Goal: Transaction & Acquisition: Purchase product/service

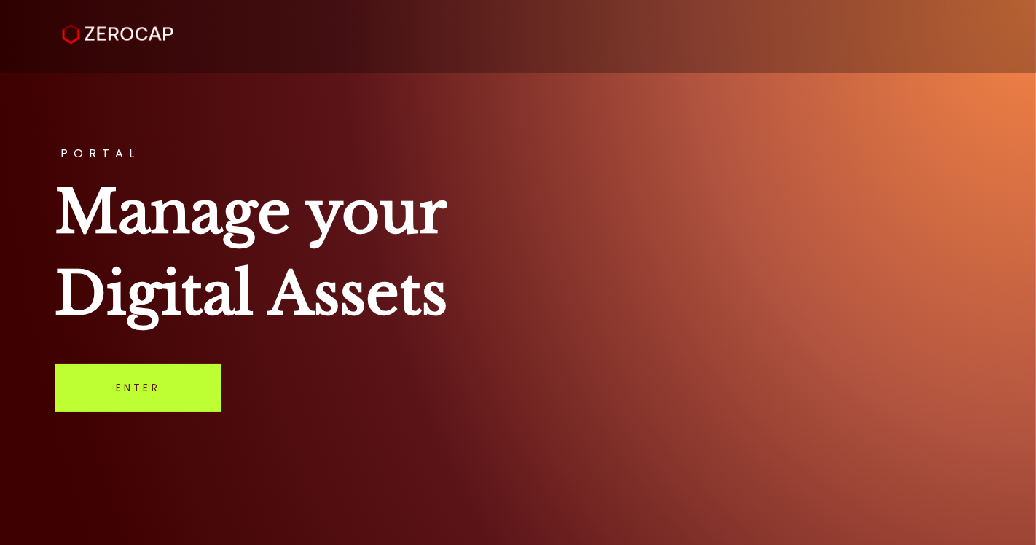
click at [144, 393] on link "Enter" at bounding box center [138, 388] width 167 height 48
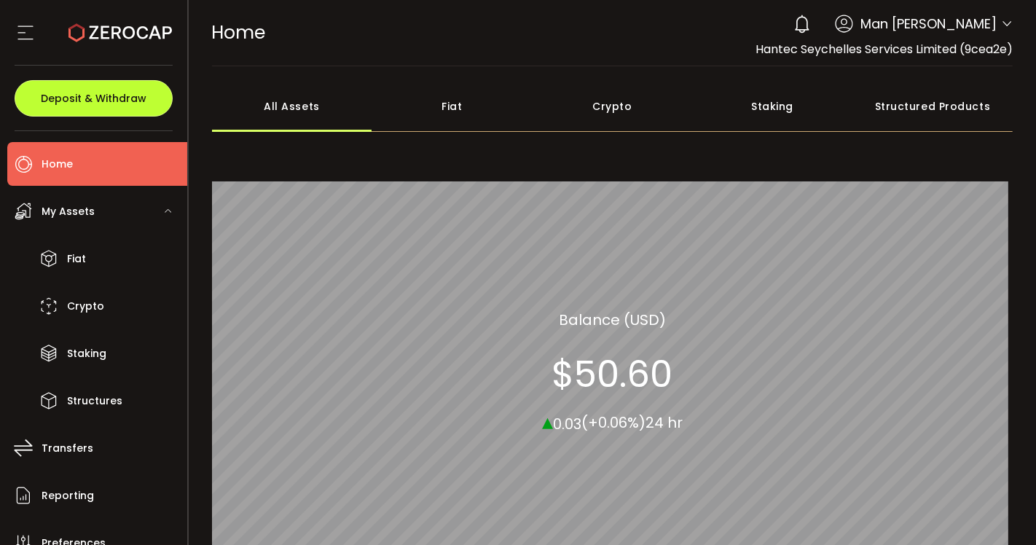
click at [118, 103] on span "Deposit & Withdraw" at bounding box center [94, 98] width 106 height 10
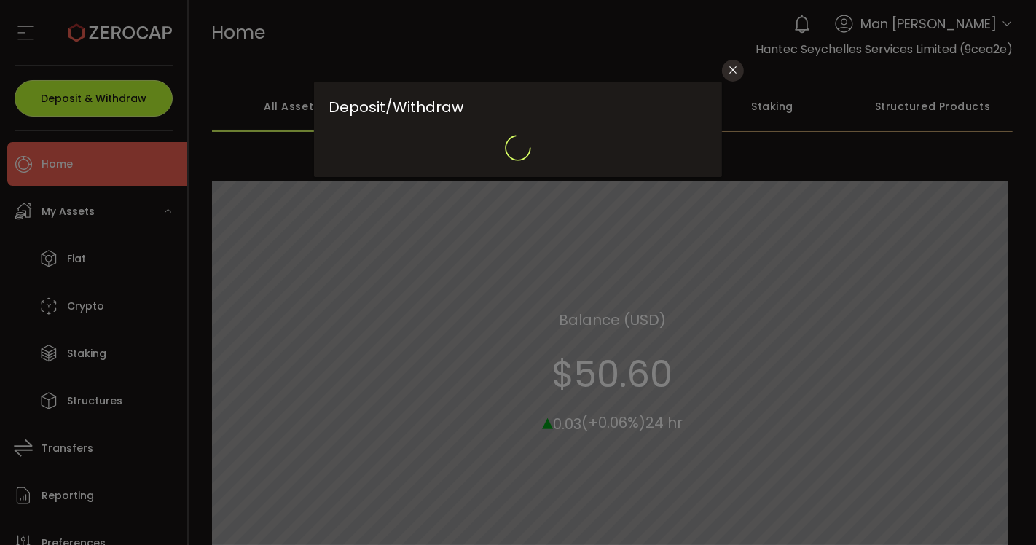
type input "**********"
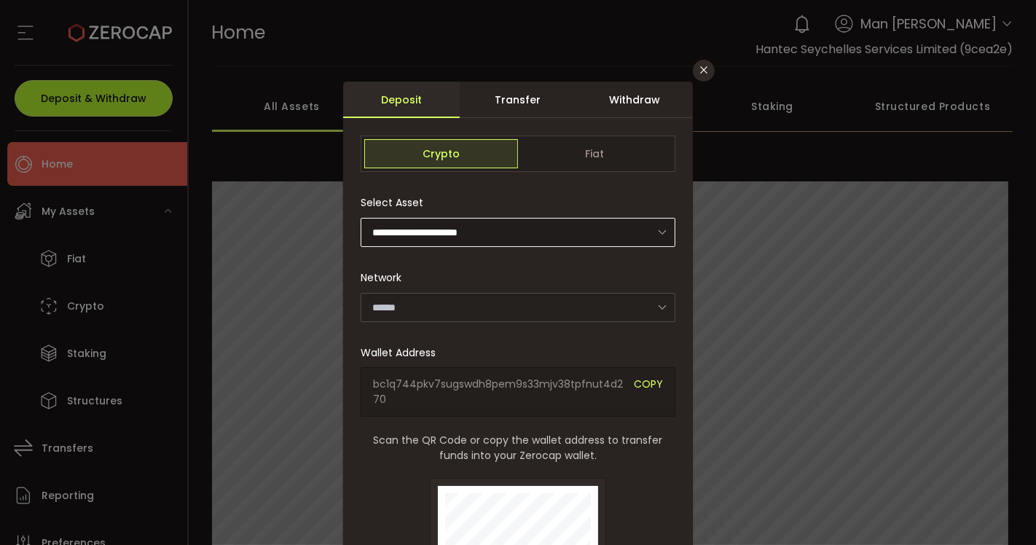
type input "*******"
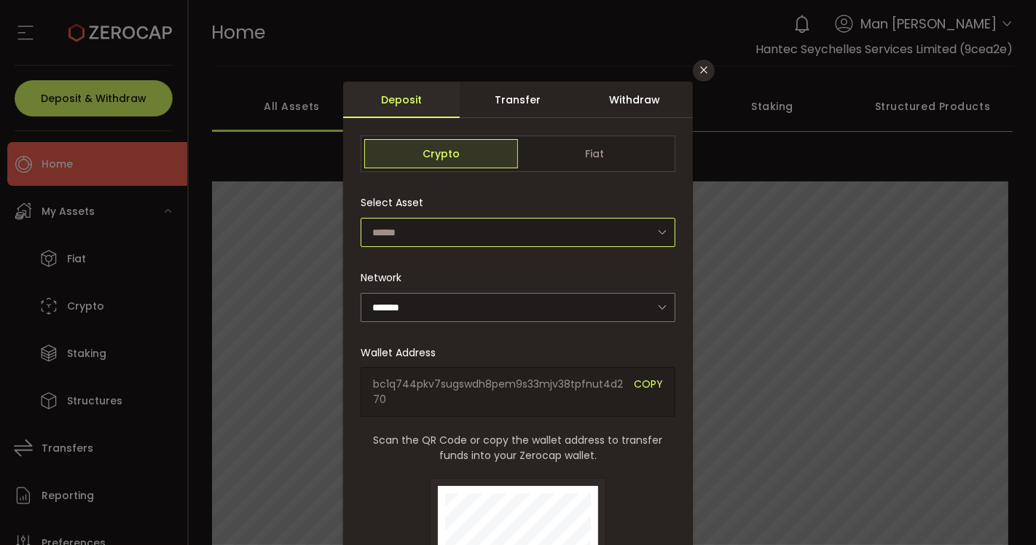
click at [501, 226] on input "dialog" at bounding box center [518, 232] width 315 height 29
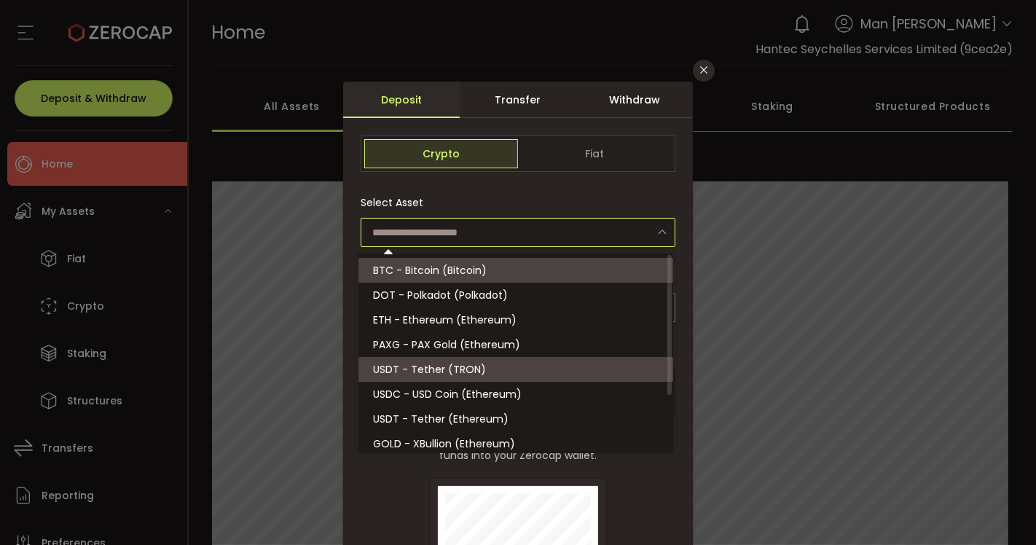
click at [513, 372] on li "USDT - Tether (TRON)" at bounding box center [518, 369] width 319 height 25
type input "**********"
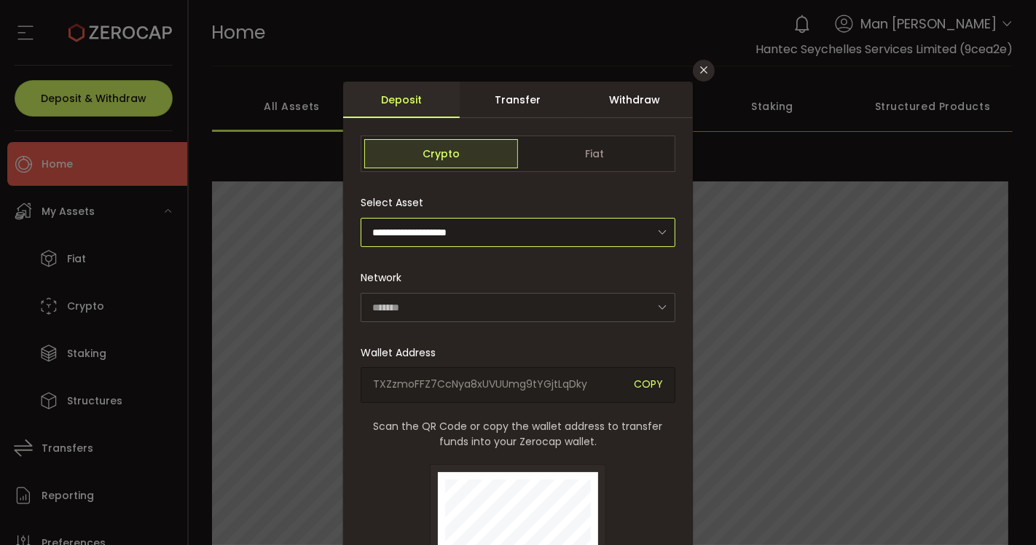
type input "****"
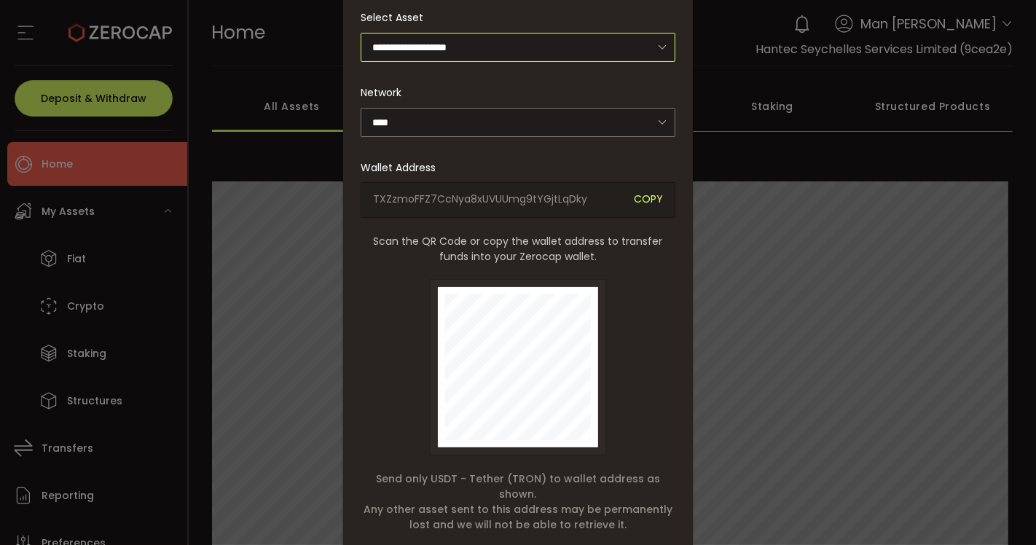
scroll to position [144, 0]
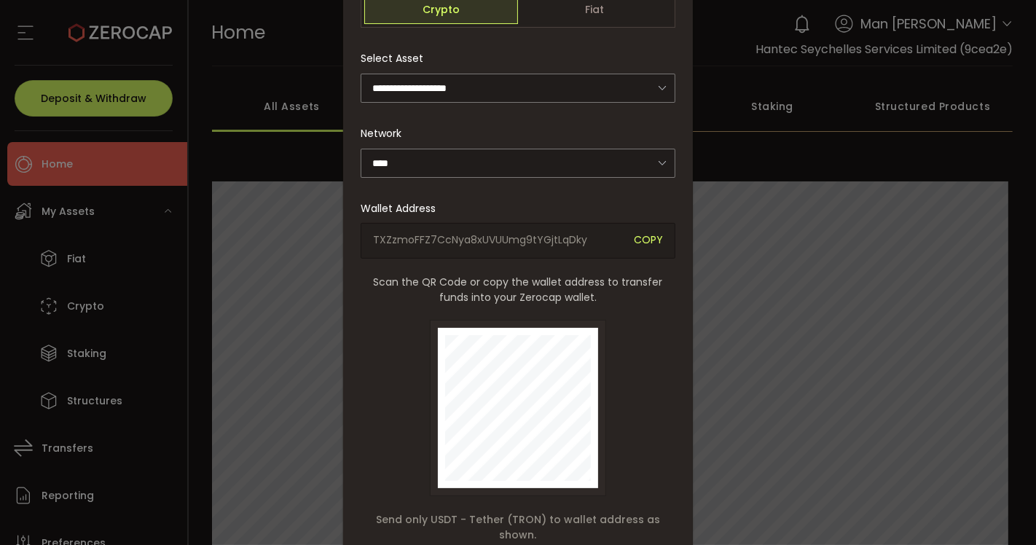
click at [647, 234] on span "COPY" at bounding box center [648, 240] width 29 height 17
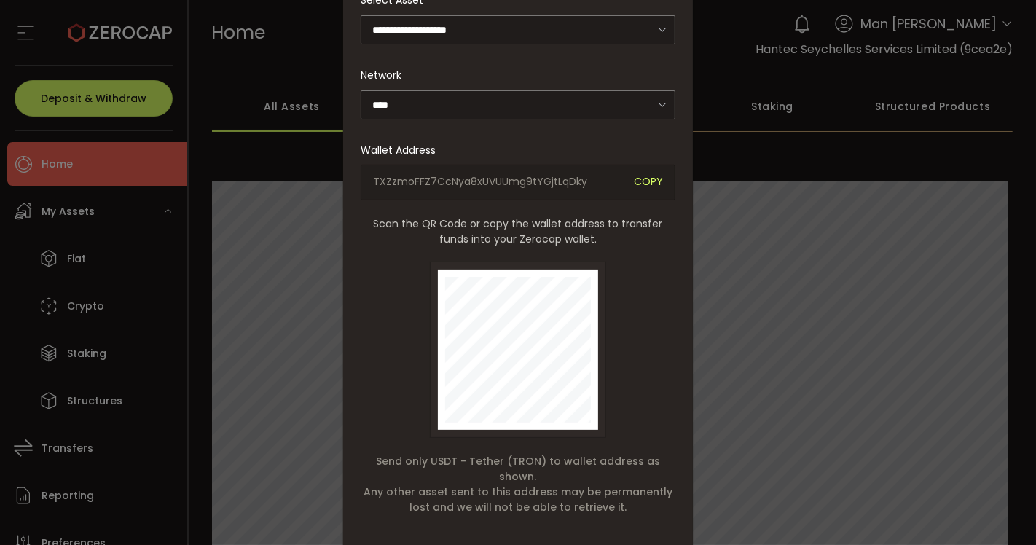
scroll to position [225, 0]
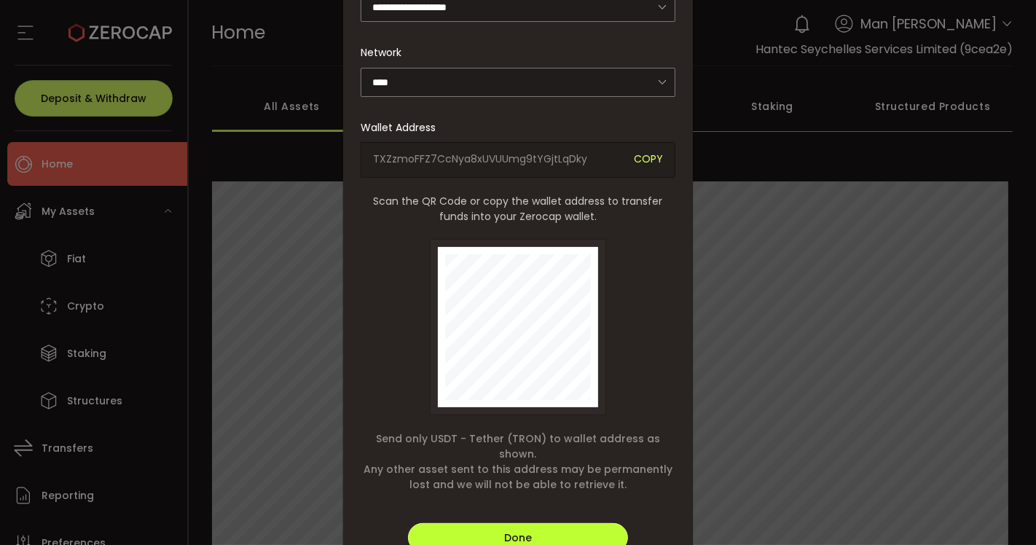
click at [591, 523] on button "Done" at bounding box center [518, 537] width 220 height 29
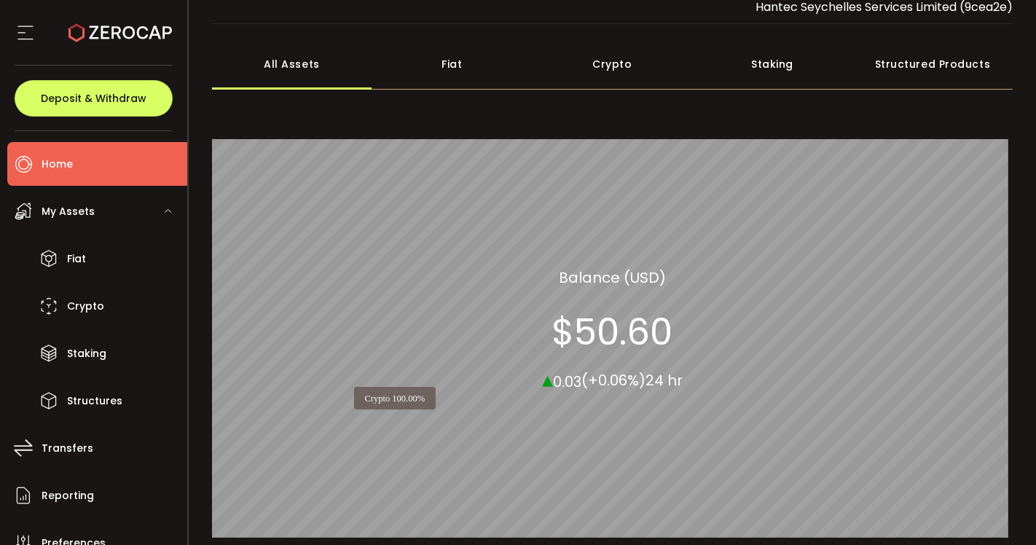
scroll to position [0, 0]
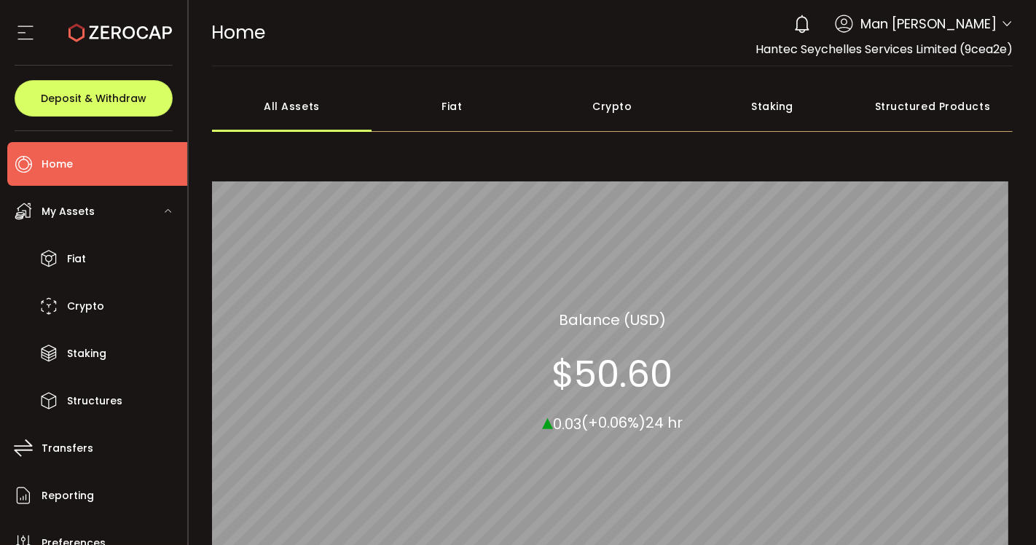
click at [612, 111] on div "Crypto" at bounding box center [612, 106] width 160 height 51
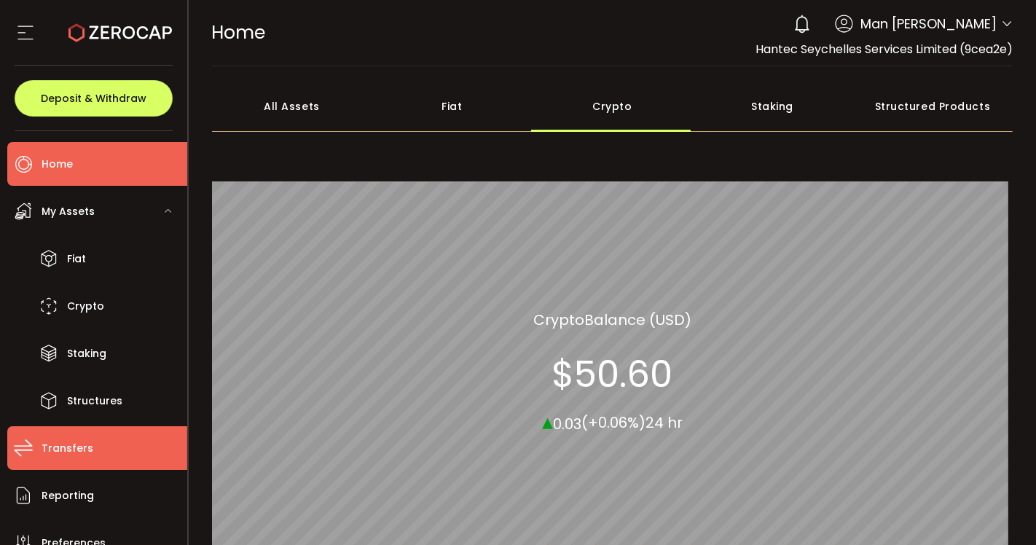
click at [95, 441] on li "Transfers" at bounding box center [97, 448] width 180 height 44
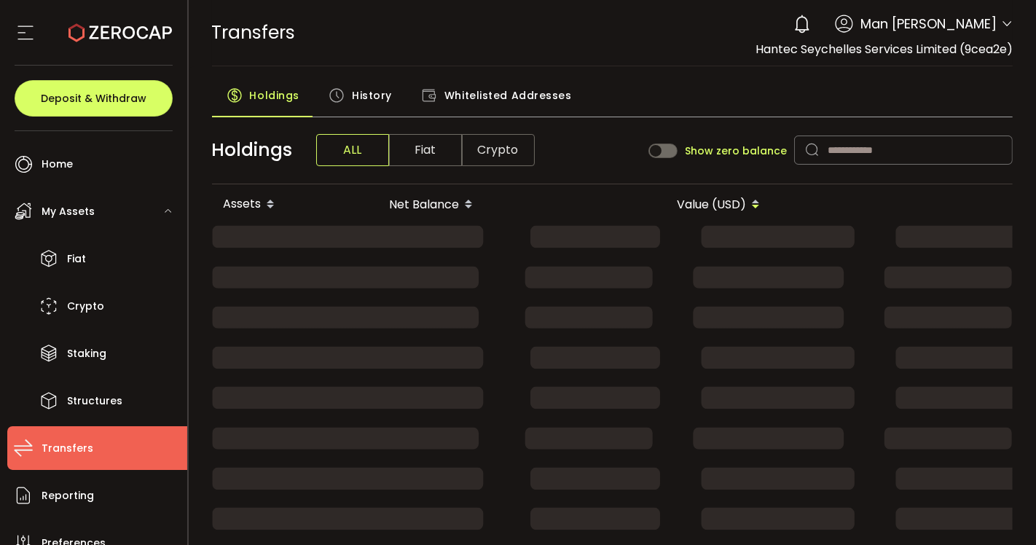
click at [102, 444] on li "Transfers" at bounding box center [97, 448] width 180 height 44
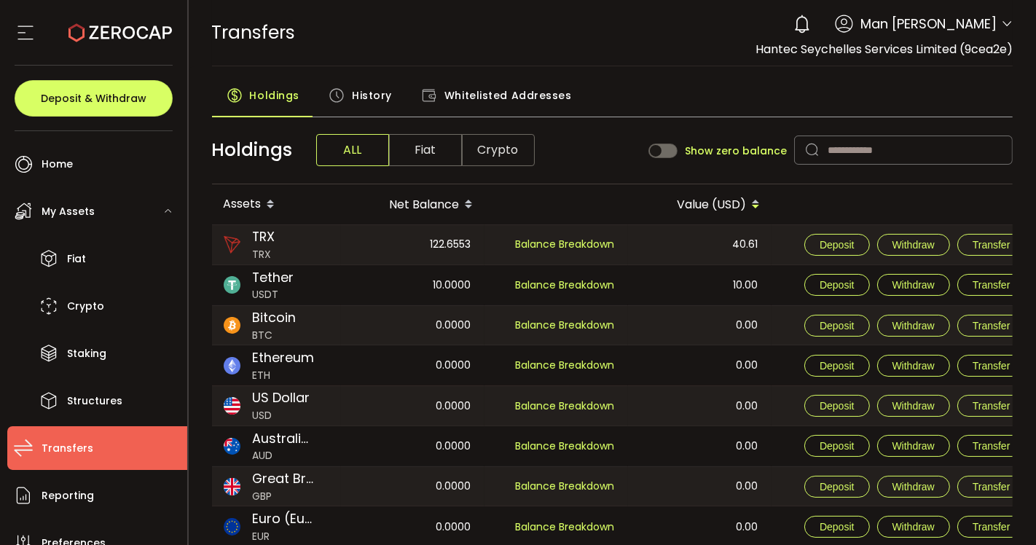
click at [376, 94] on span "History" at bounding box center [372, 95] width 40 height 29
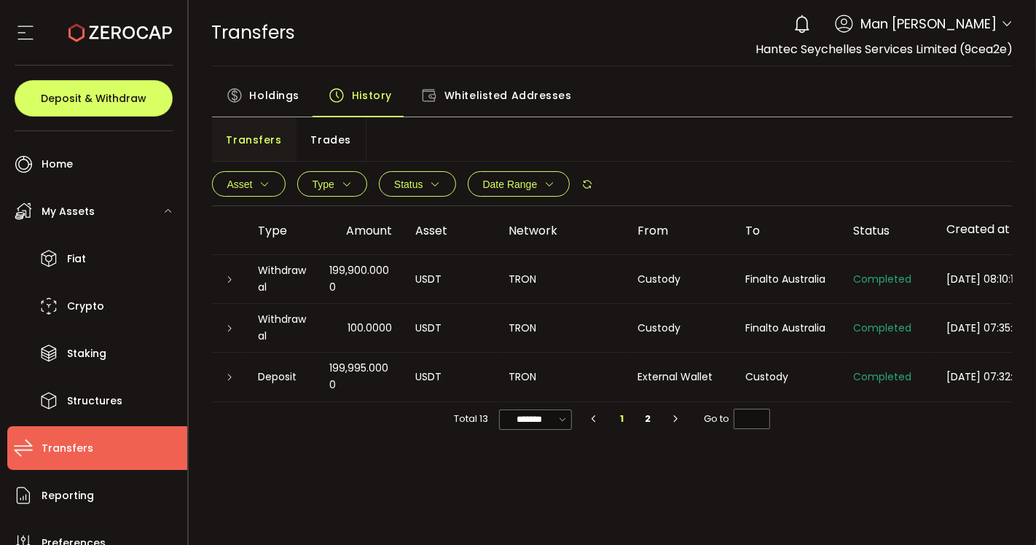
click at [289, 375] on div "Deposit" at bounding box center [282, 377] width 71 height 17
click at [226, 377] on icon at bounding box center [230, 377] width 9 height 9
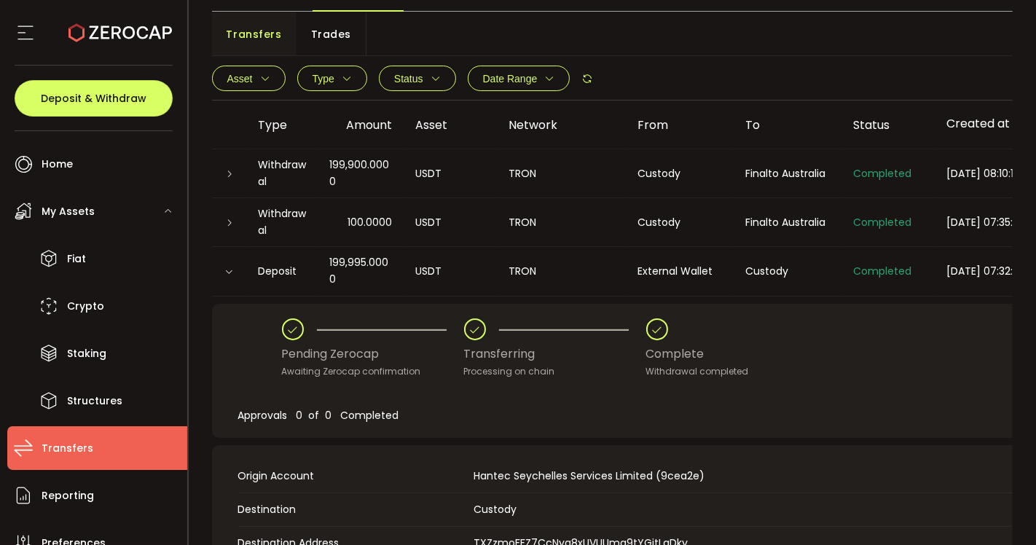
scroll to position [243, 0]
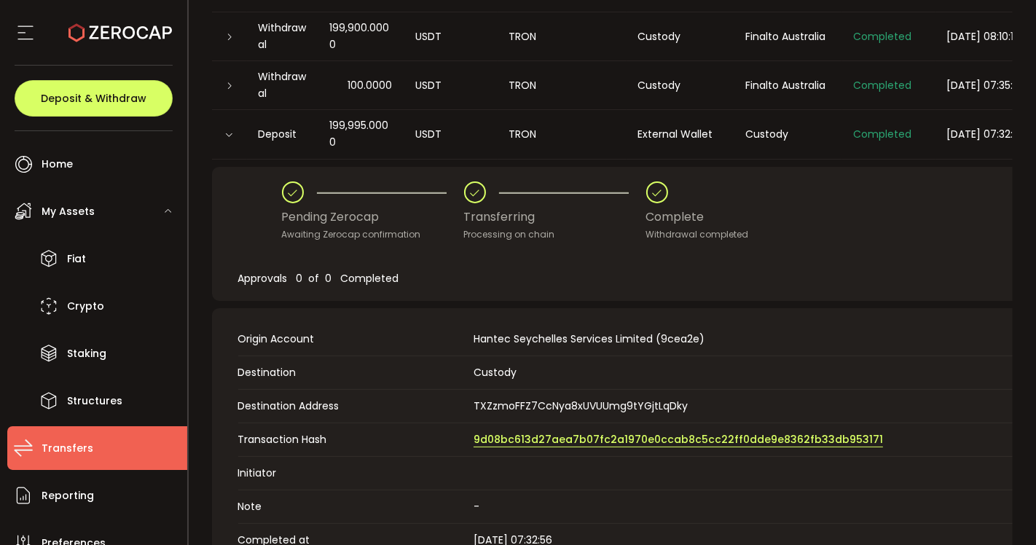
click at [578, 436] on span "9d08bc613d27aea7b07fc2a1970e0ccab8c5cc22ff0dde9e8362fb33db953171" at bounding box center [679, 439] width 410 height 15
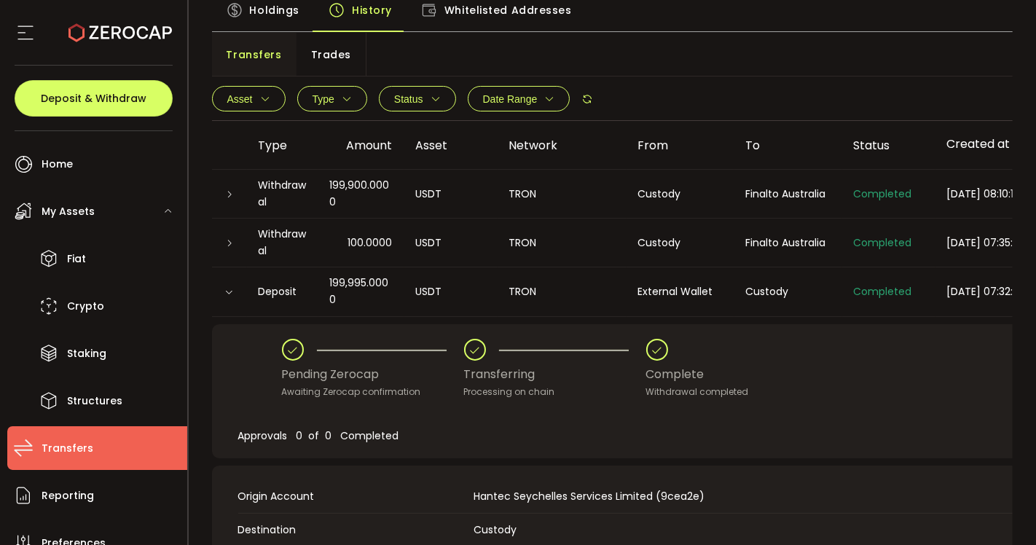
scroll to position [4, 0]
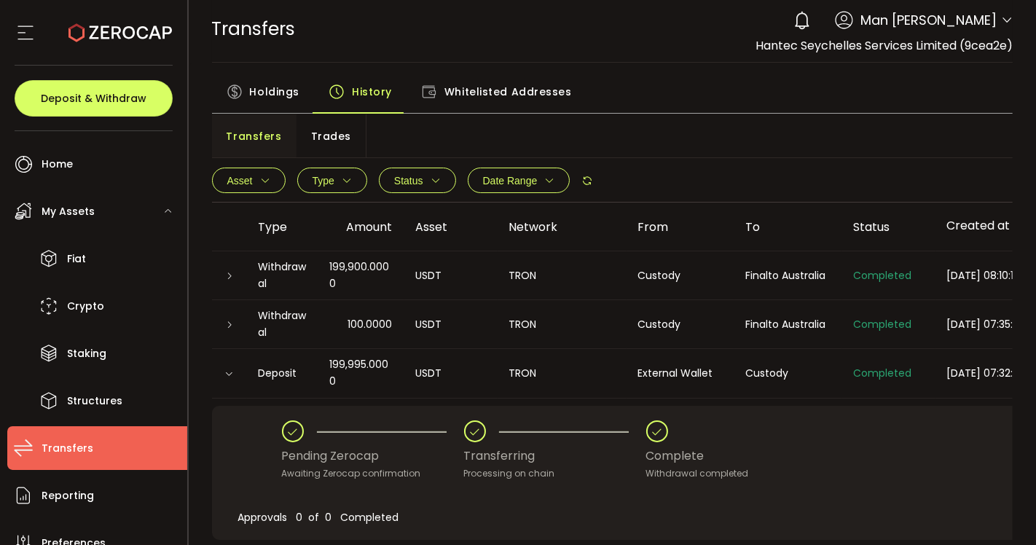
click at [487, 95] on span "Whitelisted Addresses" at bounding box center [508, 91] width 128 height 29
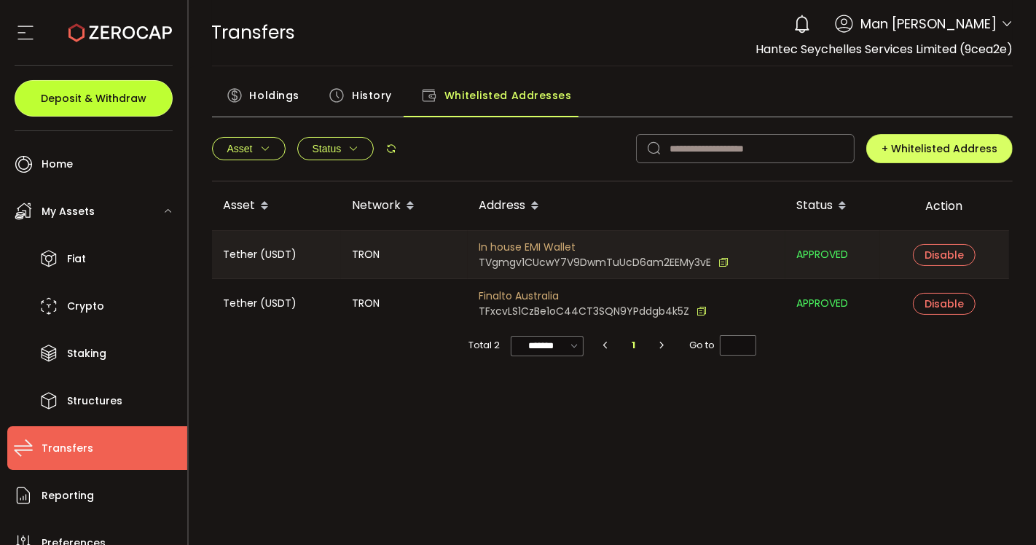
click at [85, 105] on button "Deposit & Withdraw" at bounding box center [94, 98] width 158 height 36
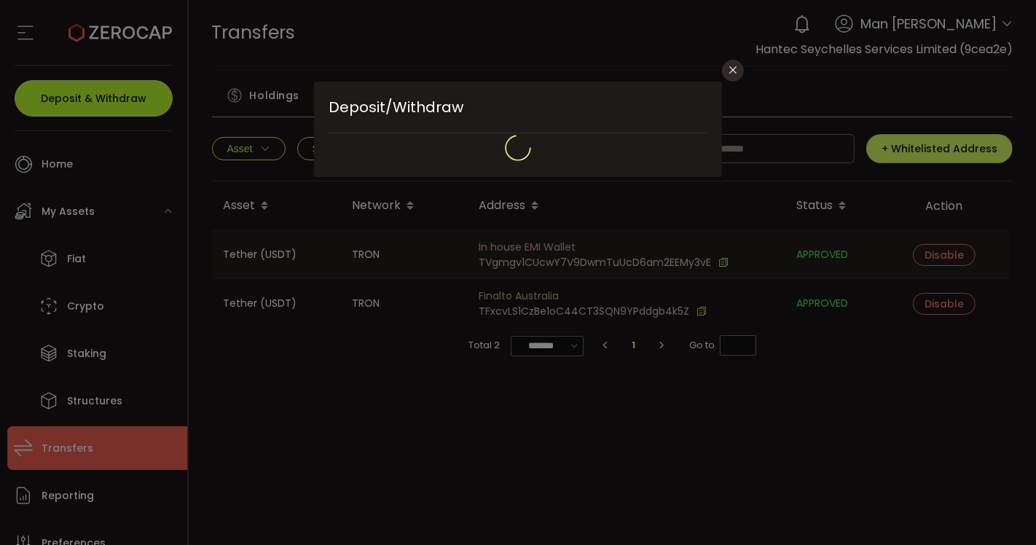
type input "**********"
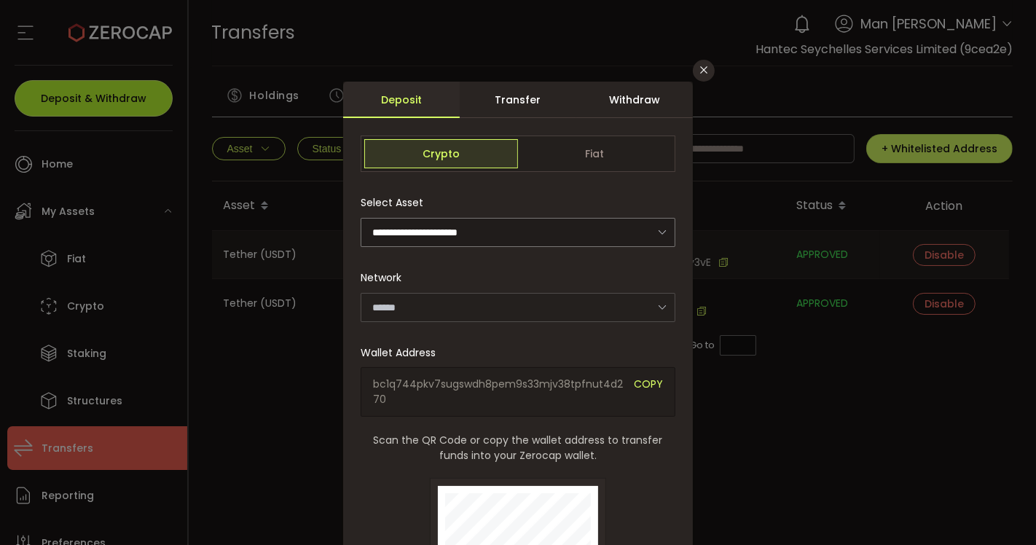
type input "*******"
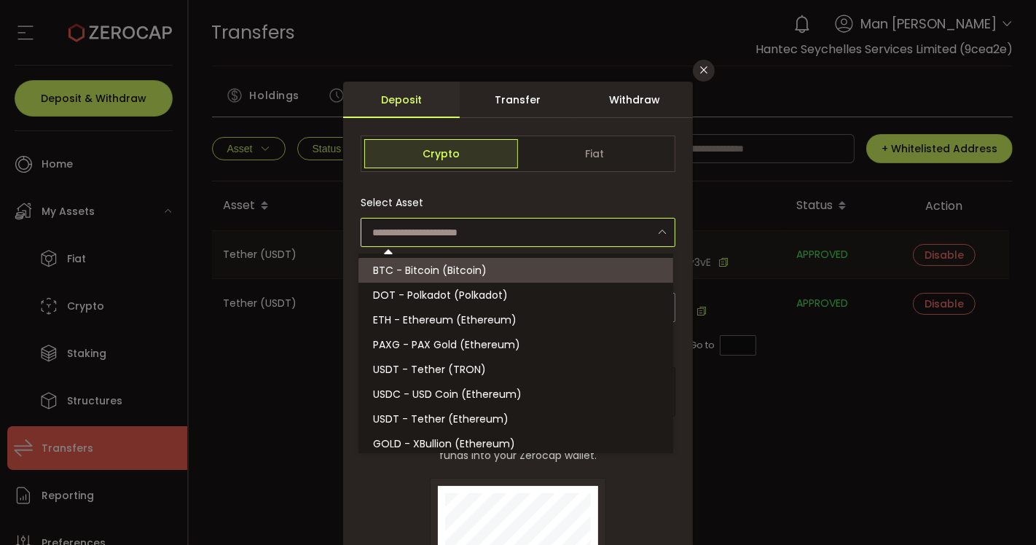
click at [472, 238] on input "dialog" at bounding box center [518, 232] width 315 height 29
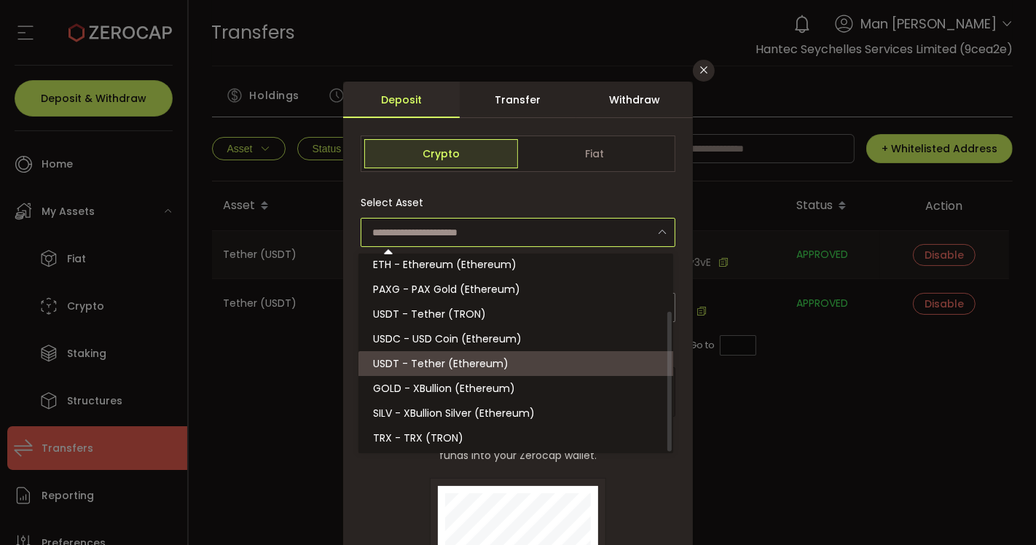
scroll to position [81, 0]
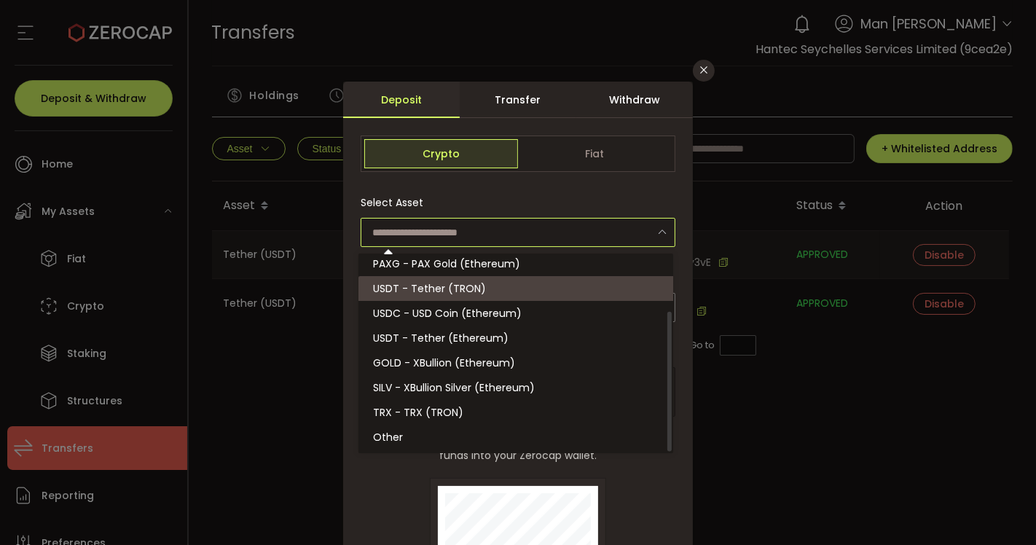
click at [468, 288] on span "USDT - Tether (TRON)" at bounding box center [429, 288] width 113 height 15
type input "**********"
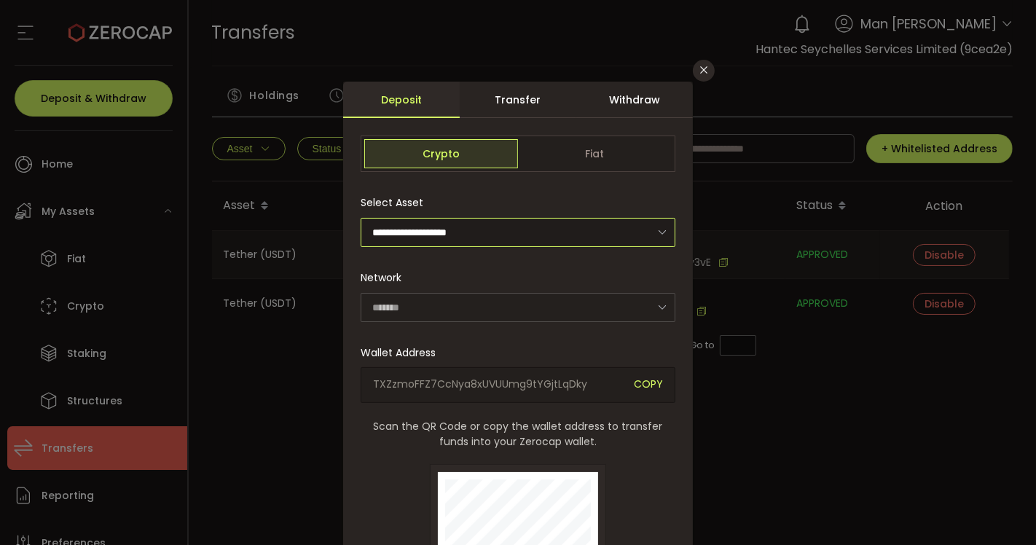
type input "****"
click at [642, 380] on span "COPY" at bounding box center [648, 385] width 29 height 17
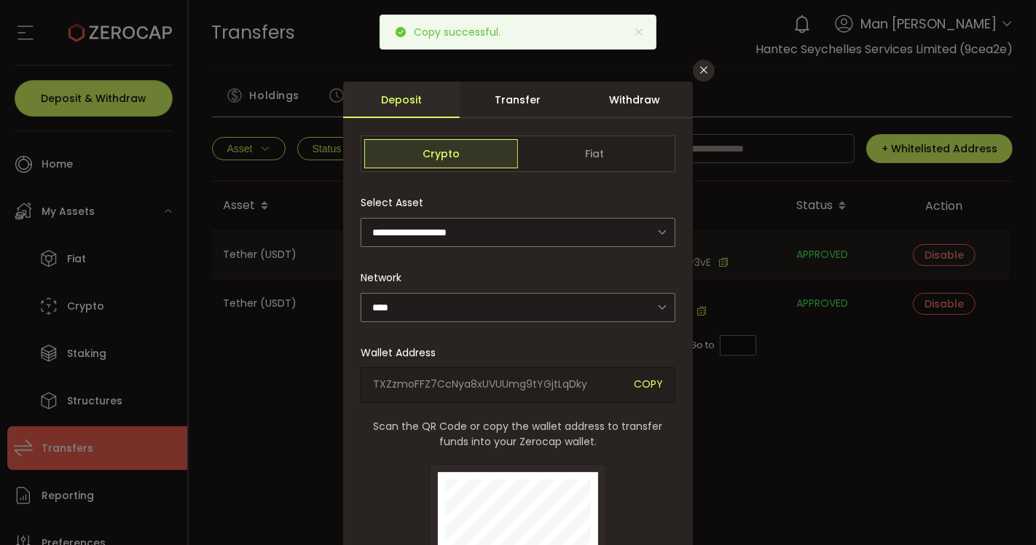
click at [761, 375] on div "**********" at bounding box center [518, 272] width 1036 height 545
click at [639, 34] on icon at bounding box center [639, 32] width 12 height 12
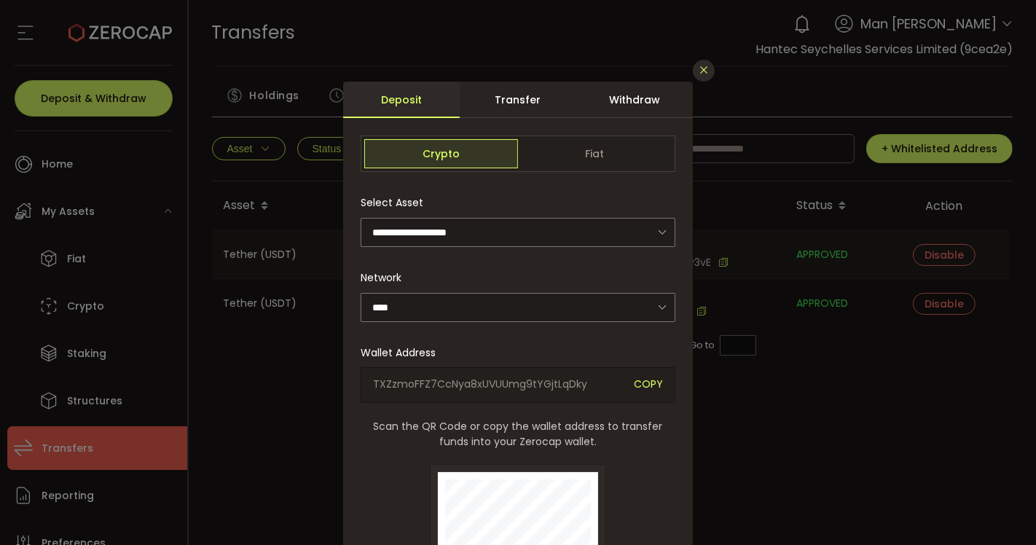
click at [705, 66] on icon "Close" at bounding box center [704, 70] width 12 height 12
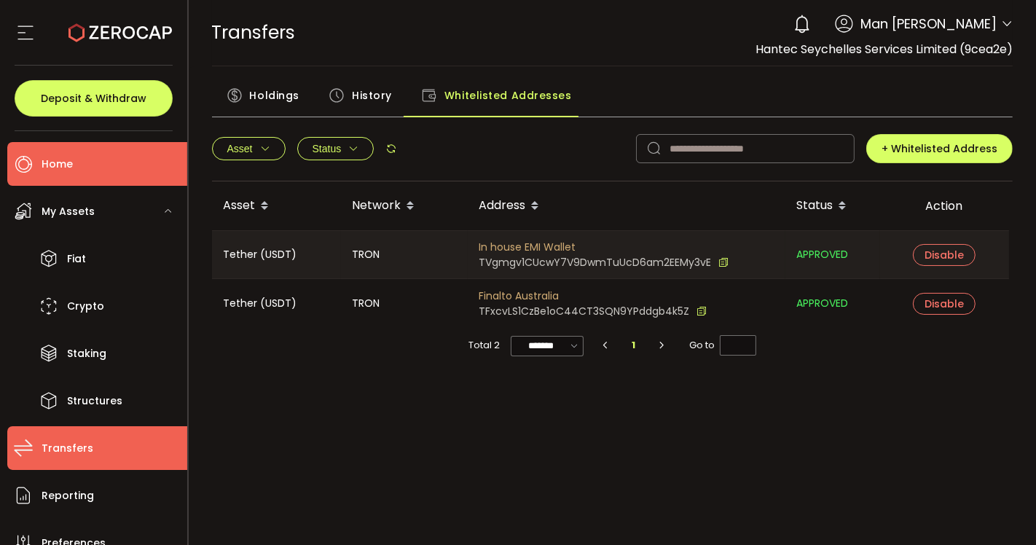
click at [106, 166] on li "Home" at bounding box center [97, 164] width 180 height 44
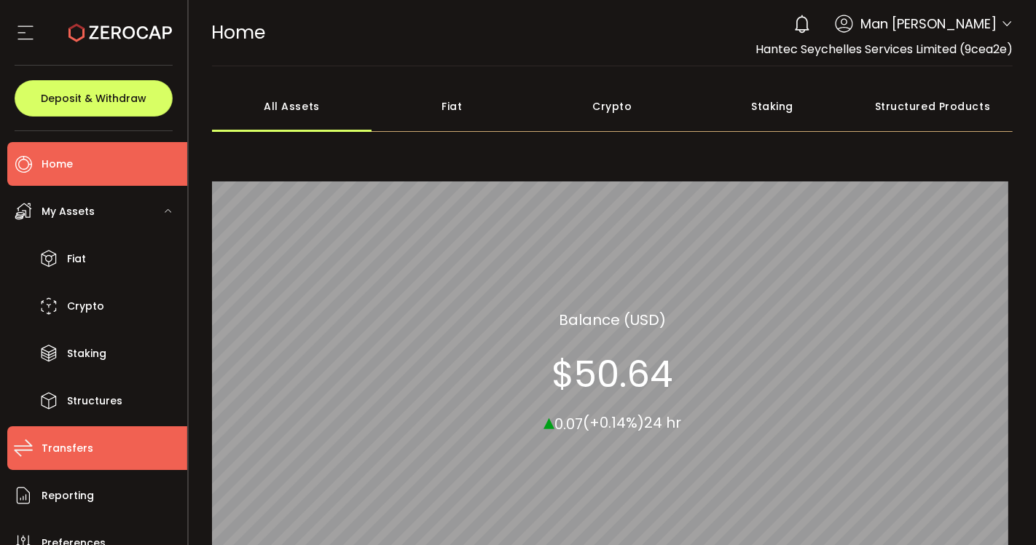
click at [101, 447] on li "Transfers" at bounding box center [97, 448] width 180 height 44
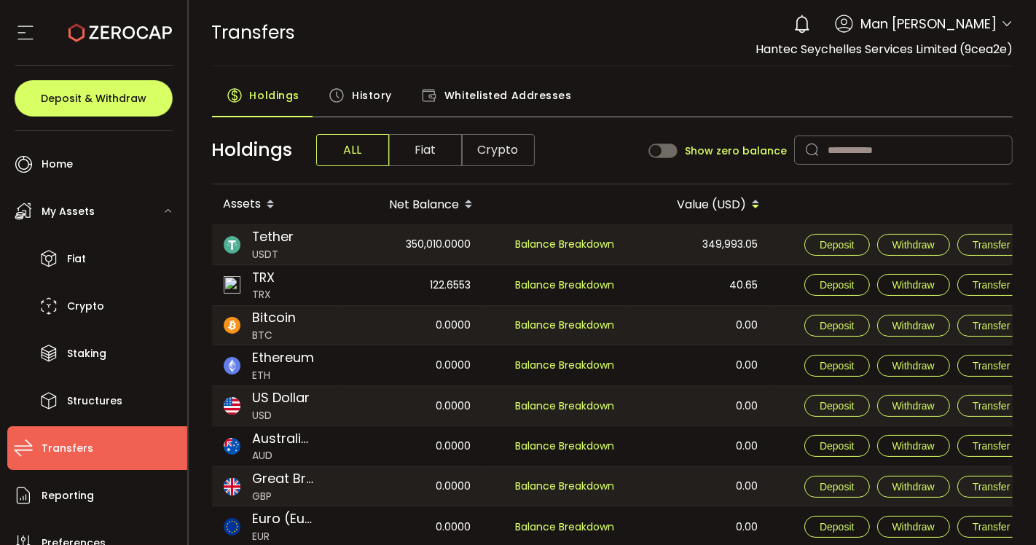
click at [354, 93] on span "History" at bounding box center [372, 95] width 40 height 29
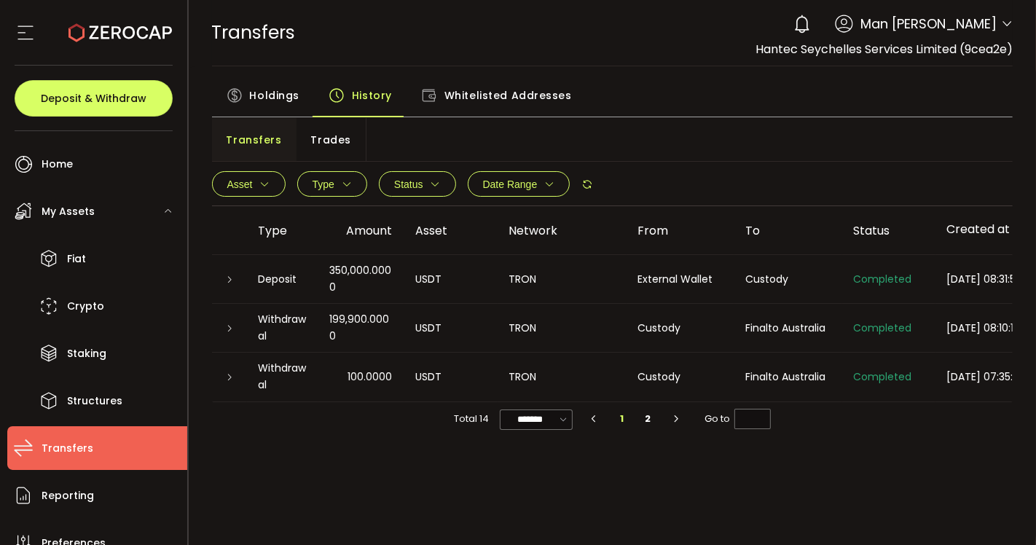
drag, startPoint x: 618, startPoint y: 405, endPoint x: 744, endPoint y: 406, distance: 126.1
click at [744, 406] on div "Type Amount Asset Network From To Status Created at Deposit 350,000.0000 USDT T…" at bounding box center [613, 321] width 802 height 230
drag, startPoint x: 747, startPoint y: 405, endPoint x: 801, endPoint y: 400, distance: 54.2
click at [801, 400] on div "Deposit 350,000.0000 USDT TRON External Wallet Custody Completed 2025-09-08 08:…" at bounding box center [613, 328] width 802 height 146
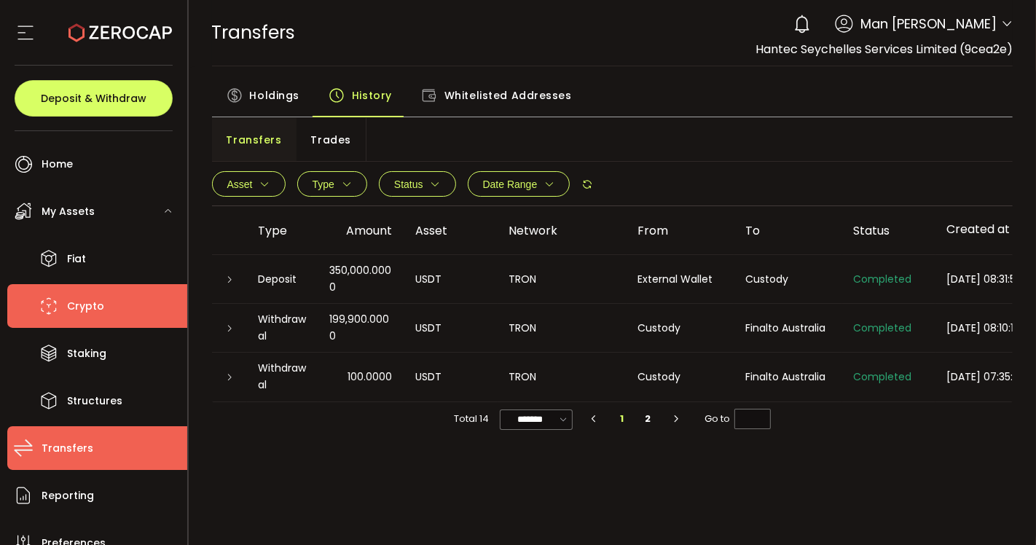
click at [102, 313] on li "Crypto" at bounding box center [97, 306] width 180 height 44
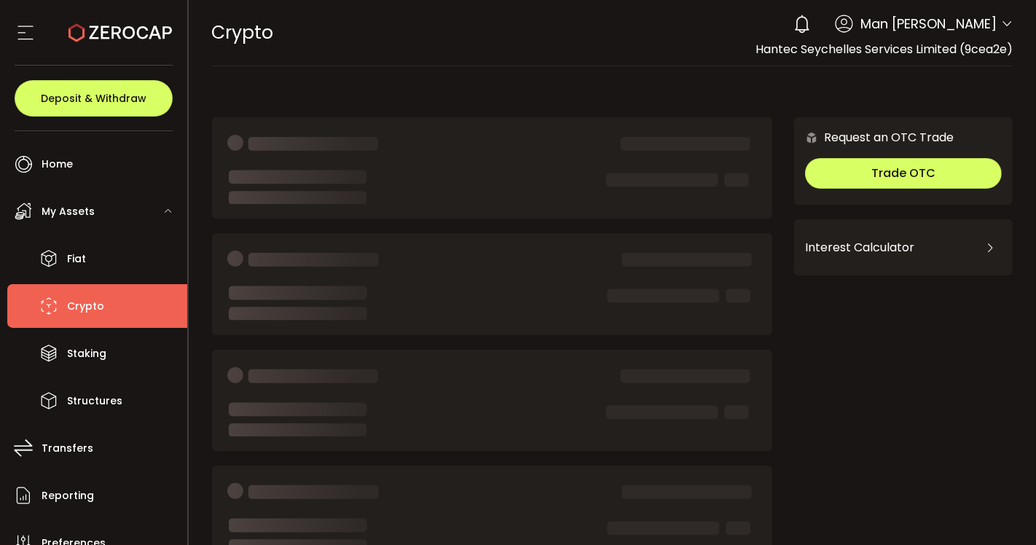
click at [118, 307] on li "Crypto" at bounding box center [97, 306] width 180 height 44
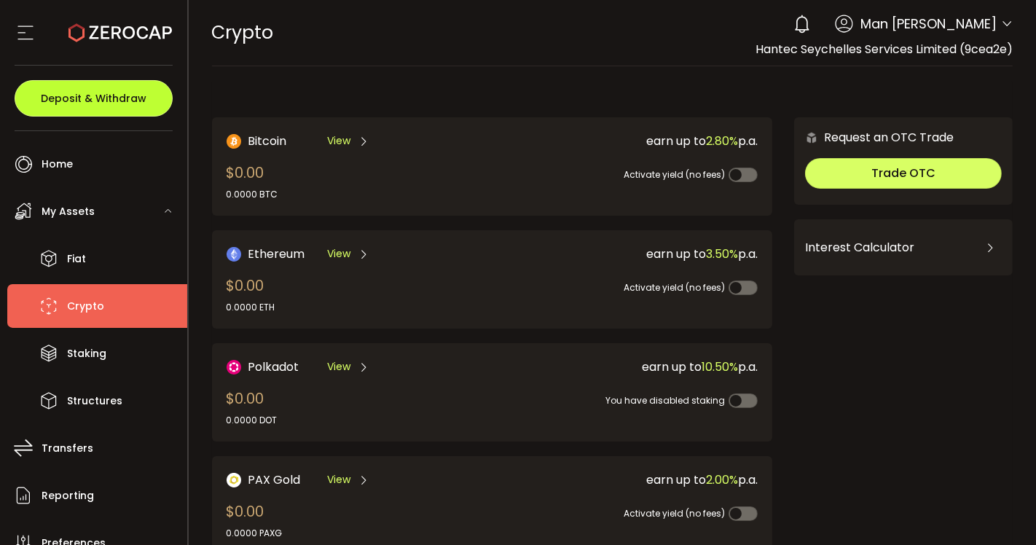
click at [99, 111] on button "Deposit & Withdraw" at bounding box center [94, 98] width 158 height 36
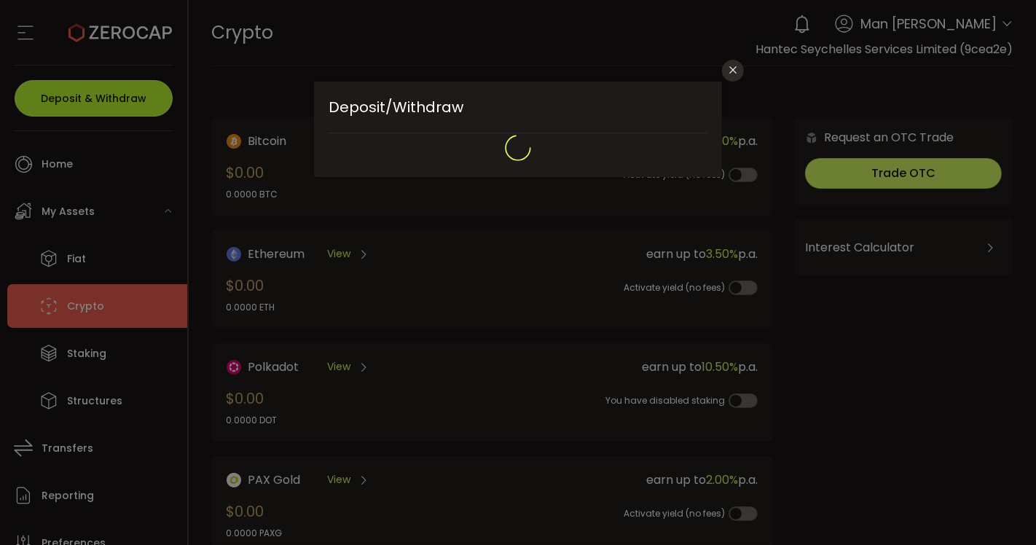
type input "**********"
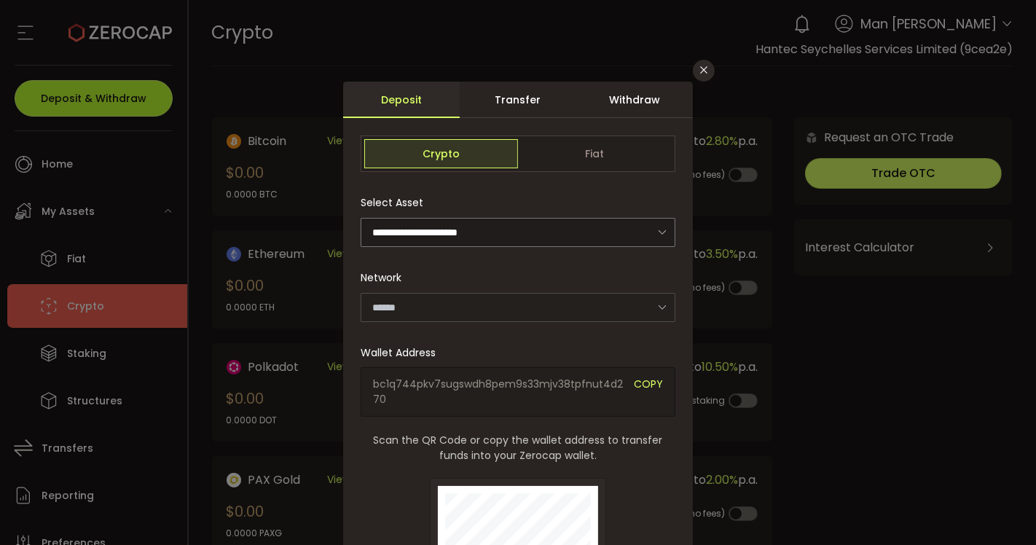
type input "*******"
click at [716, 62] on div "**********" at bounding box center [518, 272] width 1036 height 545
click at [694, 71] on button "Close" at bounding box center [704, 71] width 22 height 22
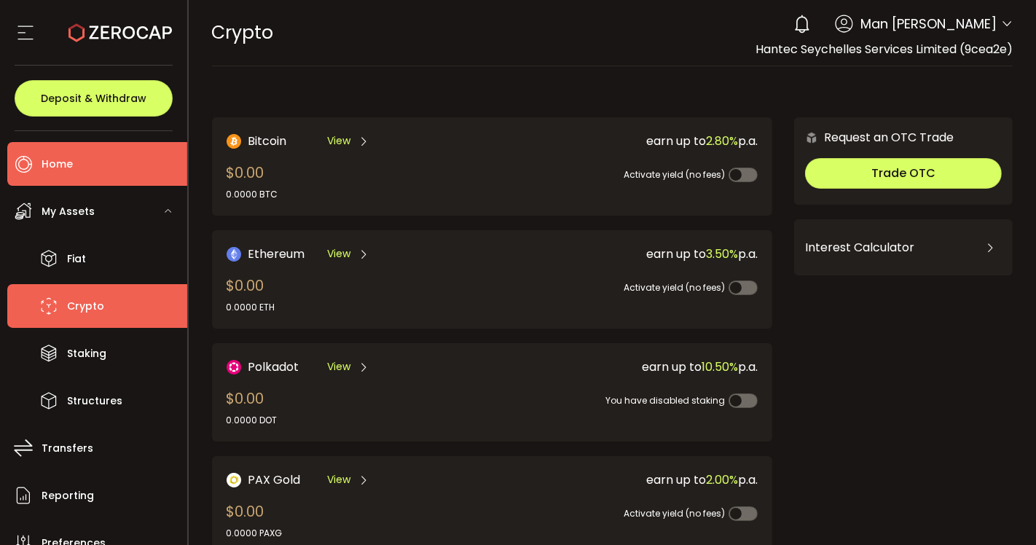
click at [85, 161] on li "Home" at bounding box center [97, 164] width 180 height 44
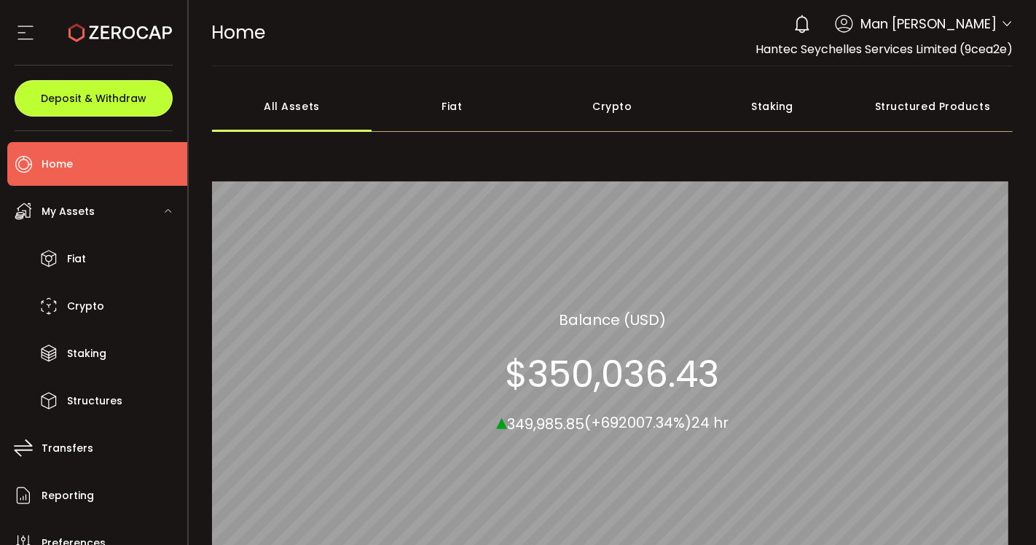
click at [112, 97] on span "Deposit & Withdraw" at bounding box center [94, 98] width 106 height 10
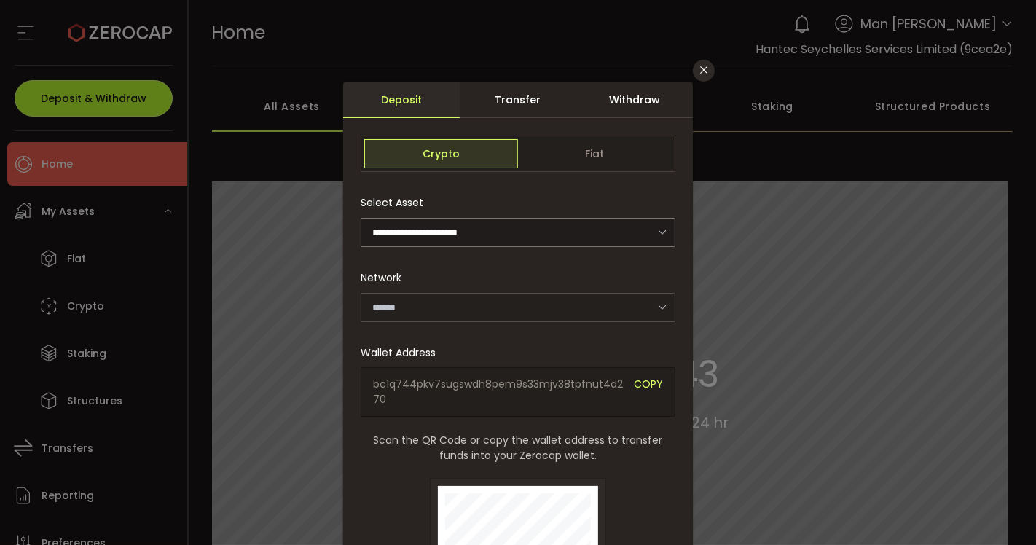
type input "*******"
click at [539, 103] on div "Transfer" at bounding box center [518, 100] width 117 height 36
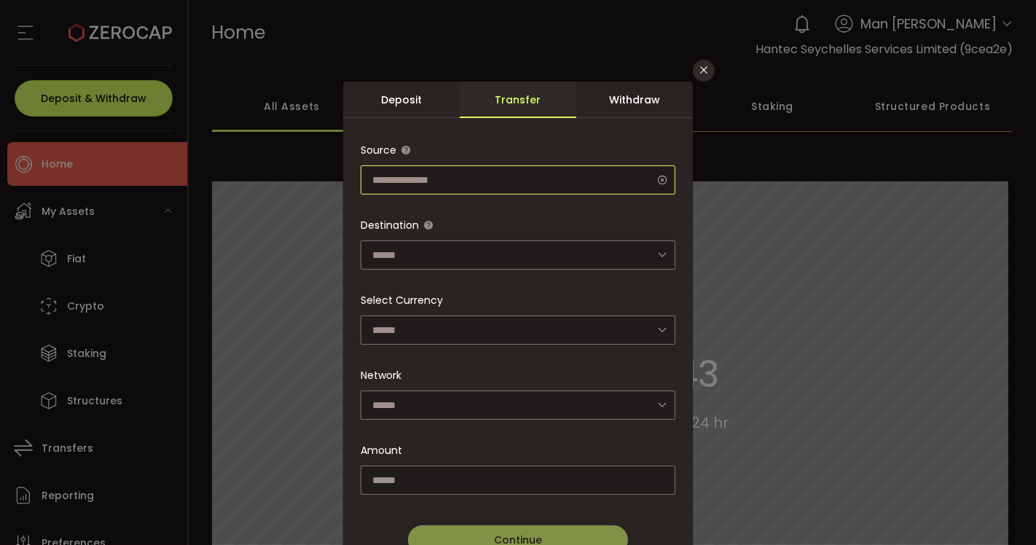
click at [512, 178] on input "dialog" at bounding box center [518, 179] width 315 height 29
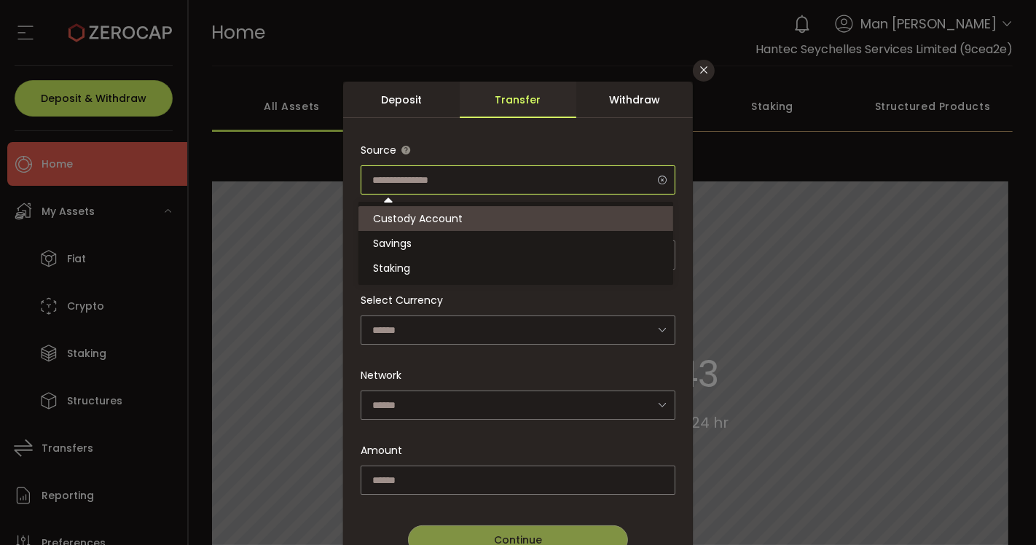
click at [512, 178] on input "dialog" at bounding box center [518, 179] width 315 height 29
type input "**********"
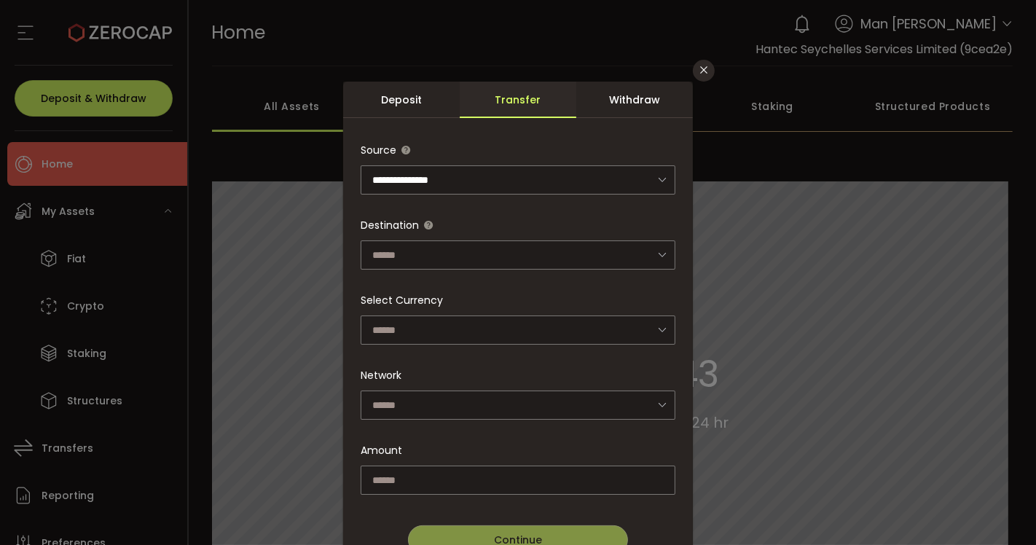
click at [632, 102] on div "Withdraw" at bounding box center [634, 100] width 117 height 36
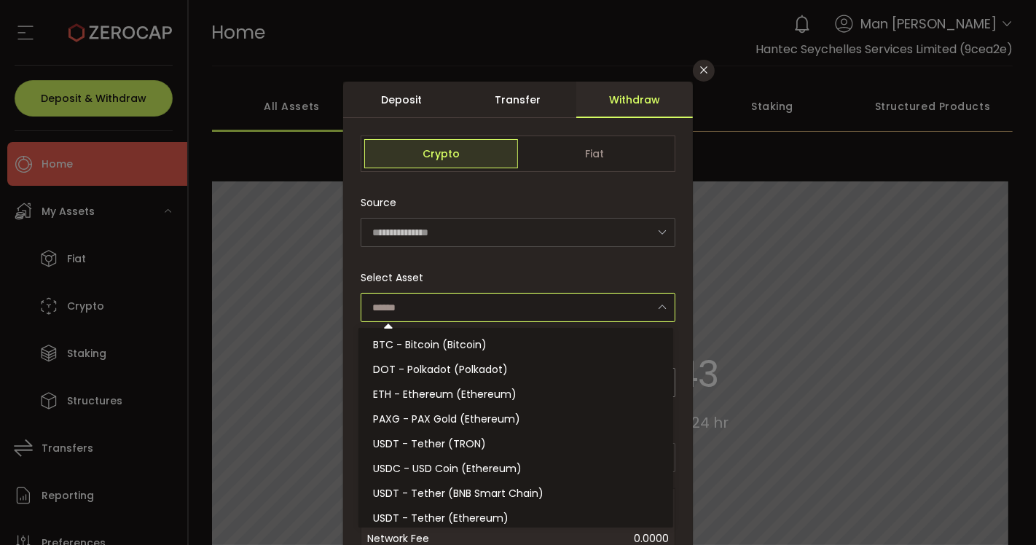
click at [490, 302] on input "dialog" at bounding box center [518, 307] width 315 height 29
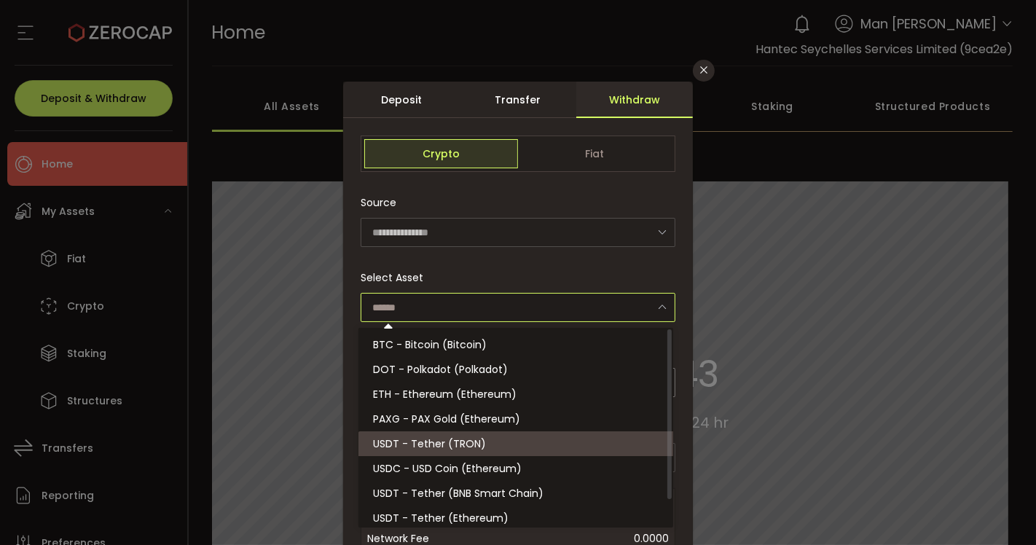
click at [513, 446] on li "USDT - Tether (TRON)" at bounding box center [518, 443] width 319 height 25
type input "**********"
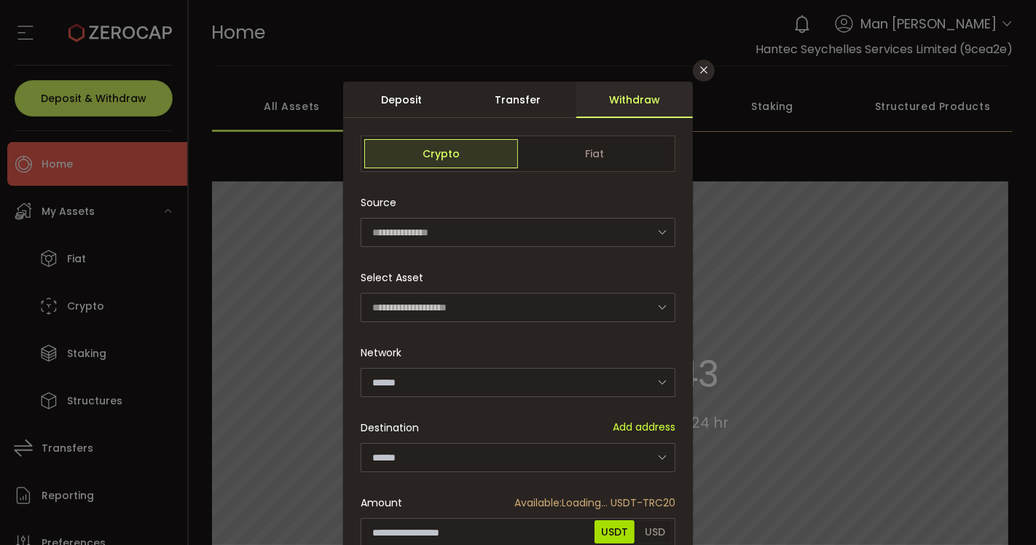
type input "****"
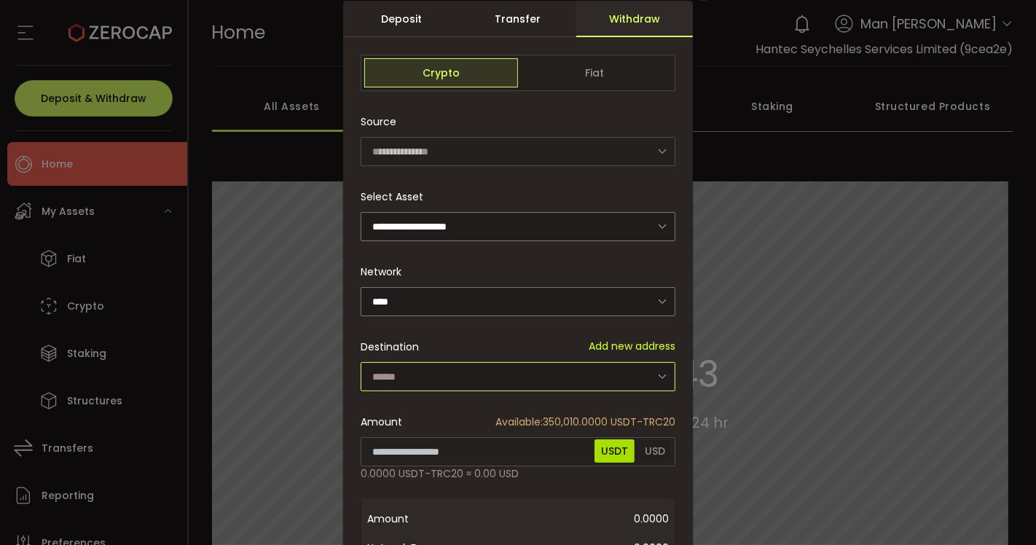
click at [490, 373] on input "dialog" at bounding box center [518, 376] width 315 height 29
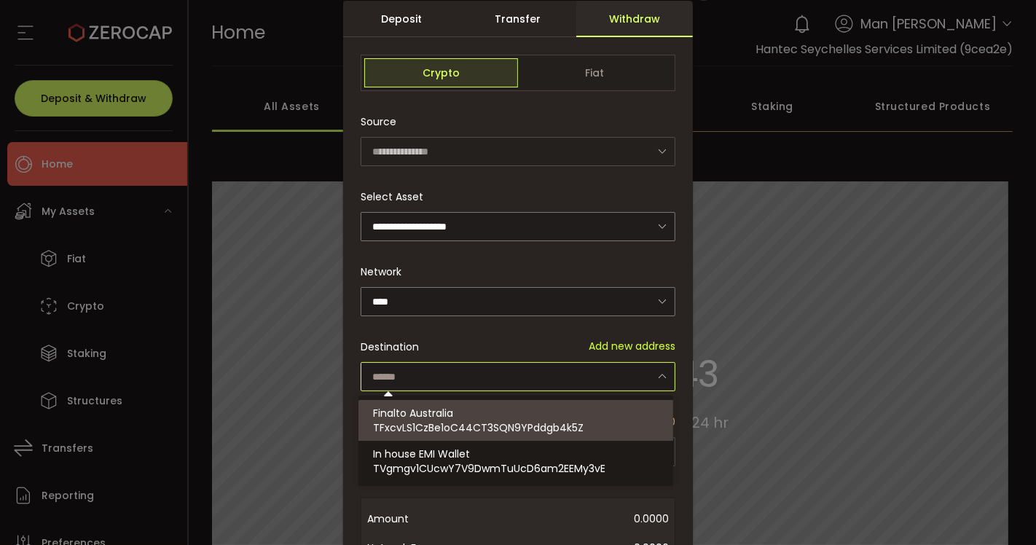
click at [489, 415] on div "Finalto Australia TFxcvLS1CzBe1oC44CT3SQN9YPddgb4k5Z" at bounding box center [518, 420] width 290 height 41
type input "**********"
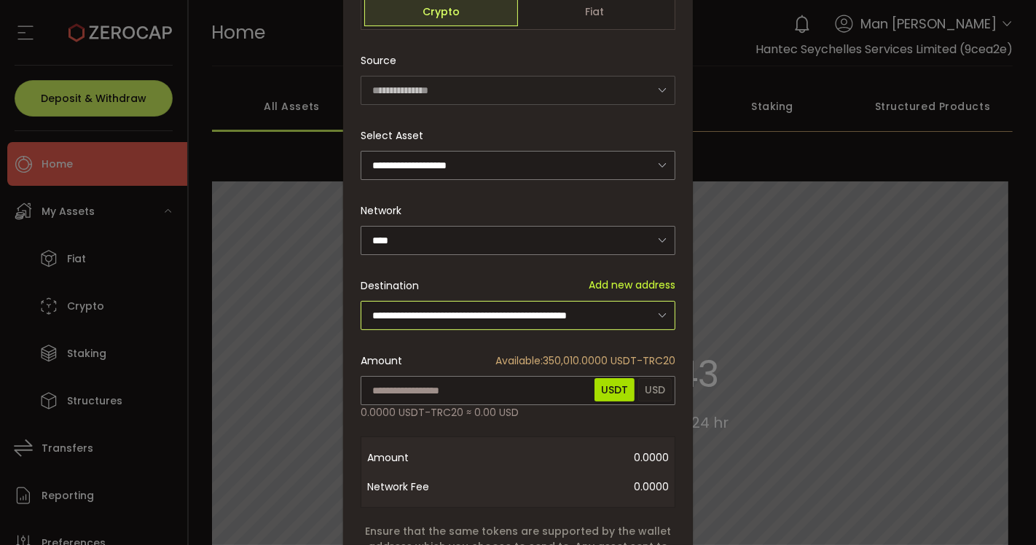
scroll to position [162, 0]
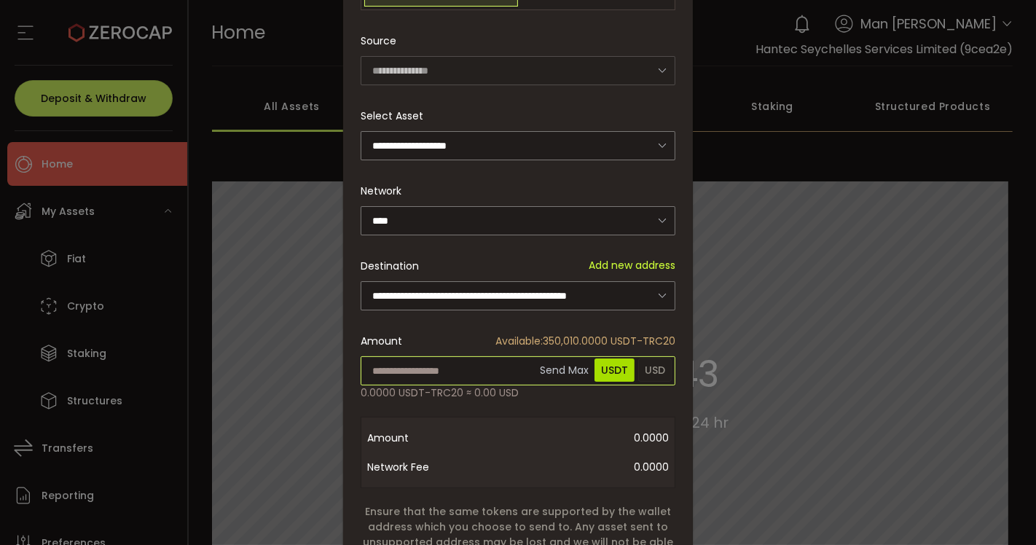
click at [514, 369] on input "dialog" at bounding box center [518, 370] width 315 height 29
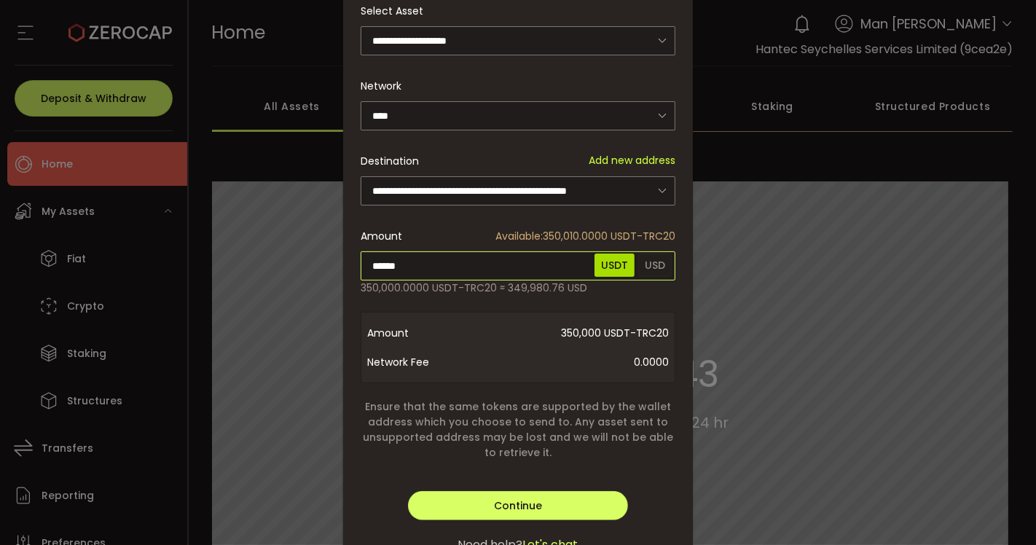
scroll to position [248, 0]
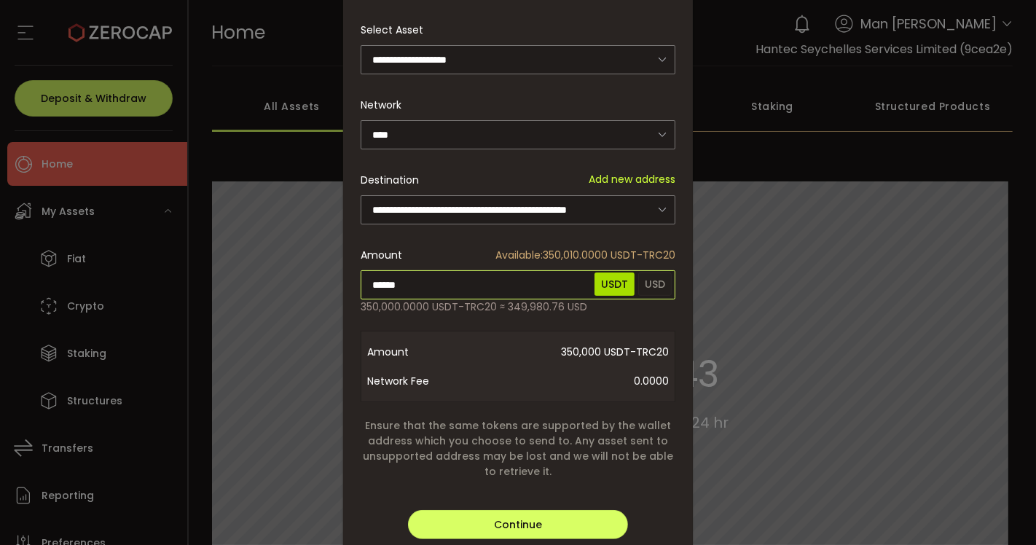
type input "******"
click at [643, 209] on input "dialog" at bounding box center [518, 209] width 315 height 29
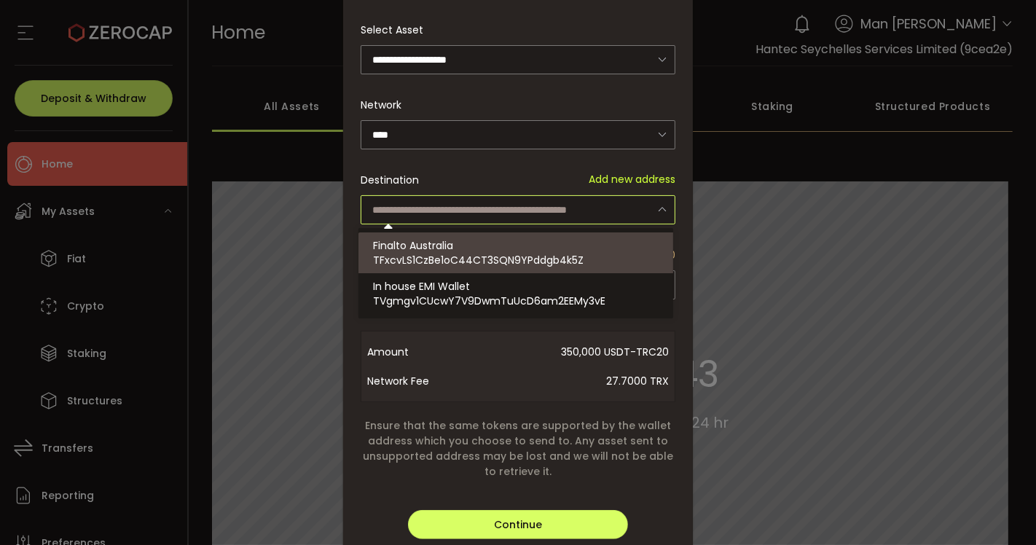
click at [539, 262] on span "TFxcvLS1CzBe1oC44CT3SQN9YPddgb4k5Z" at bounding box center [478, 260] width 211 height 15
type input "**********"
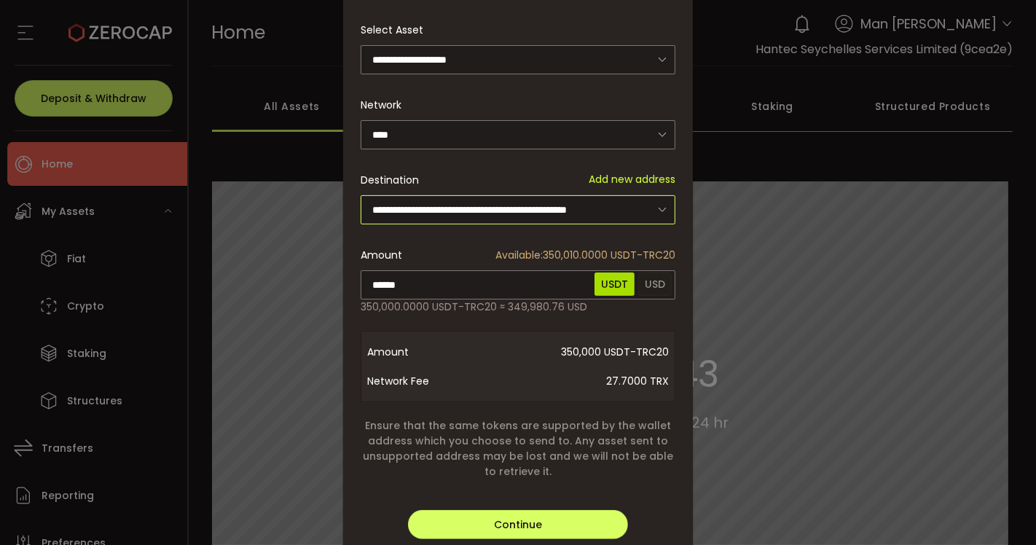
scroll to position [0, 0]
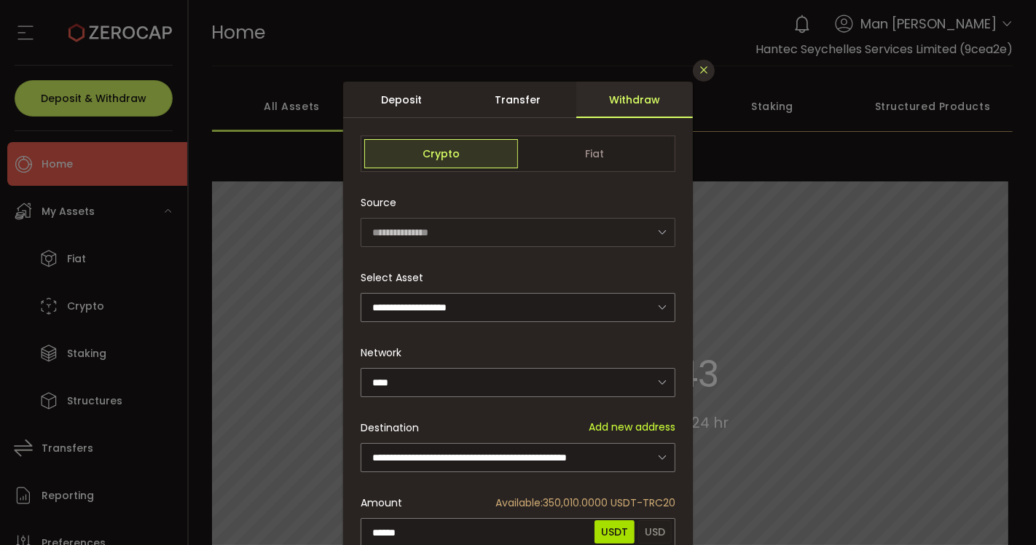
click at [700, 76] on icon "Close" at bounding box center [704, 70] width 12 height 12
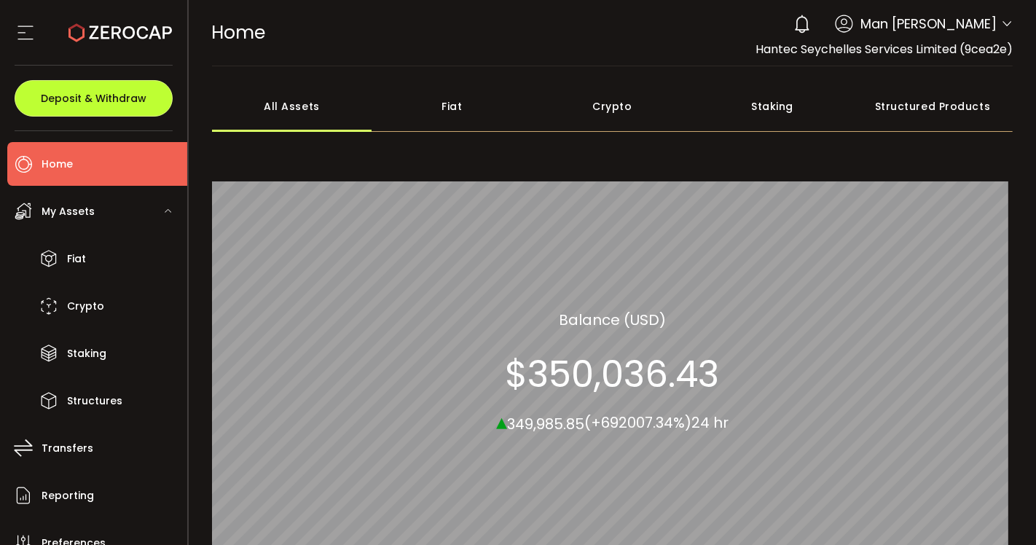
click at [107, 84] on button "Deposit & Withdraw" at bounding box center [94, 98] width 158 height 36
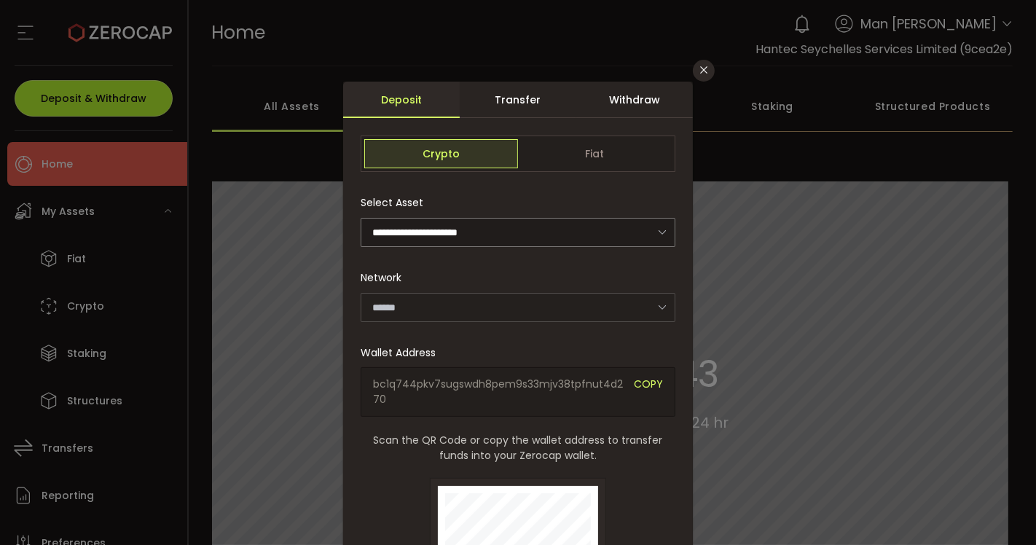
type input "*******"
click at [611, 100] on div "Withdraw" at bounding box center [634, 100] width 117 height 36
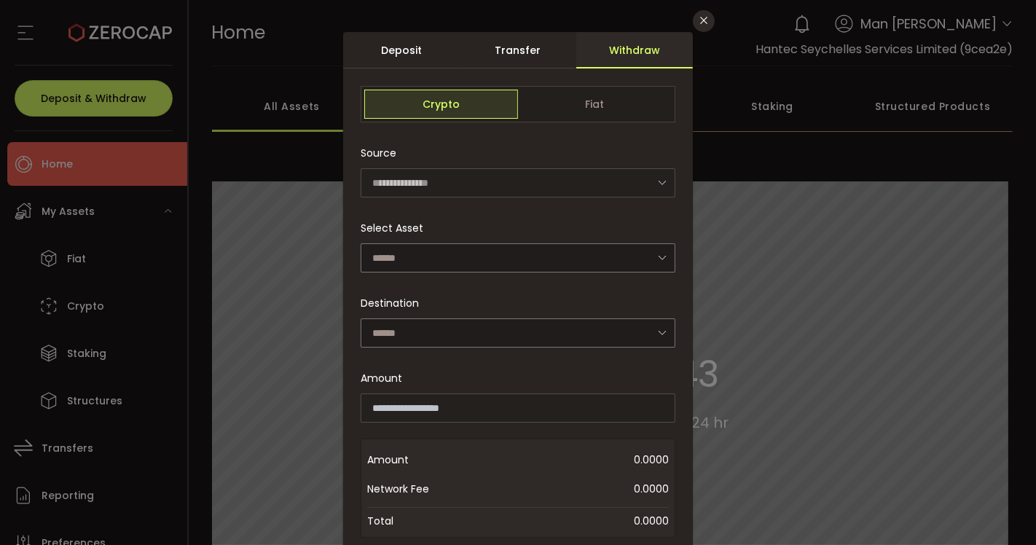
scroll to position [81, 0]
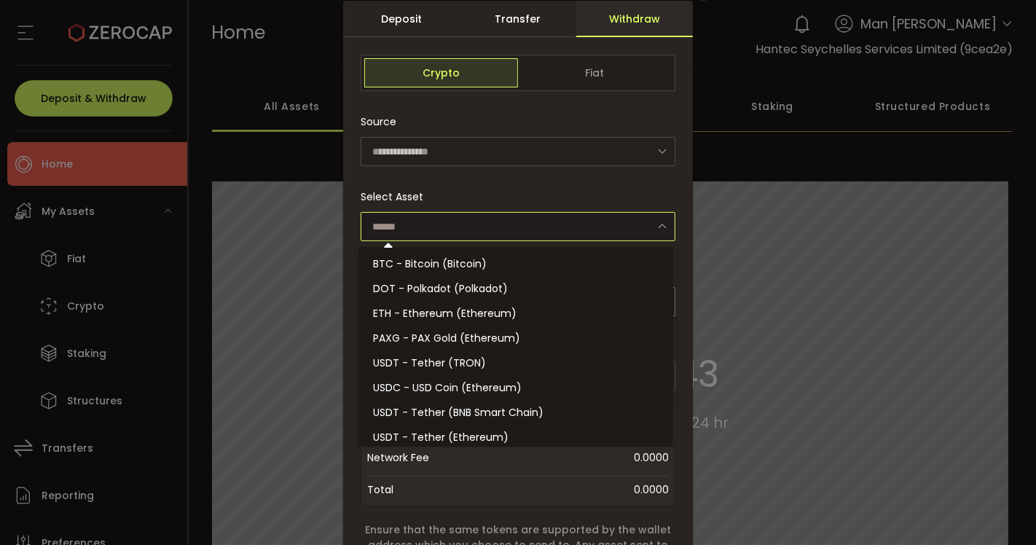
click at [483, 220] on input "dialog" at bounding box center [518, 226] width 315 height 29
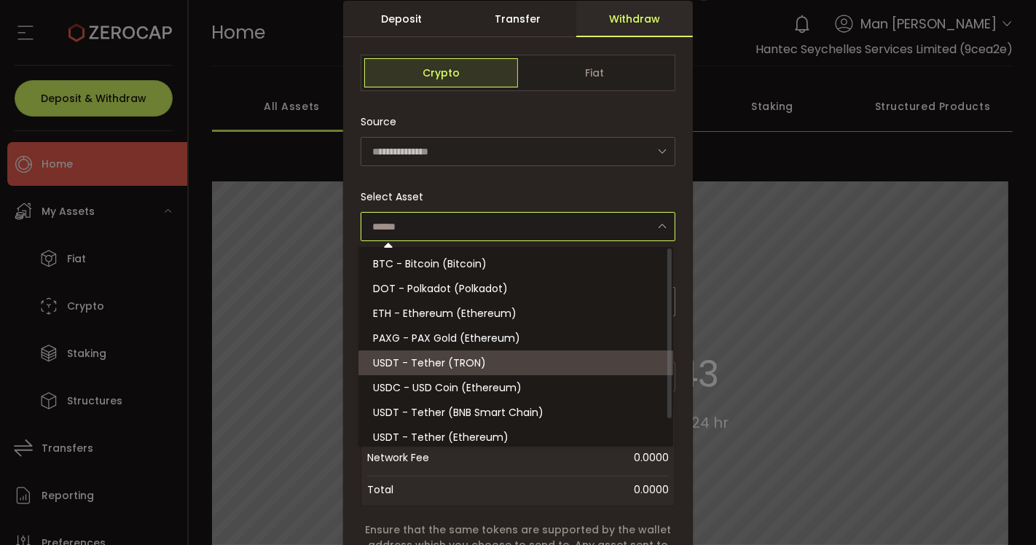
click at [481, 364] on li "USDT - Tether (TRON)" at bounding box center [518, 362] width 319 height 25
type input "**********"
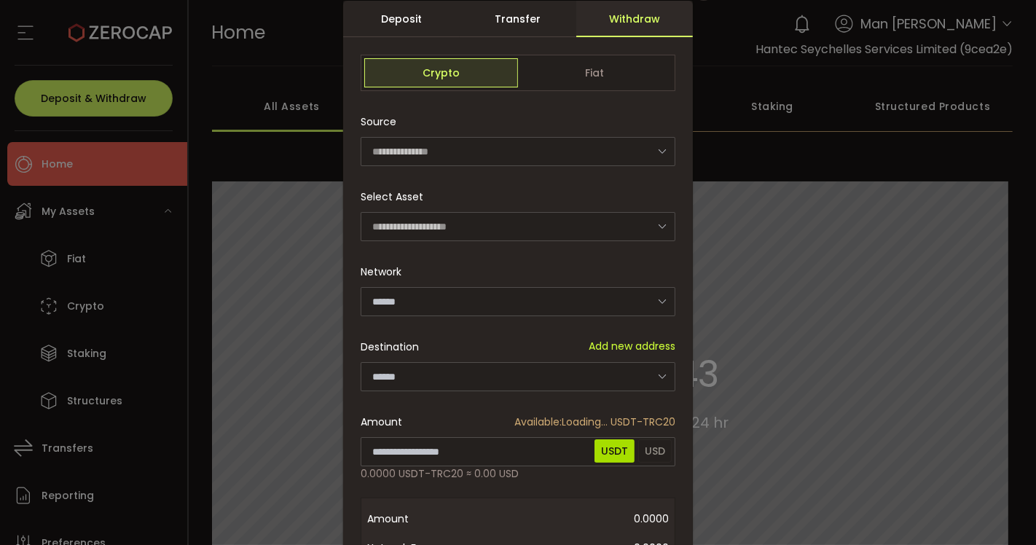
type input "****"
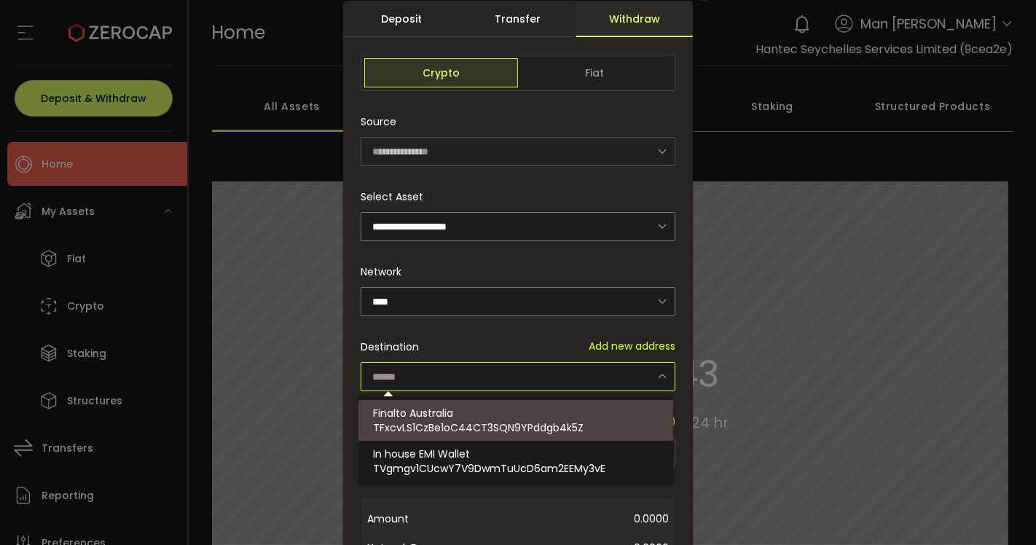
click at [564, 372] on input "dialog" at bounding box center [518, 376] width 315 height 29
click at [491, 424] on span "TFxcvLS1CzBe1oC44CT3SQN9YPddgb4k5Z" at bounding box center [478, 427] width 211 height 15
type input "**********"
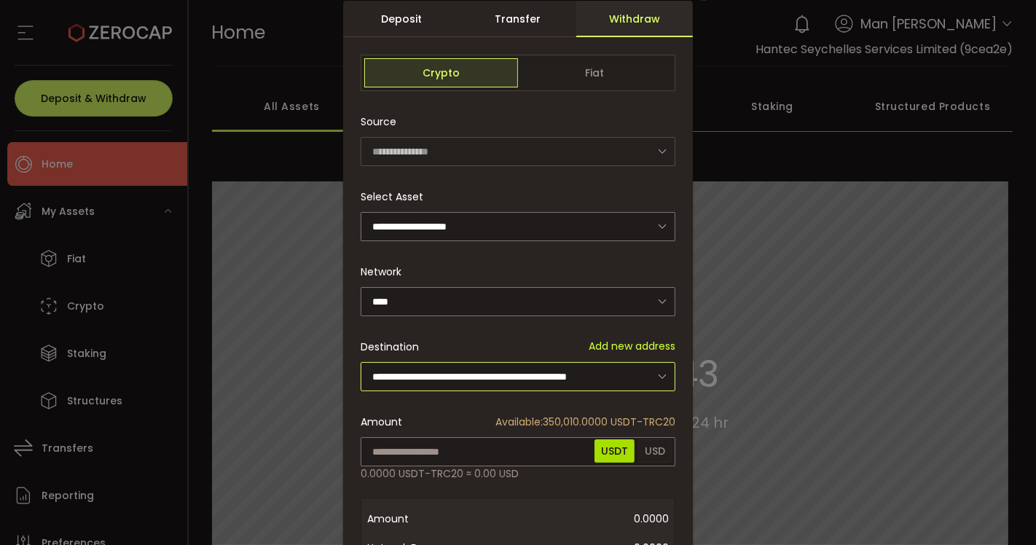
scroll to position [162, 0]
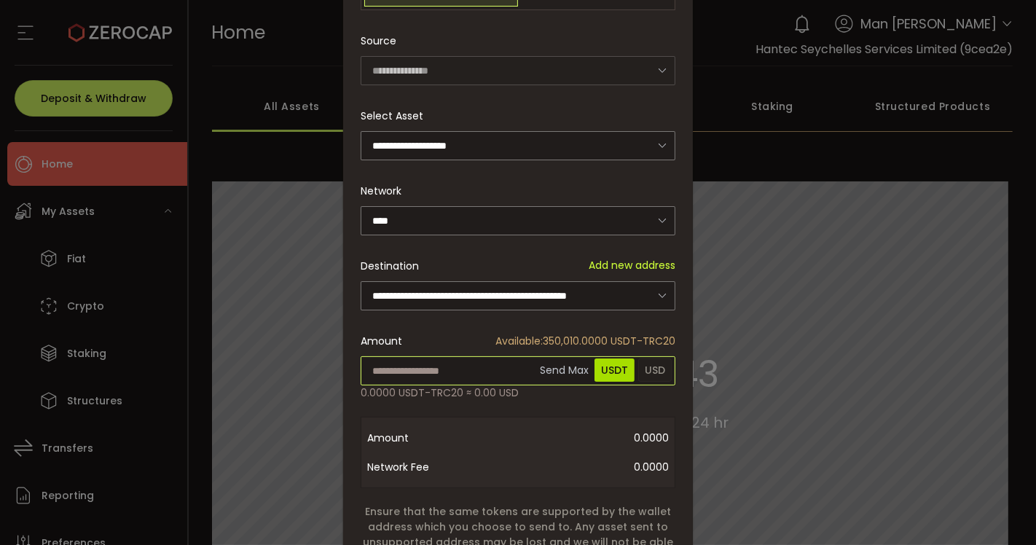
click at [494, 367] on input "dialog" at bounding box center [518, 370] width 315 height 29
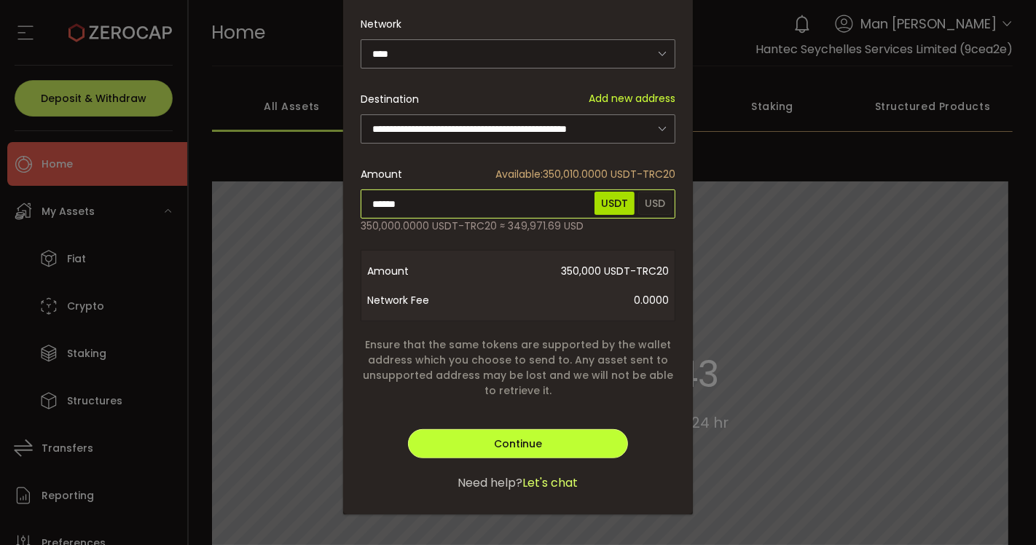
type input "******"
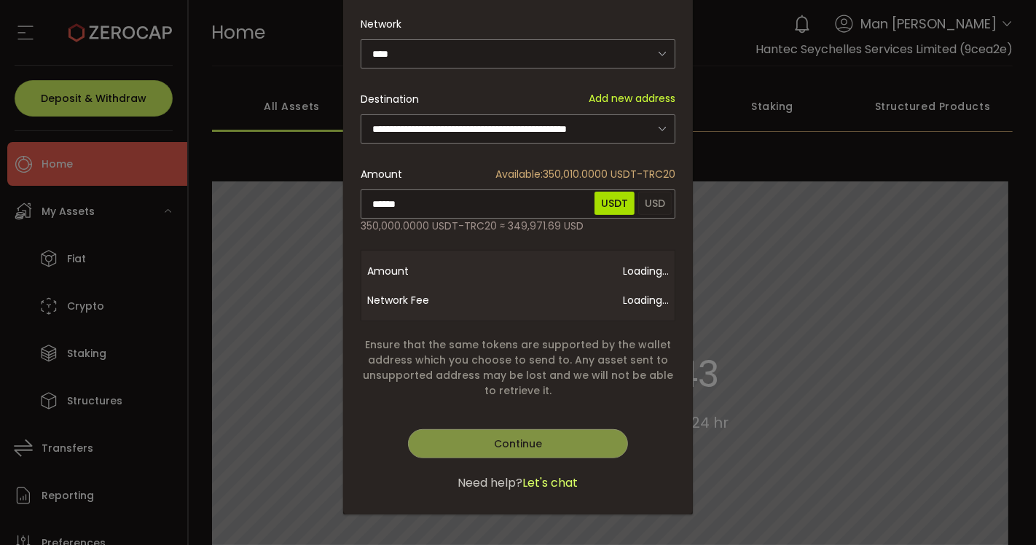
click at [517, 436] on div "**********" at bounding box center [518, 133] width 350 height 761
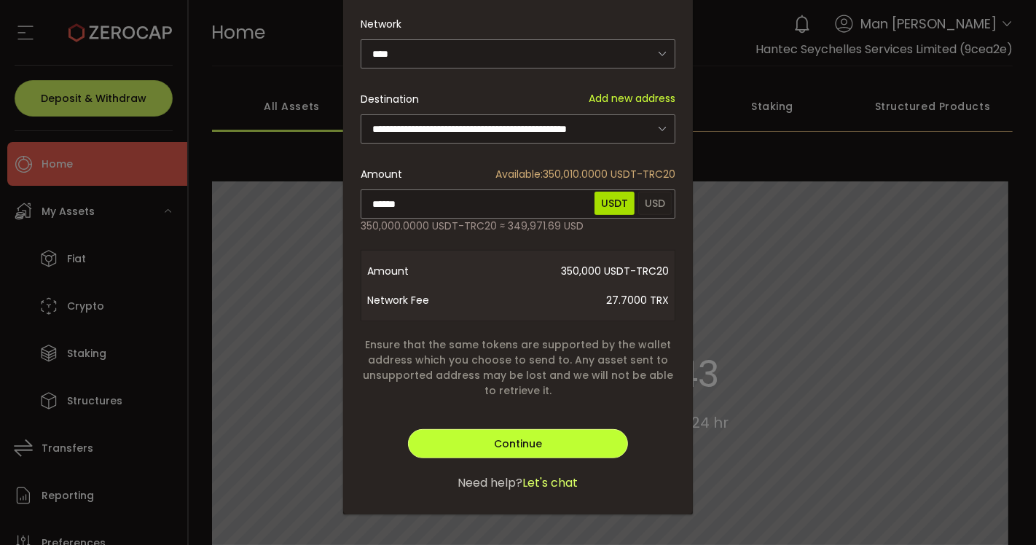
click at [584, 434] on button "Continue" at bounding box center [518, 443] width 220 height 29
click at [556, 431] on button "Verify" at bounding box center [518, 443] width 220 height 29
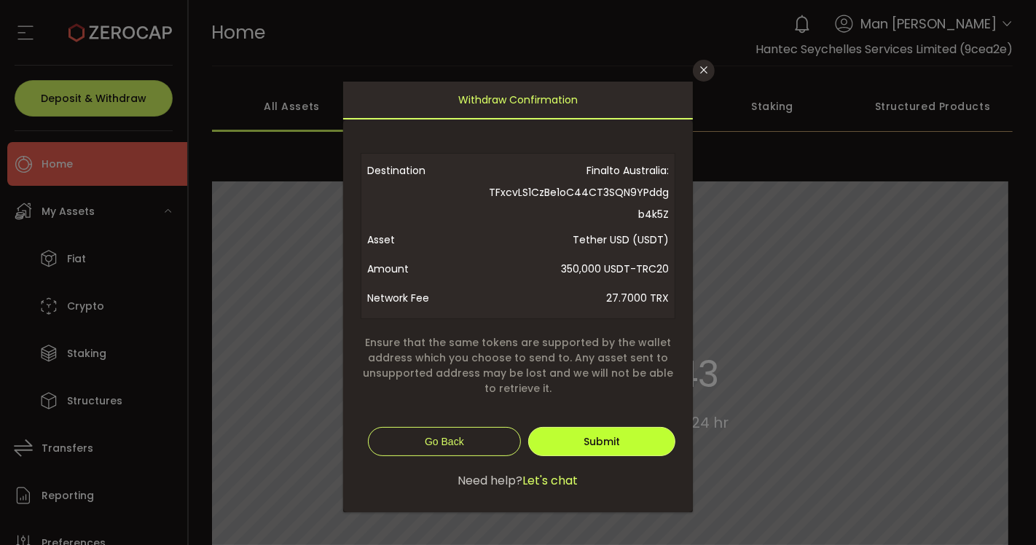
click at [606, 442] on span "Submit" at bounding box center [602, 441] width 36 height 15
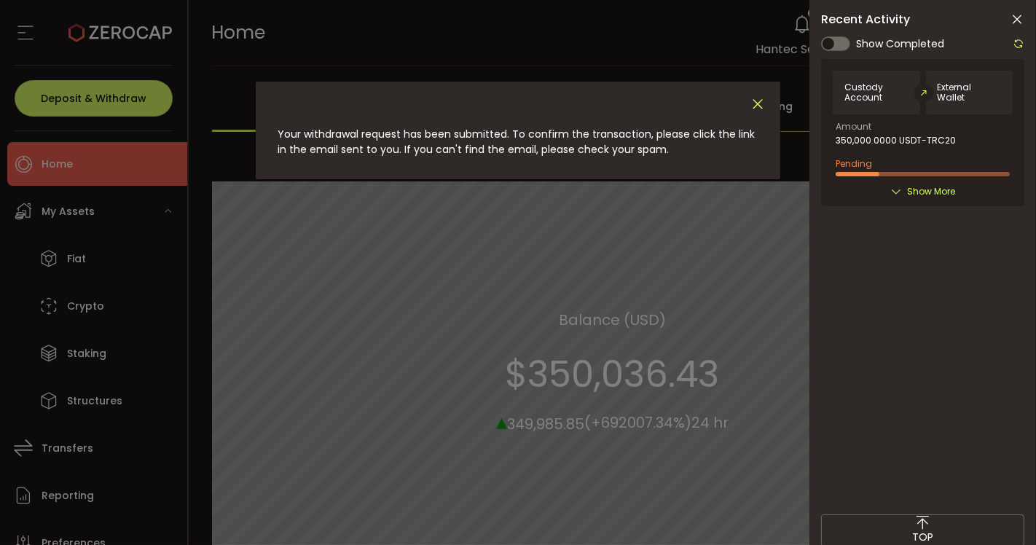
click at [761, 106] on icon "Close" at bounding box center [758, 104] width 16 height 16
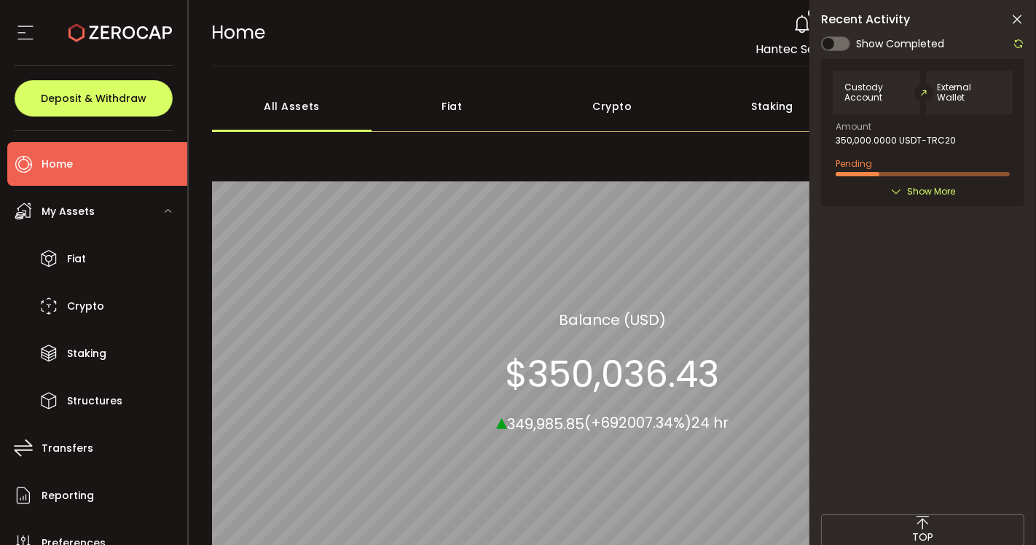
click at [912, 191] on span "Show More" at bounding box center [931, 191] width 48 height 15
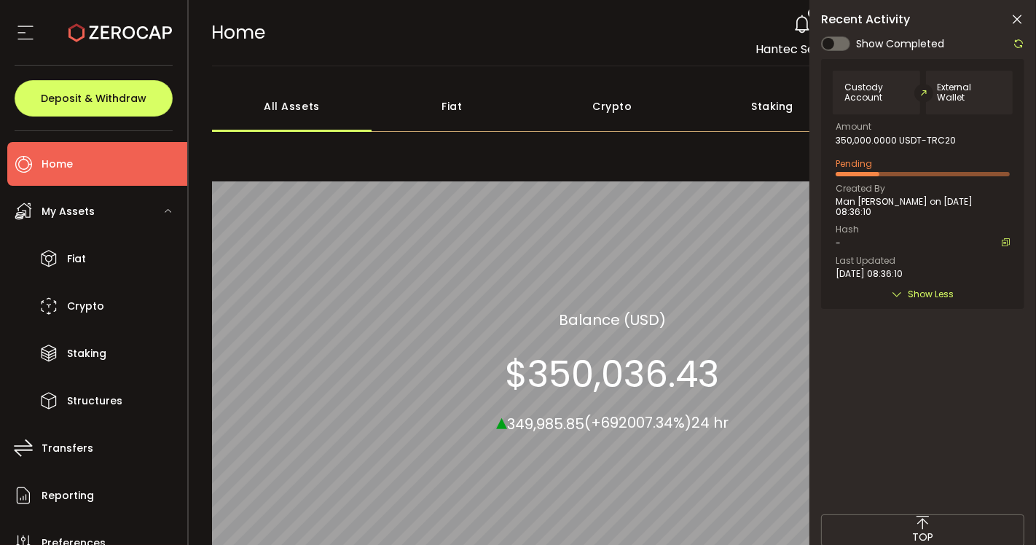
click at [914, 294] on span "Show Less" at bounding box center [932, 294] width 46 height 15
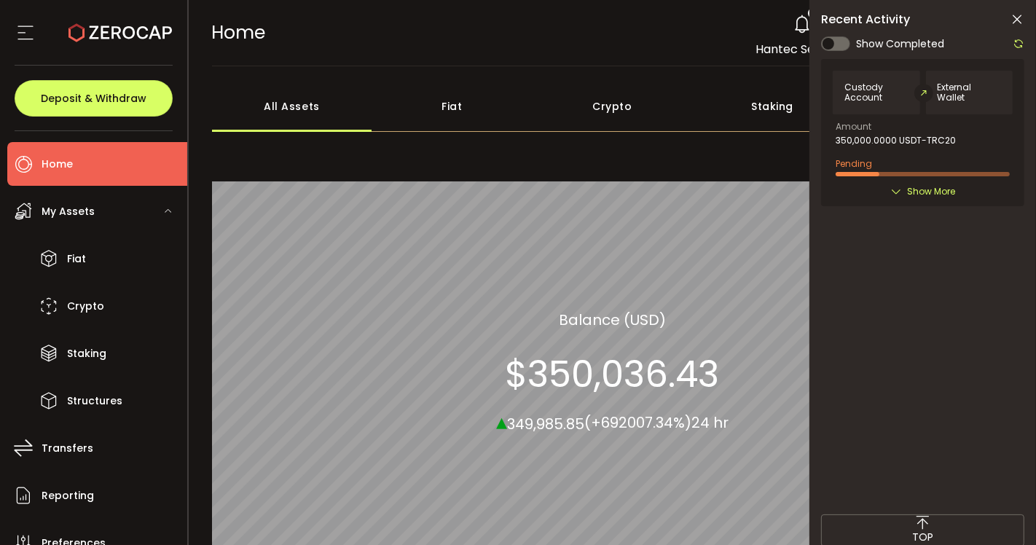
click at [911, 187] on span "Show More" at bounding box center [931, 191] width 48 height 15
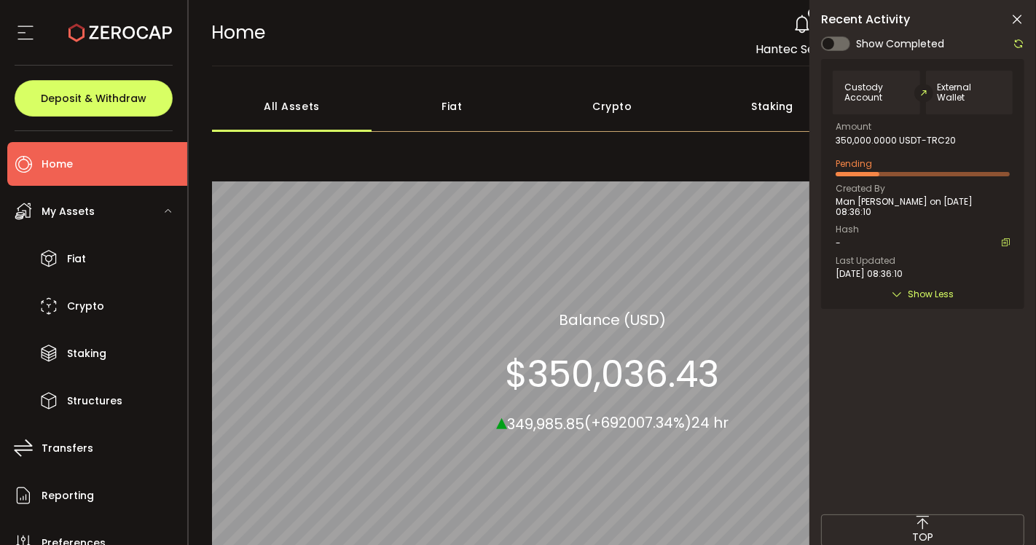
click at [912, 296] on span "Show Less" at bounding box center [932, 294] width 46 height 15
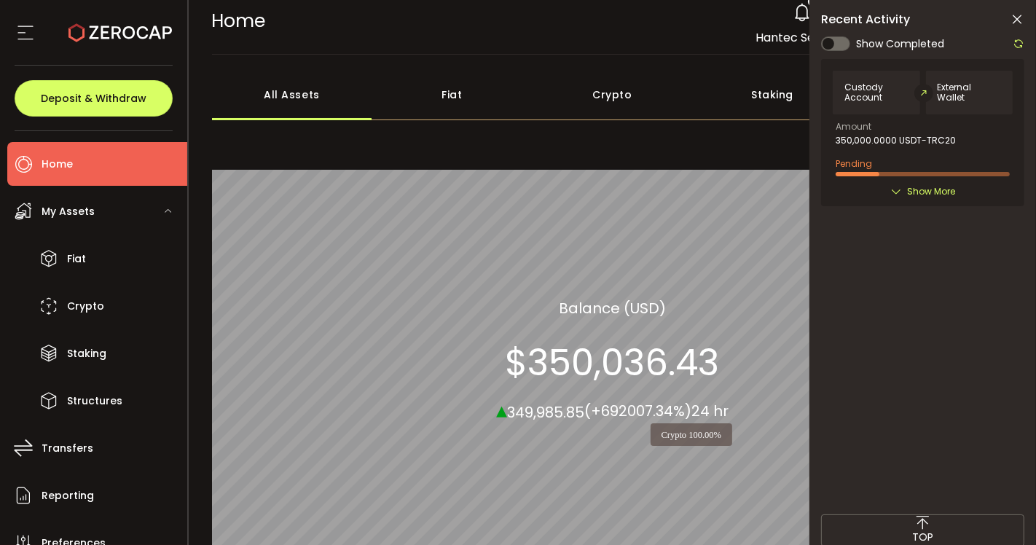
scroll to position [10, 0]
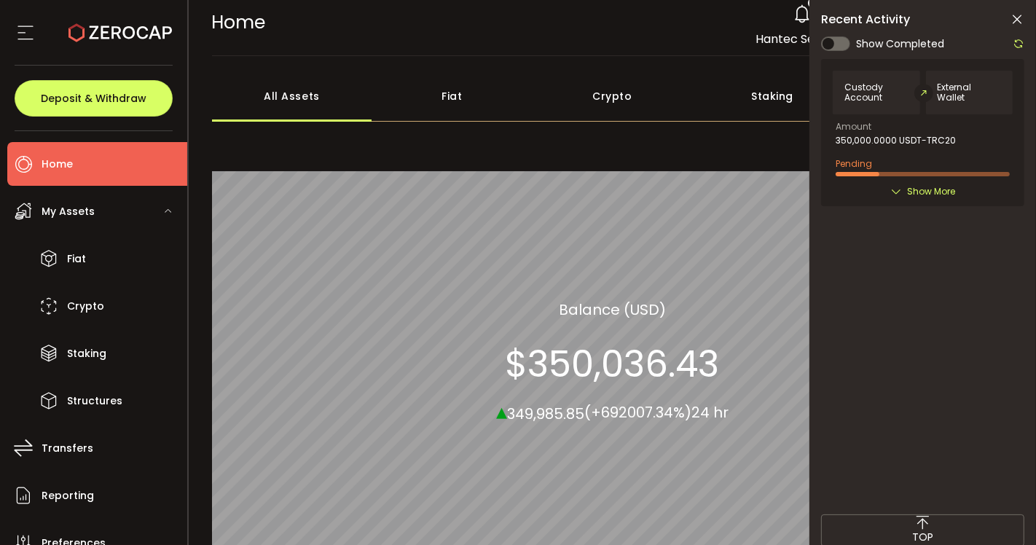
click at [831, 42] on span at bounding box center [835, 43] width 29 height 15
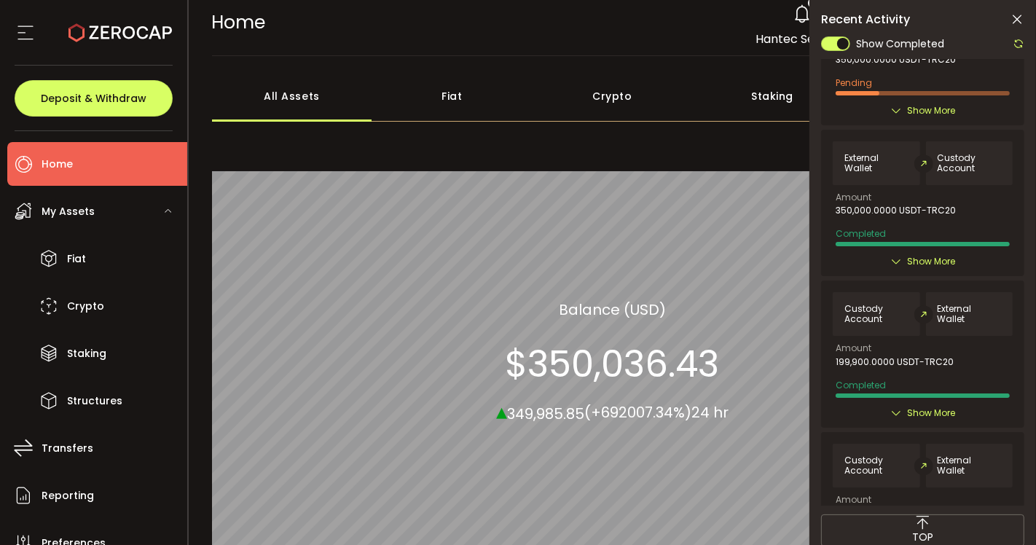
scroll to position [0, 0]
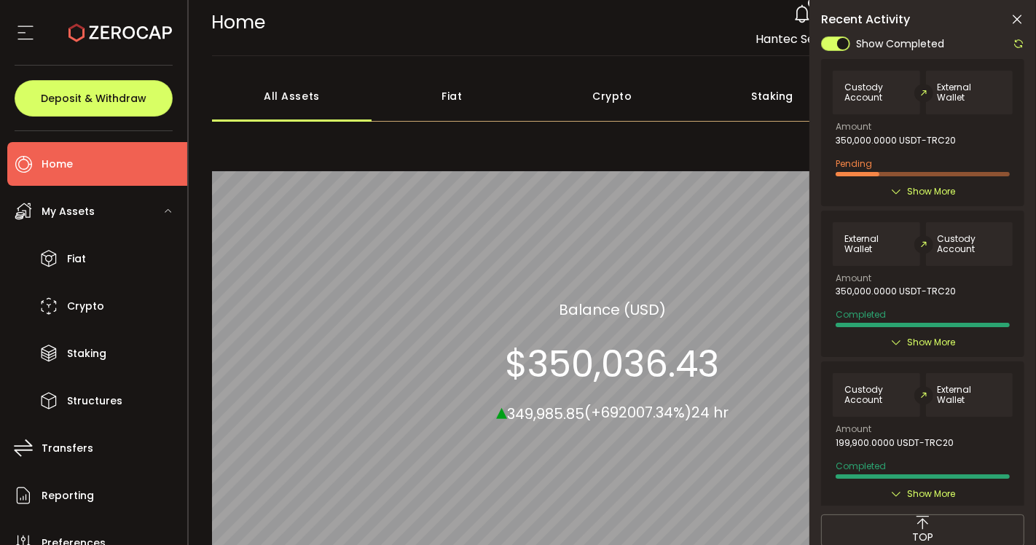
click at [931, 337] on span "Show More" at bounding box center [931, 342] width 48 height 15
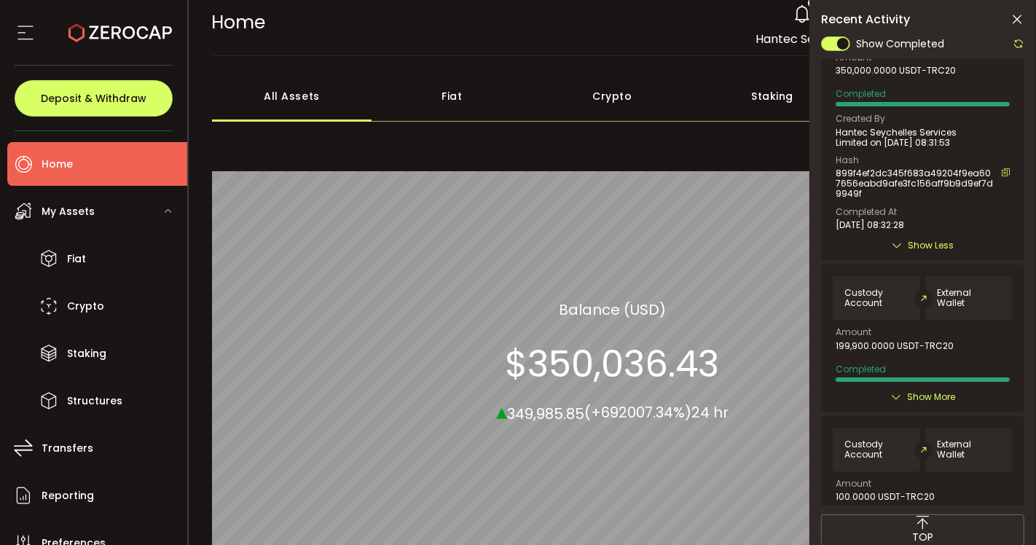
scroll to position [243, 0]
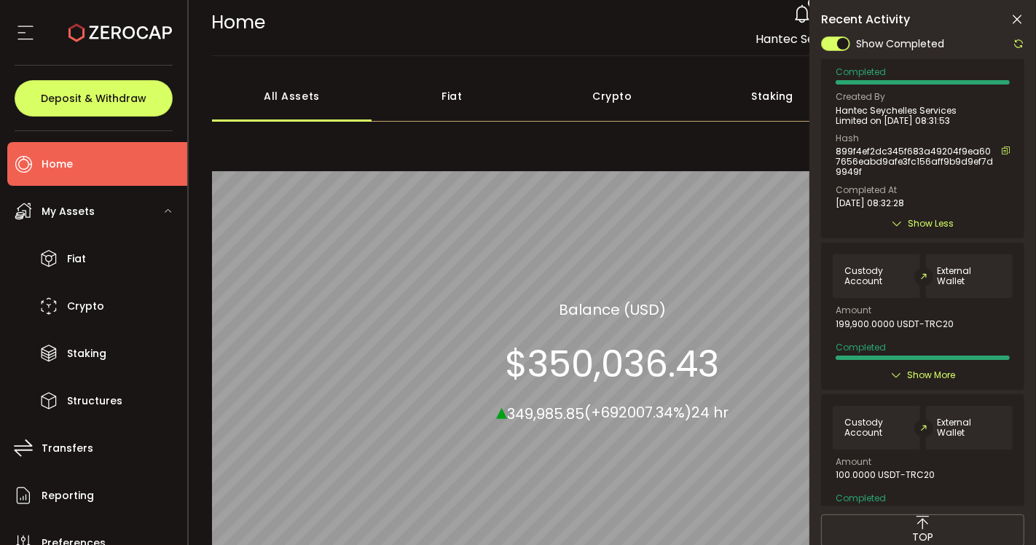
click at [925, 372] on span "Show More" at bounding box center [931, 375] width 48 height 15
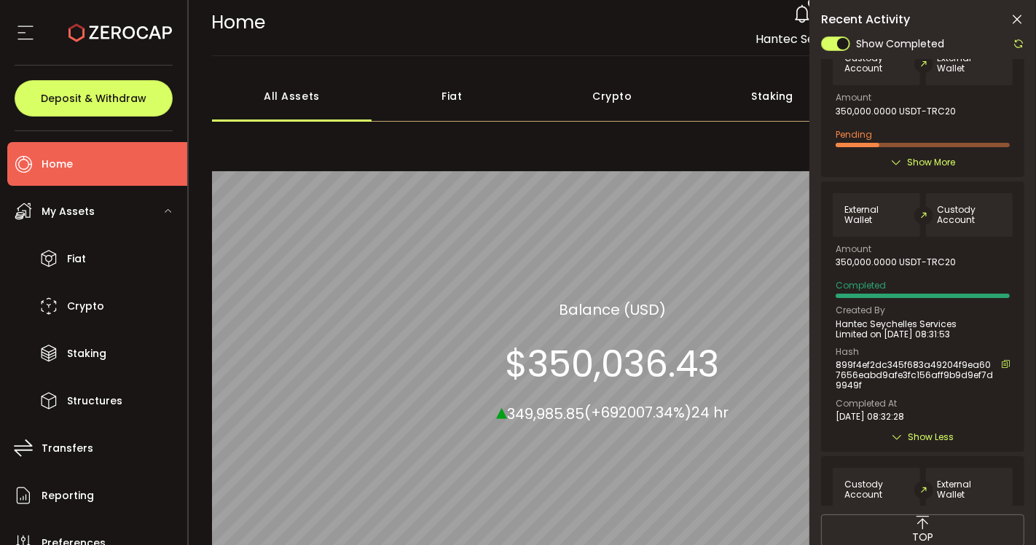
scroll to position [0, 0]
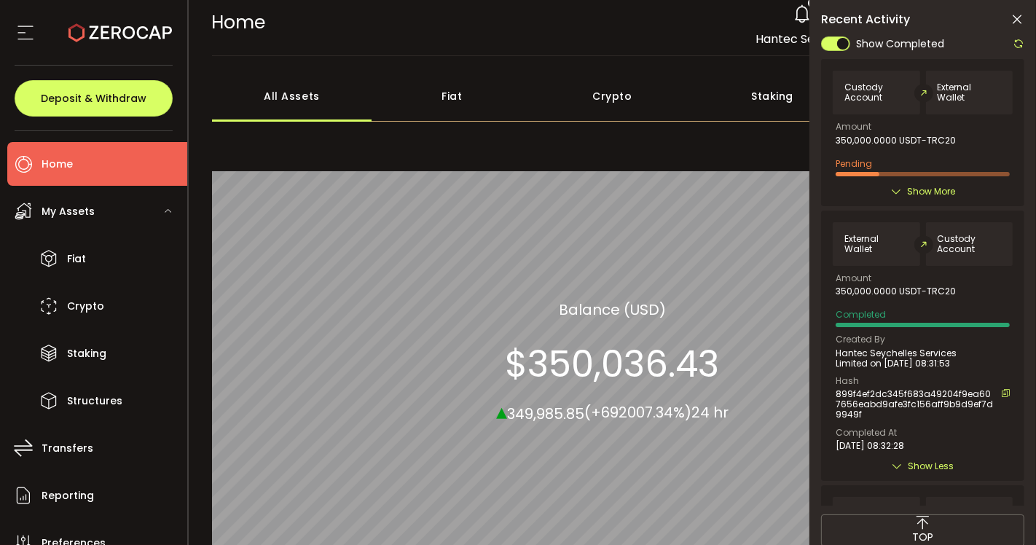
click at [911, 193] on span "Show More" at bounding box center [931, 191] width 48 height 15
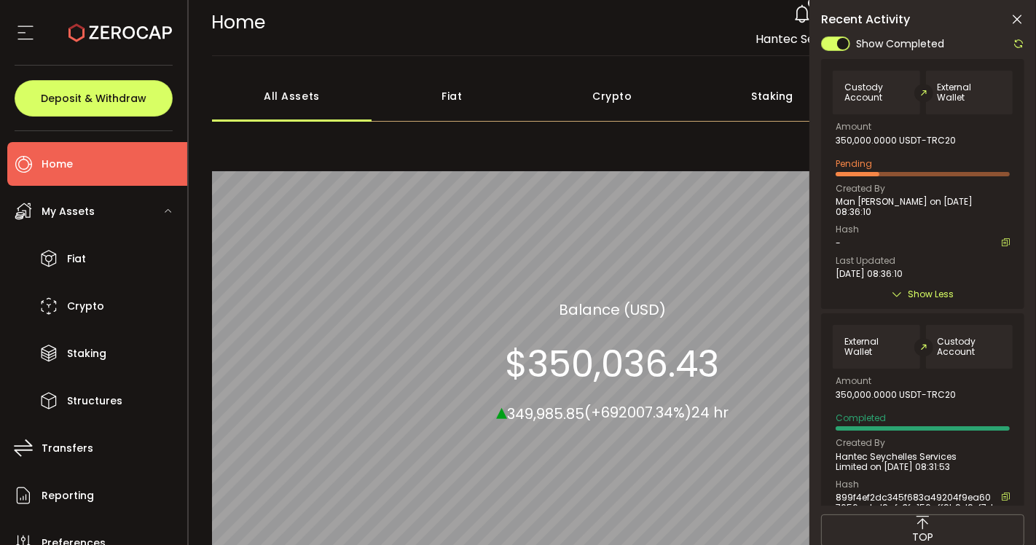
click at [912, 292] on span "Show Less" at bounding box center [932, 294] width 46 height 15
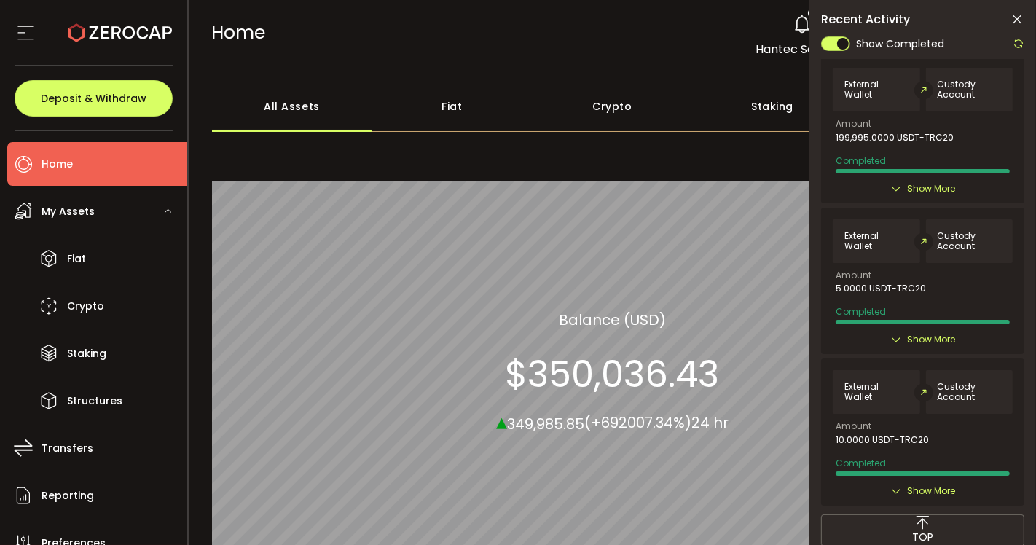
scroll to position [965, 0]
click at [923, 332] on span "Show More" at bounding box center [931, 339] width 48 height 15
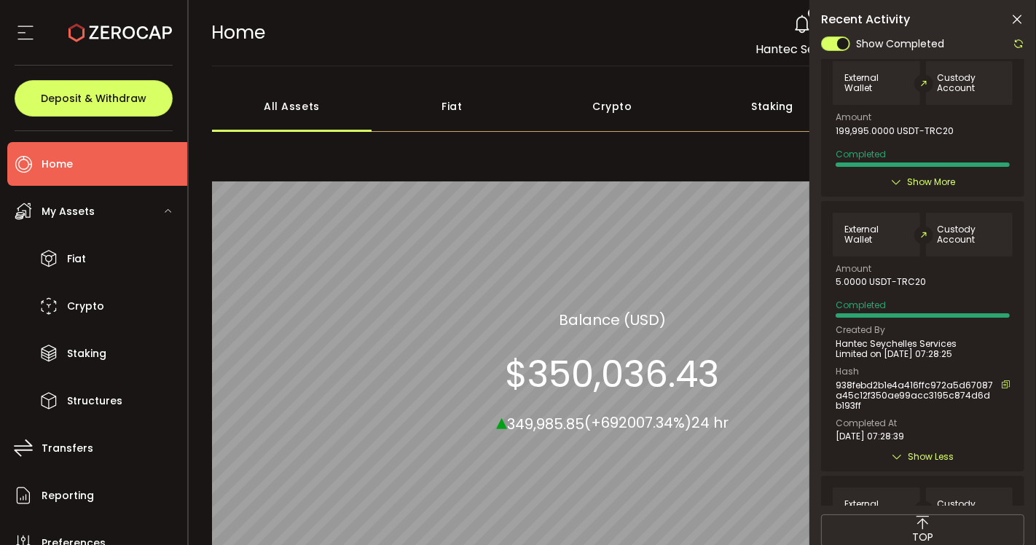
scroll to position [1089, 0]
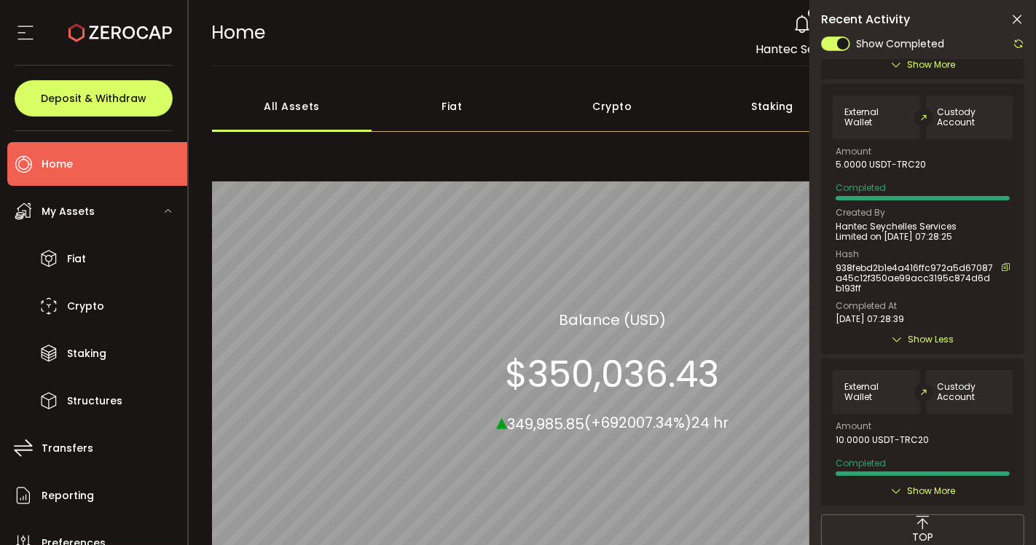
click at [928, 494] on span "Show More" at bounding box center [931, 491] width 48 height 15
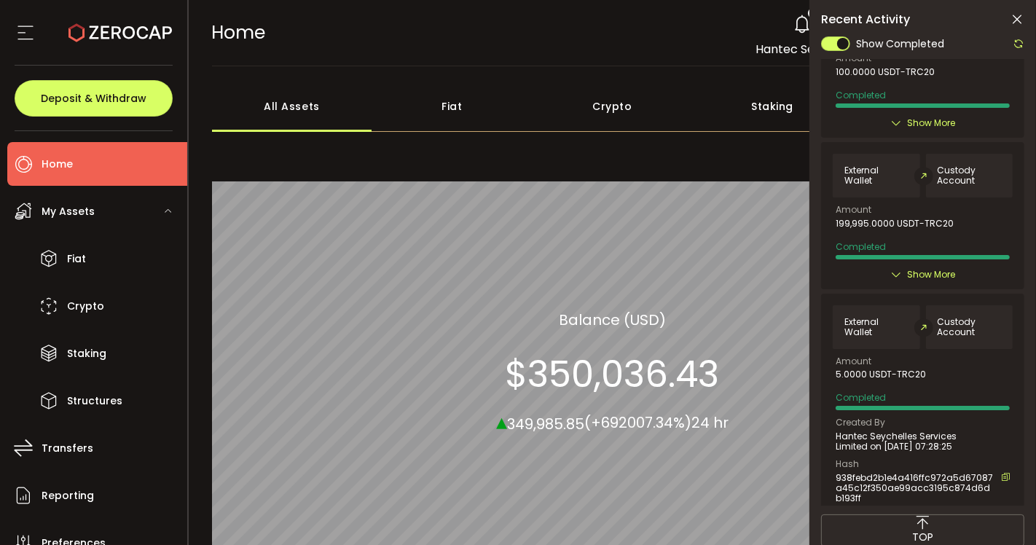
scroll to position [808, 0]
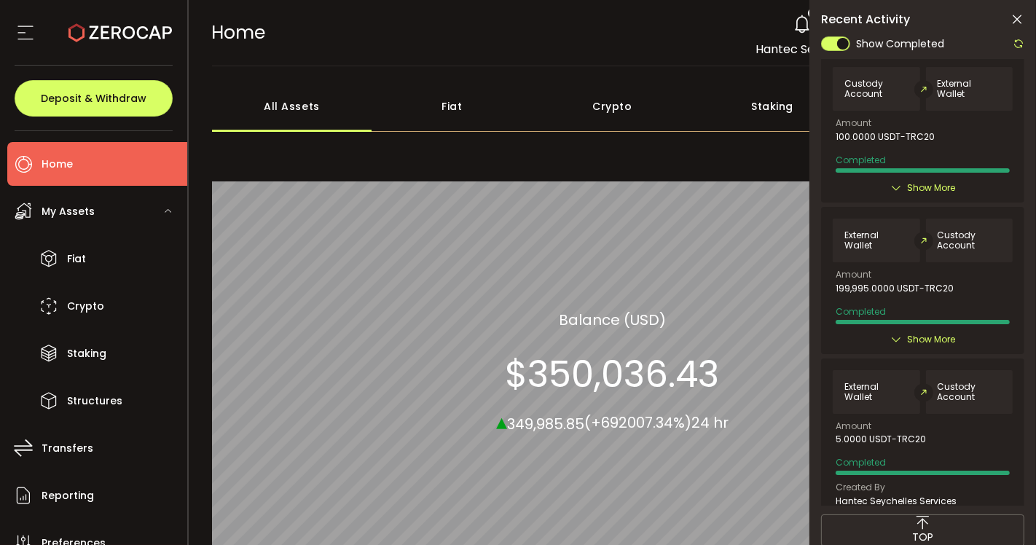
click at [928, 347] on span "Show More" at bounding box center [931, 339] width 48 height 15
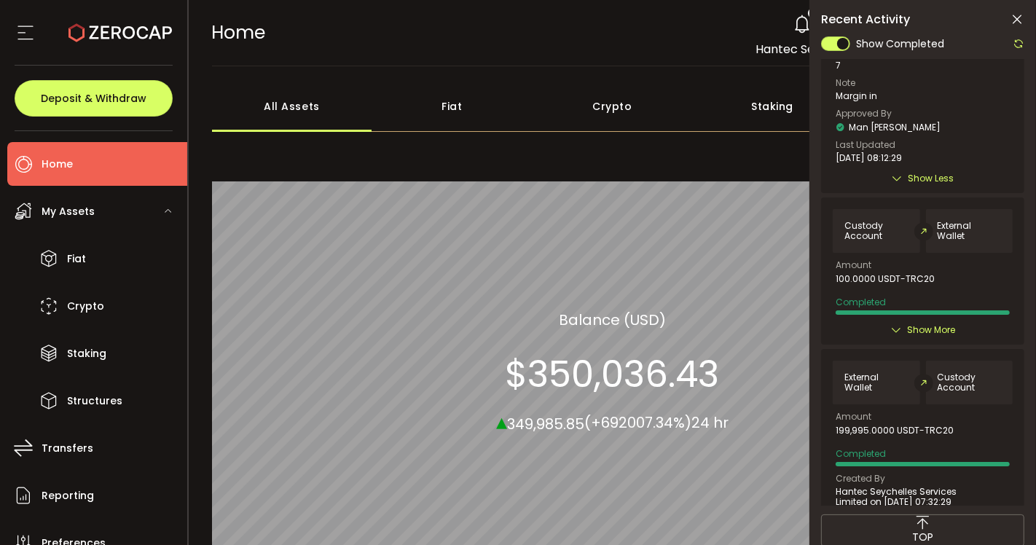
scroll to position [727, 0]
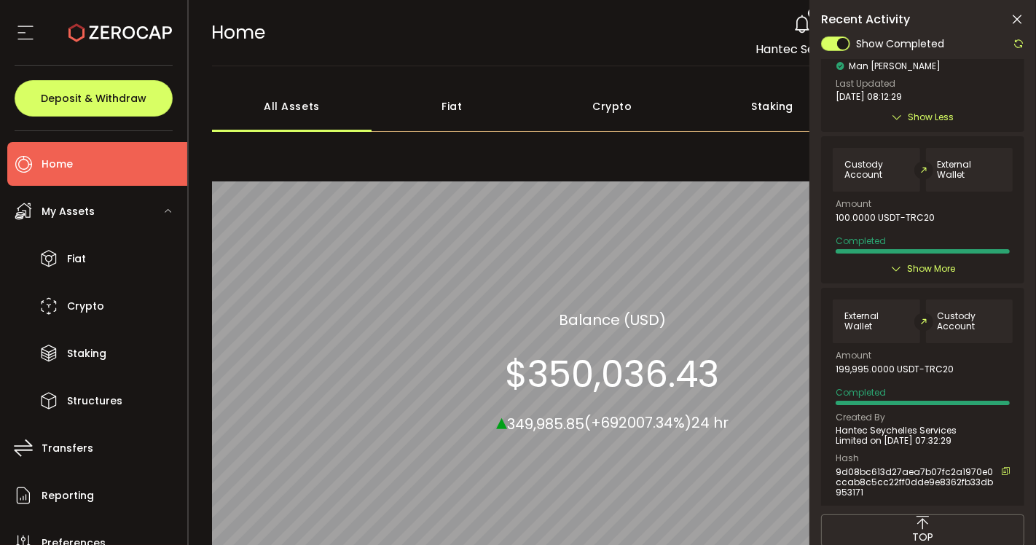
click at [934, 276] on span "Show More" at bounding box center [931, 269] width 48 height 15
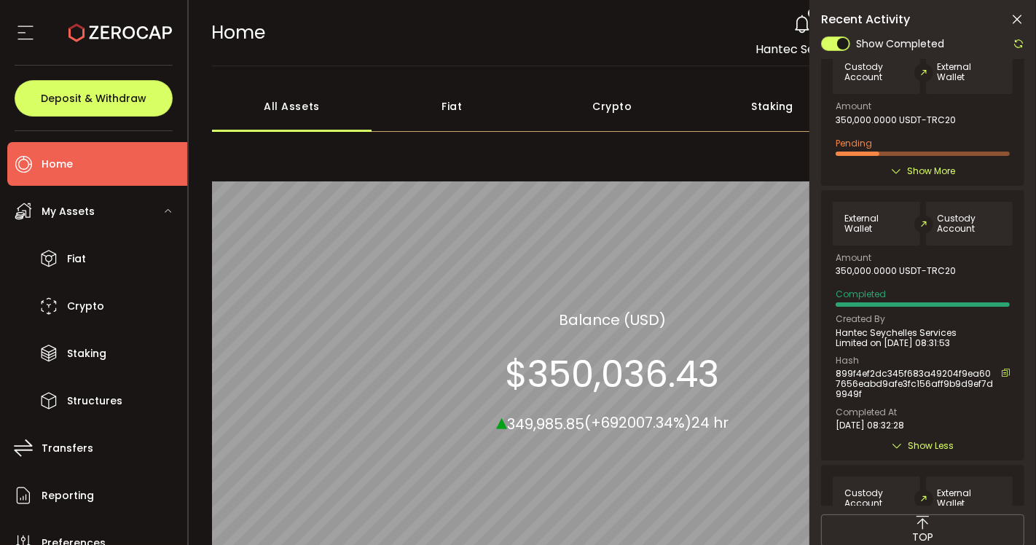
scroll to position [0, 0]
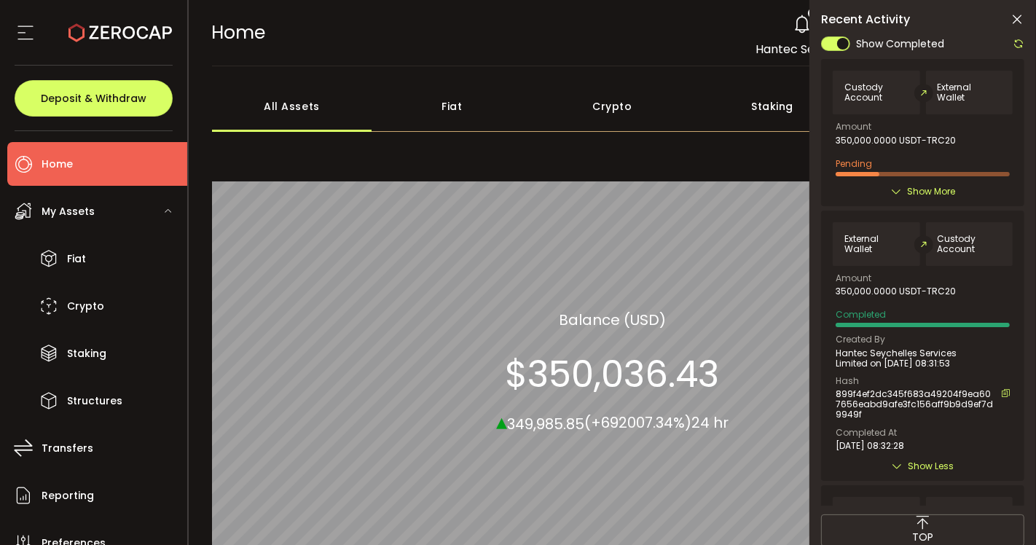
click at [924, 196] on span "Show More" at bounding box center [931, 191] width 48 height 15
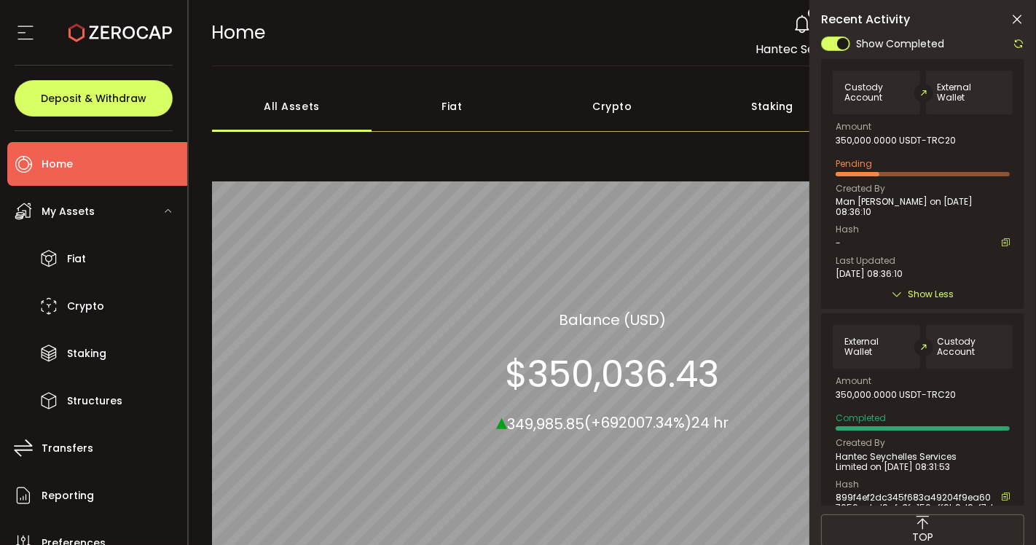
click at [855, 161] on span "Pending" at bounding box center [854, 163] width 36 height 12
click at [888, 269] on span "2025-09-08 08:36:10" at bounding box center [869, 274] width 67 height 10
click at [1018, 42] on icon at bounding box center [1019, 44] width 12 height 12
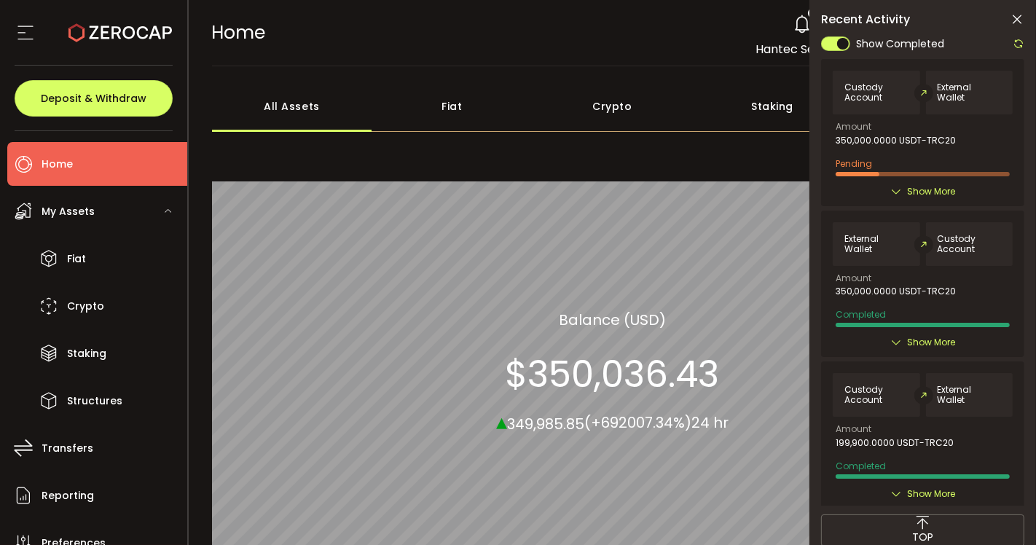
click at [1018, 42] on icon at bounding box center [1019, 44] width 12 height 12
click at [1016, 15] on icon at bounding box center [1017, 19] width 15 height 15
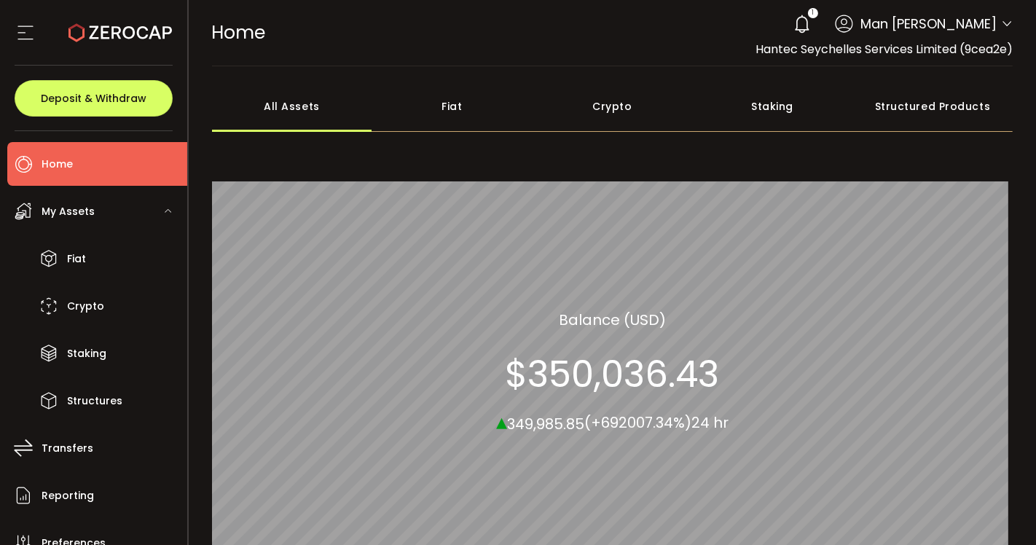
click at [809, 8] on div "1" at bounding box center [802, 24] width 32 height 32
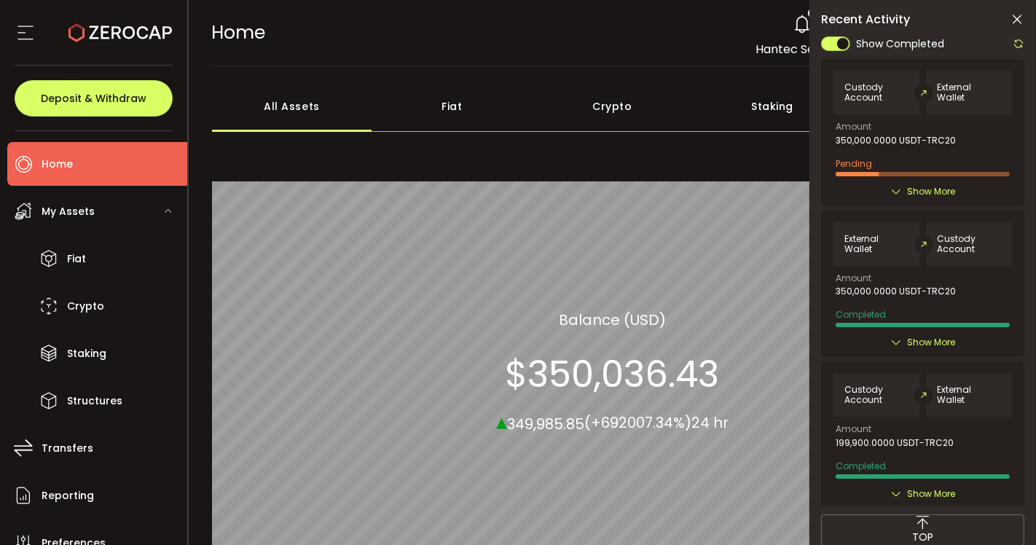
click at [737, 32] on div "HOME Buy Power $0.00 USD Home Home Verify Your Identity 1 Man Sang Mason YU Acc…" at bounding box center [613, 33] width 802 height 66
click at [1018, 17] on icon at bounding box center [1017, 19] width 15 height 15
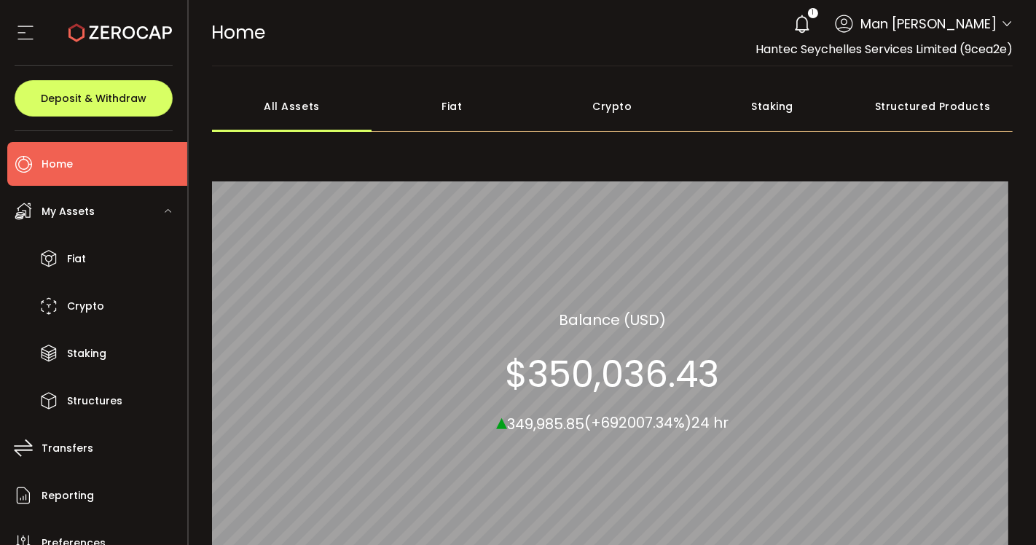
click at [67, 171] on span "Home" at bounding box center [57, 164] width 31 height 21
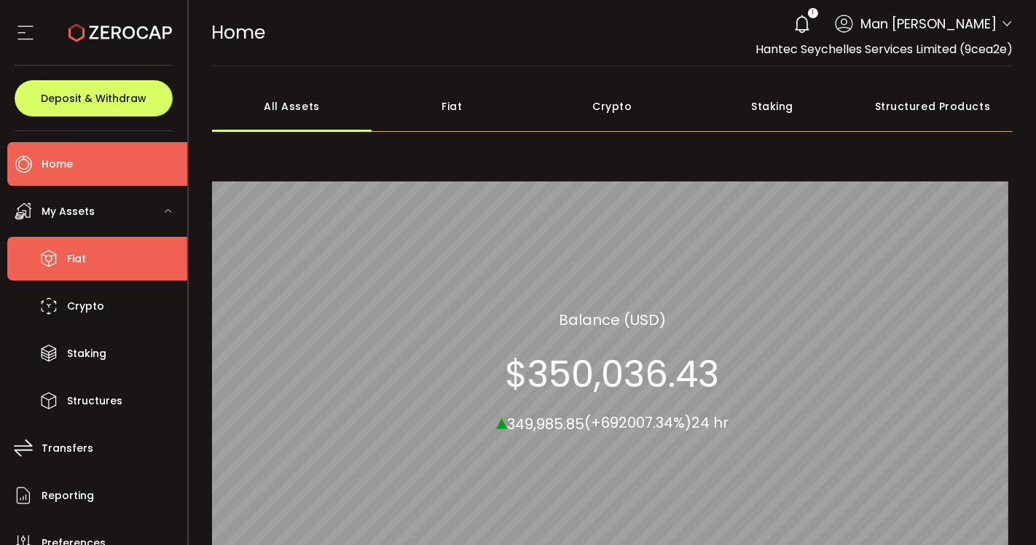
click at [74, 266] on span "Fiat" at bounding box center [76, 258] width 19 height 21
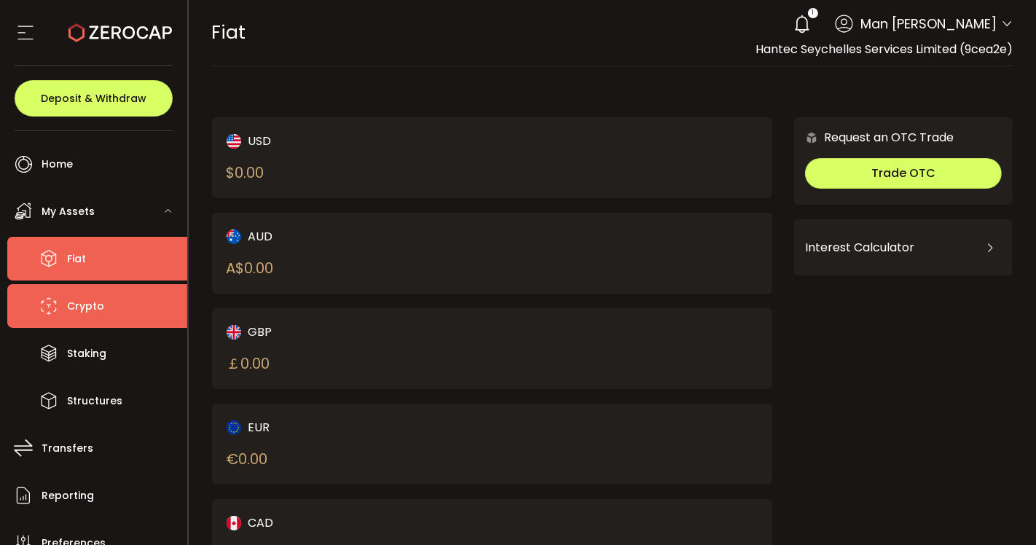
click at [81, 311] on span "Crypto" at bounding box center [85, 306] width 37 height 21
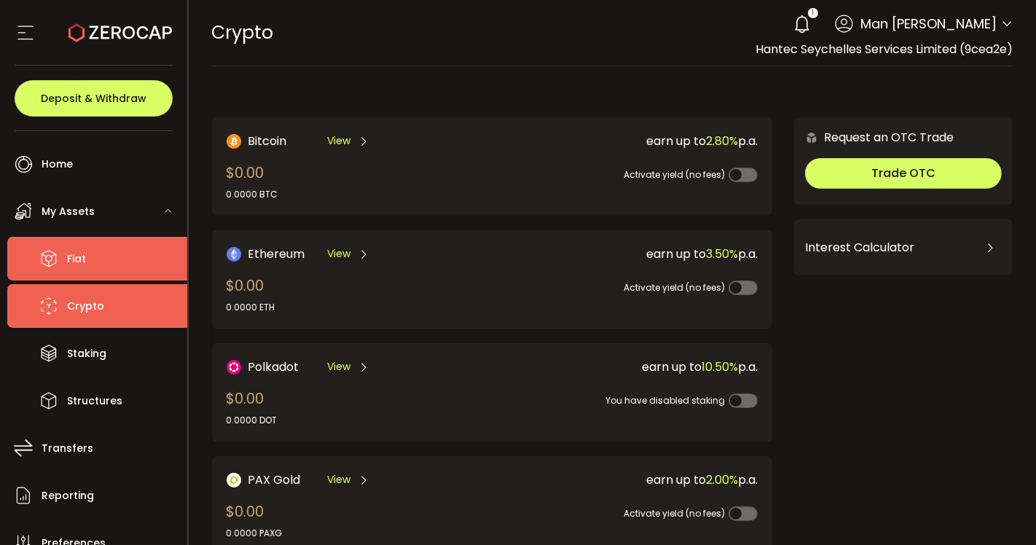
click at [81, 270] on li "Fiat" at bounding box center [97, 259] width 180 height 44
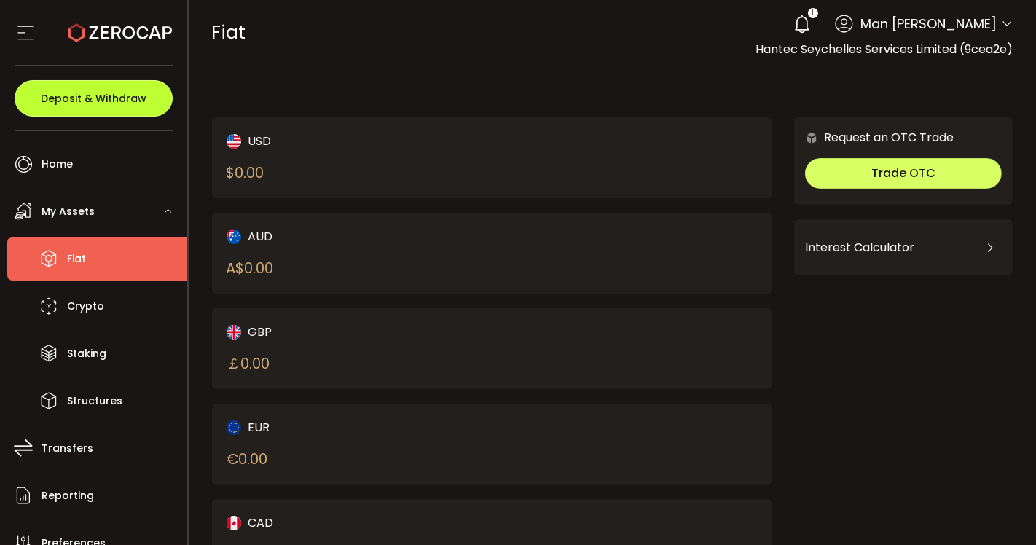
click at [91, 93] on span "Deposit & Withdraw" at bounding box center [94, 98] width 106 height 10
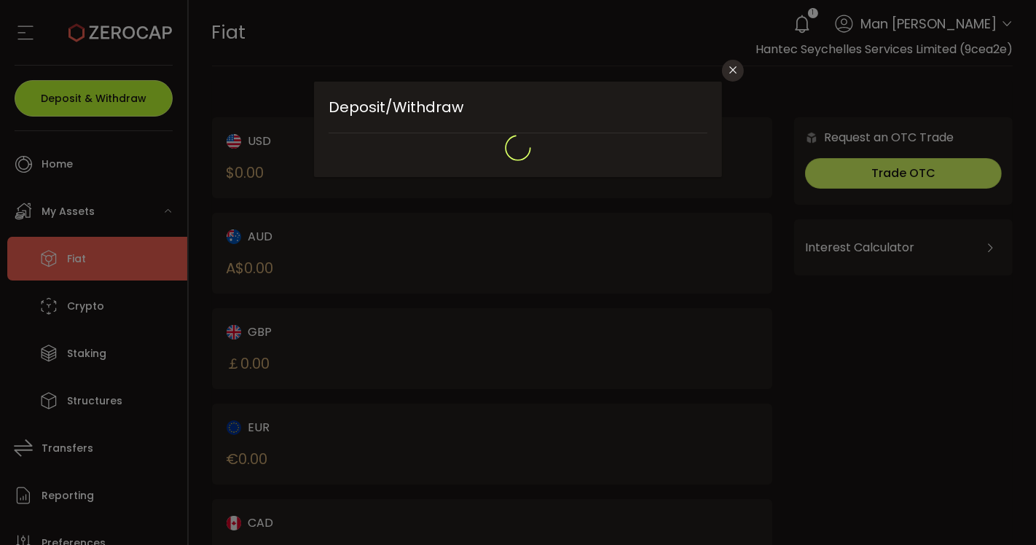
type input "**********"
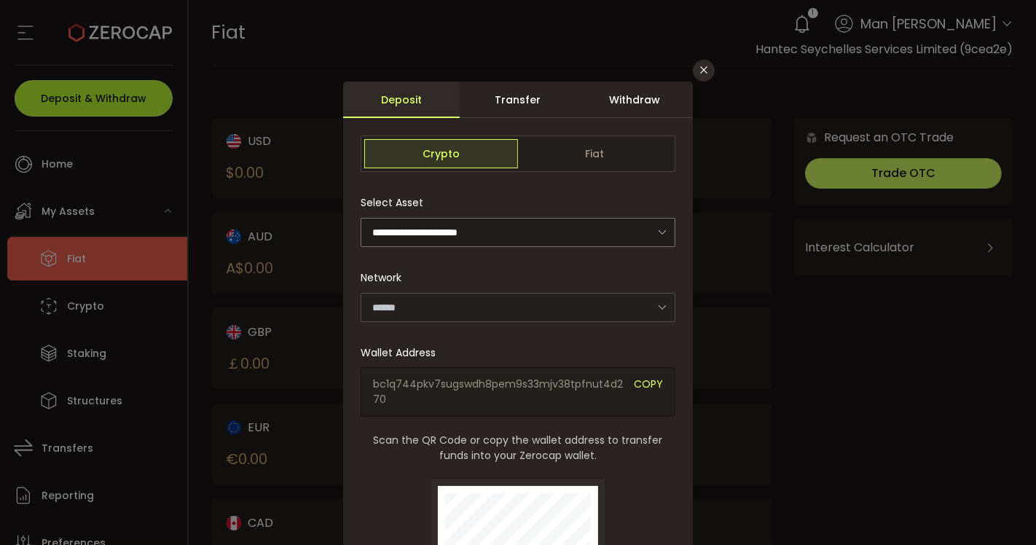
type input "*******"
click at [512, 103] on div "Transfer" at bounding box center [518, 100] width 117 height 36
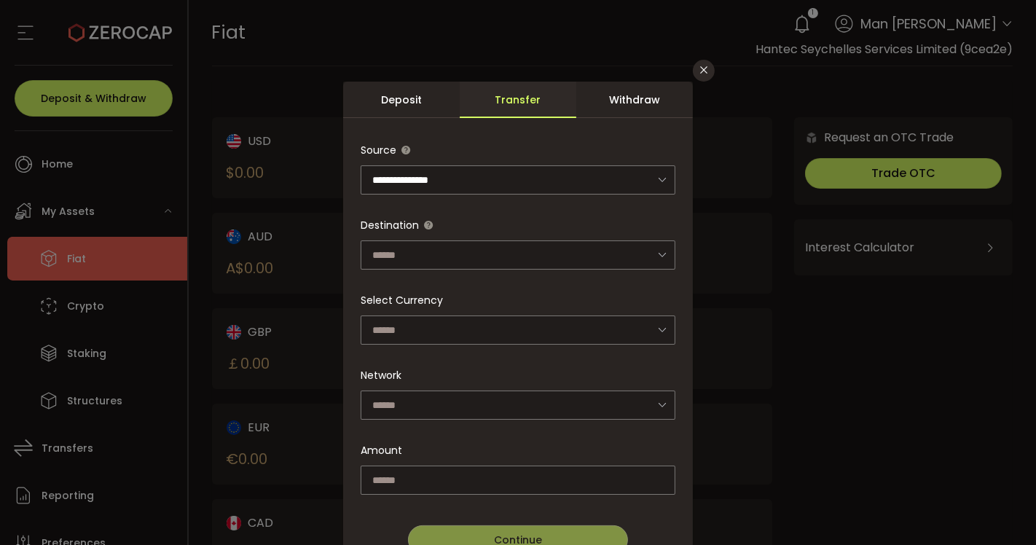
click at [649, 103] on div "Withdraw" at bounding box center [634, 100] width 117 height 36
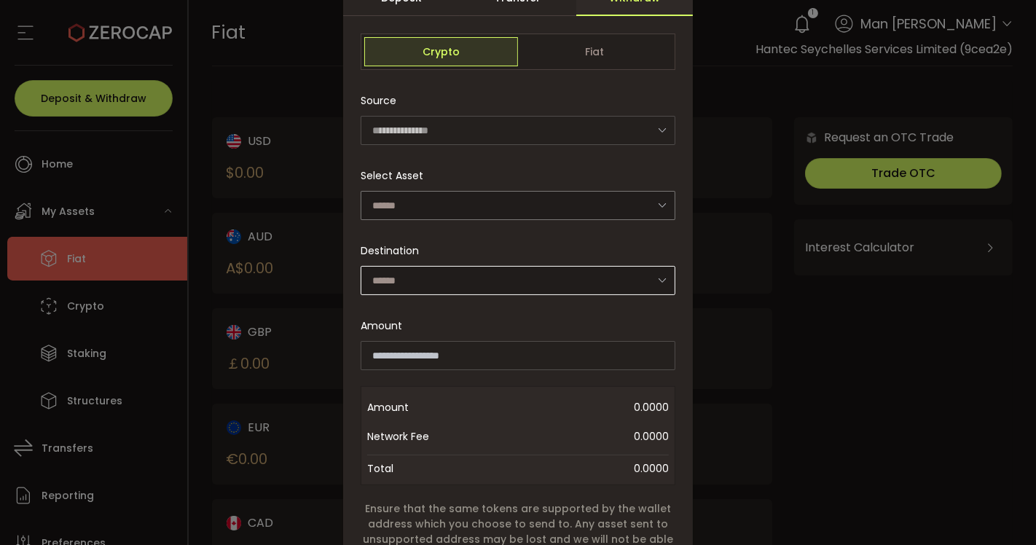
scroll to position [81, 0]
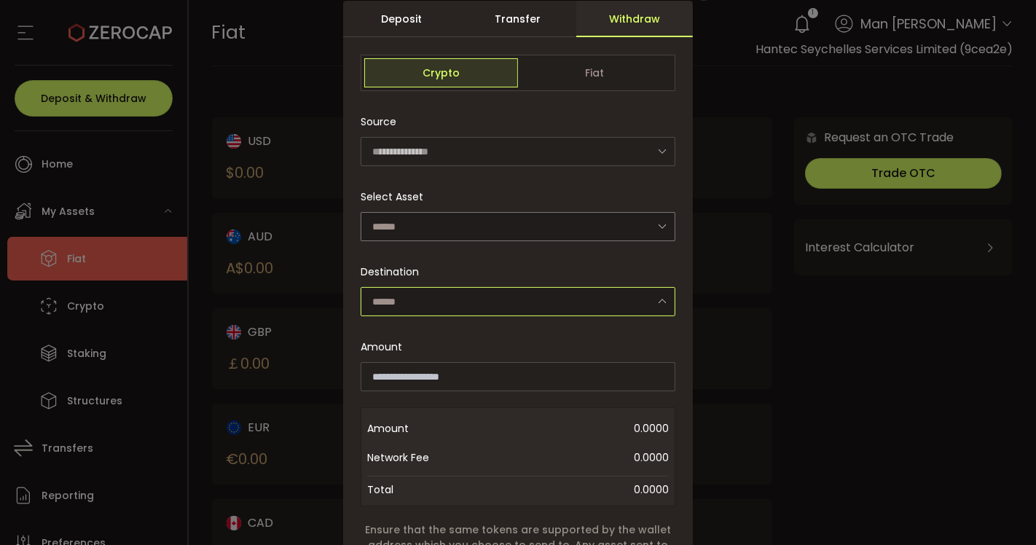
click at [509, 302] on input "dialog" at bounding box center [518, 301] width 315 height 29
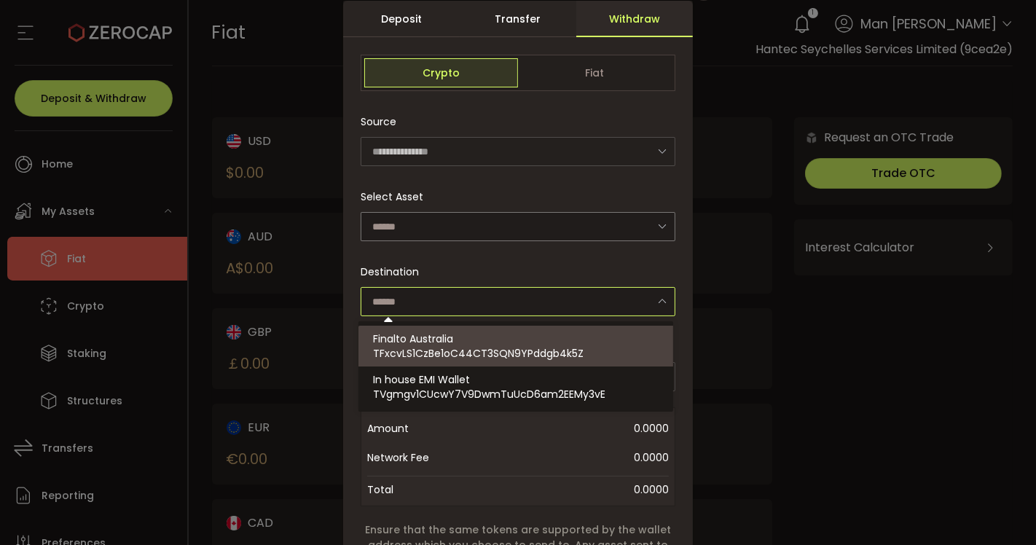
click at [498, 342] on div "Finalto Australia TFxcvLS1CzBe1oC44CT3SQN9YPddgb4k5Z" at bounding box center [518, 346] width 290 height 41
type input "**********"
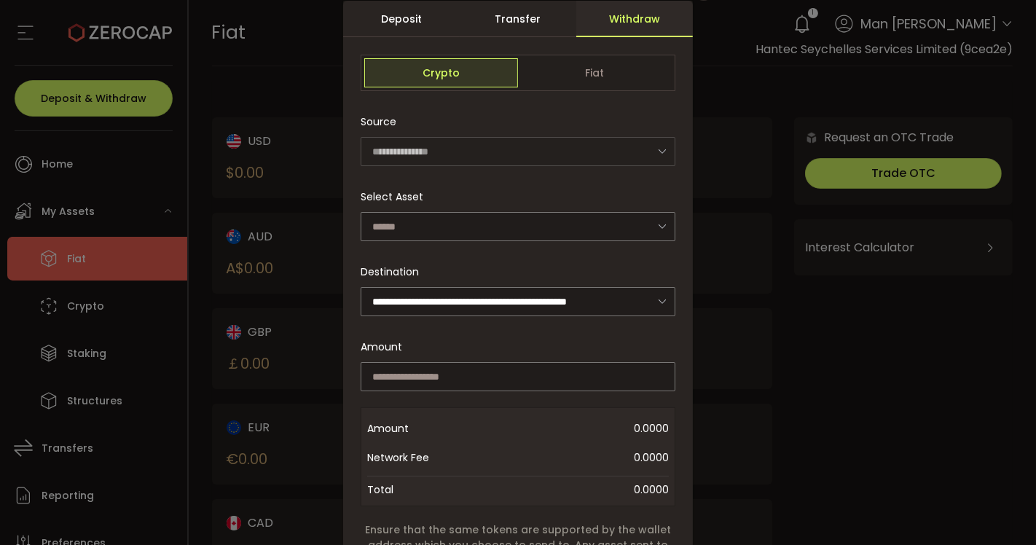
click at [664, 152] on icon "dialog" at bounding box center [663, 151] width 18 height 30
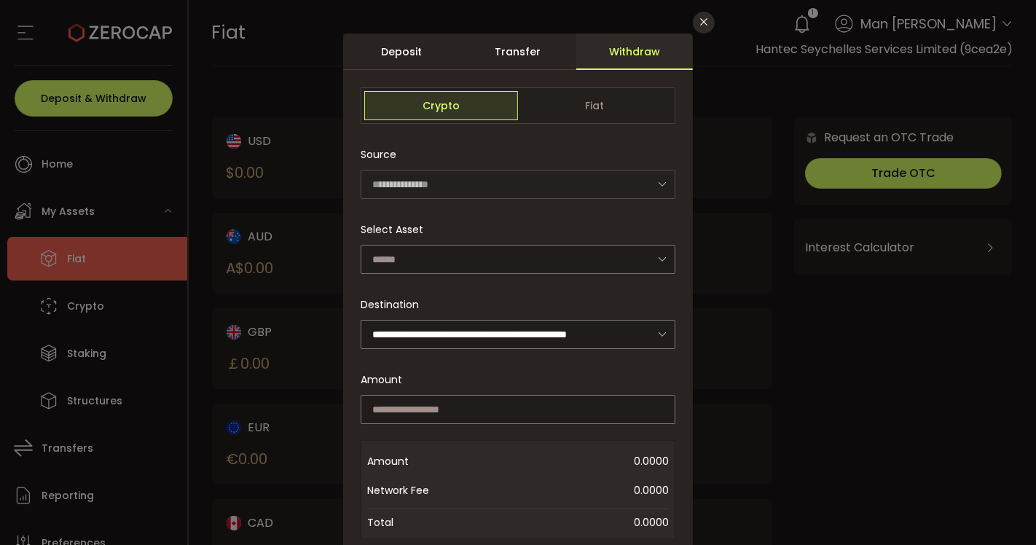
scroll to position [0, 0]
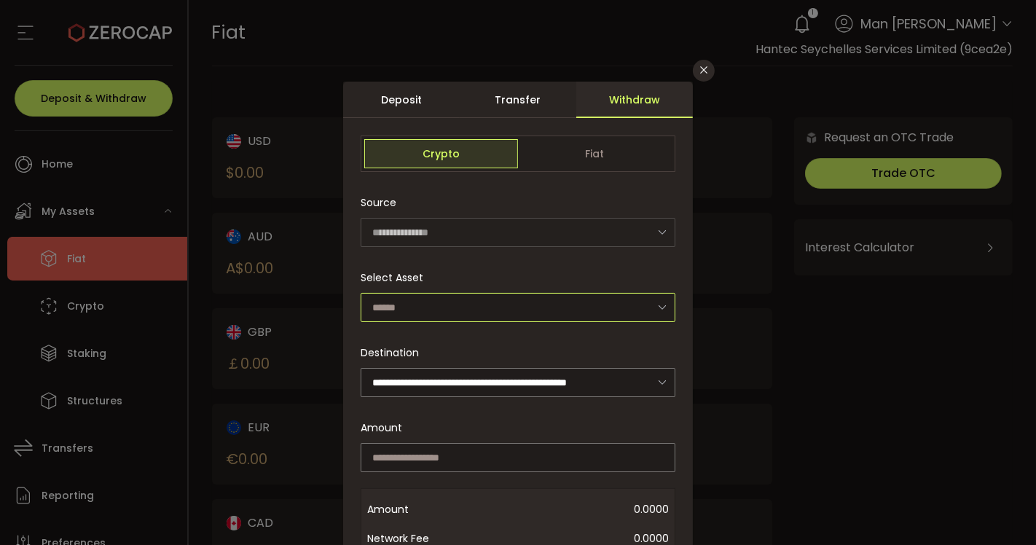
click at [648, 302] on div "dialog" at bounding box center [518, 307] width 315 height 30
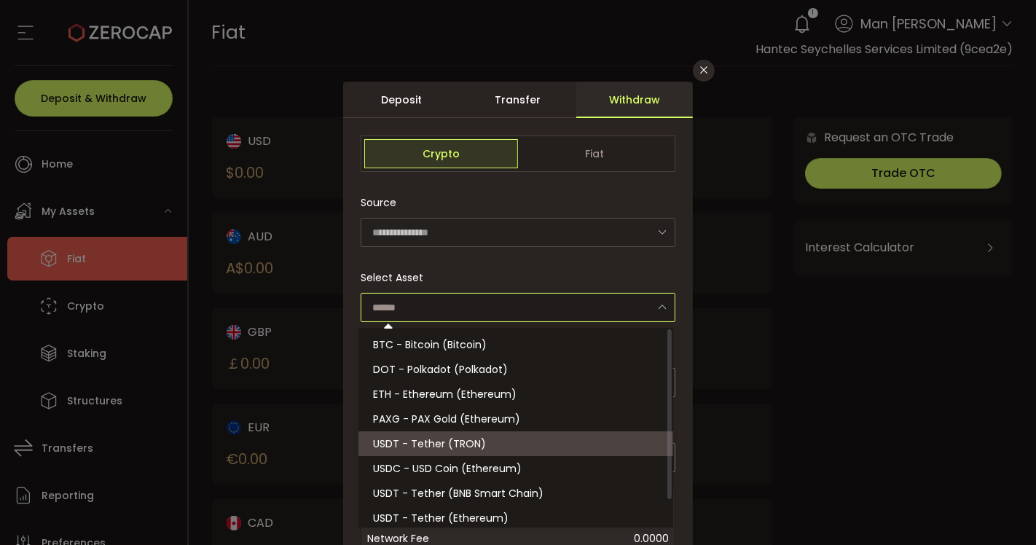
click at [544, 437] on li "USDT - Tether (TRON)" at bounding box center [518, 443] width 319 height 25
type input "**********"
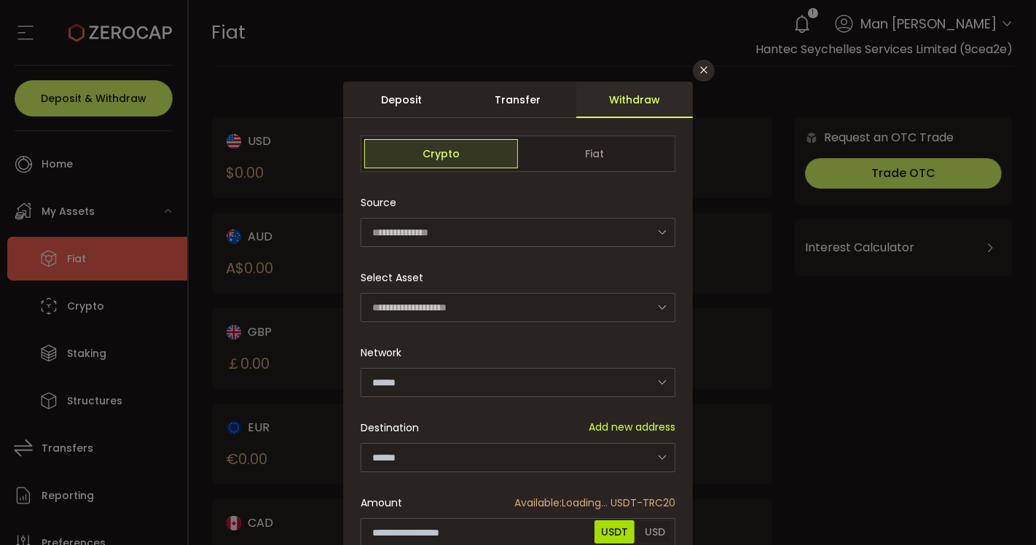
type input "****"
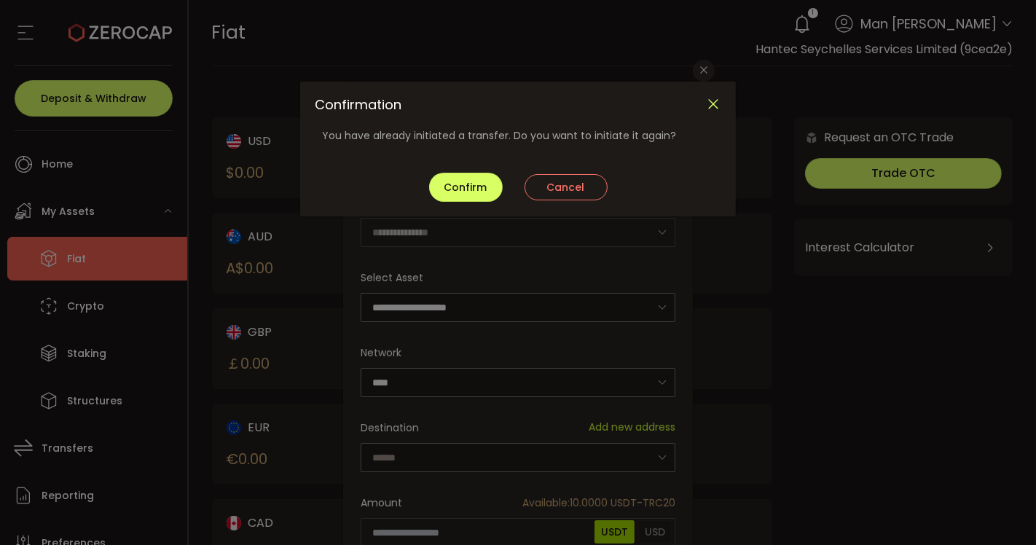
click at [710, 106] on icon "Close" at bounding box center [713, 104] width 16 height 16
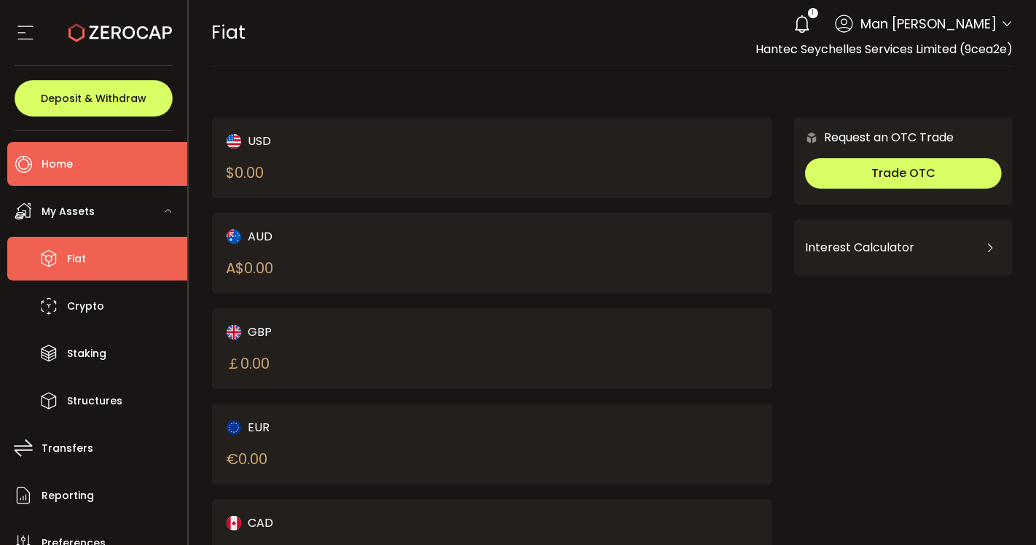
click at [117, 167] on li "Home" at bounding box center [97, 164] width 180 height 44
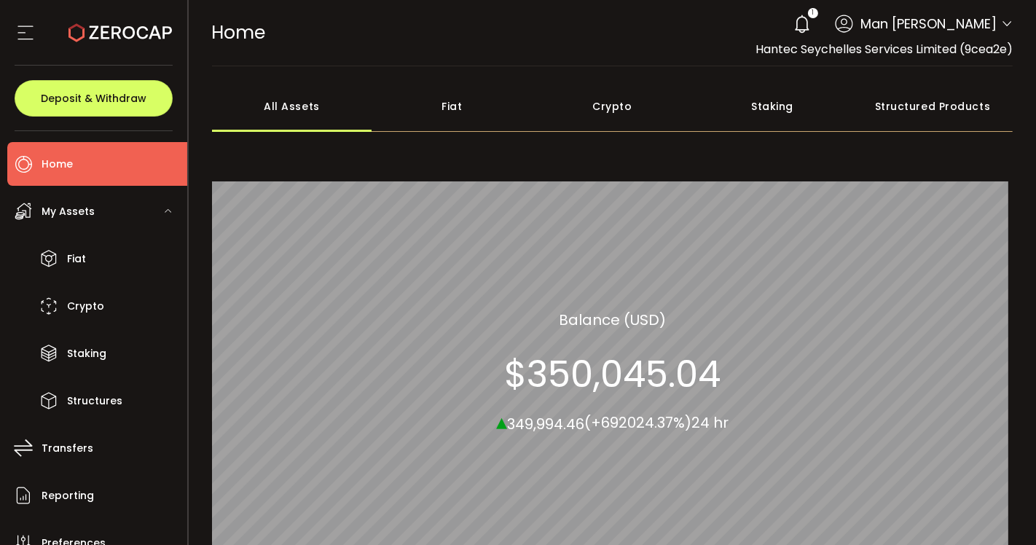
click at [802, 23] on icon at bounding box center [802, 24] width 20 height 20
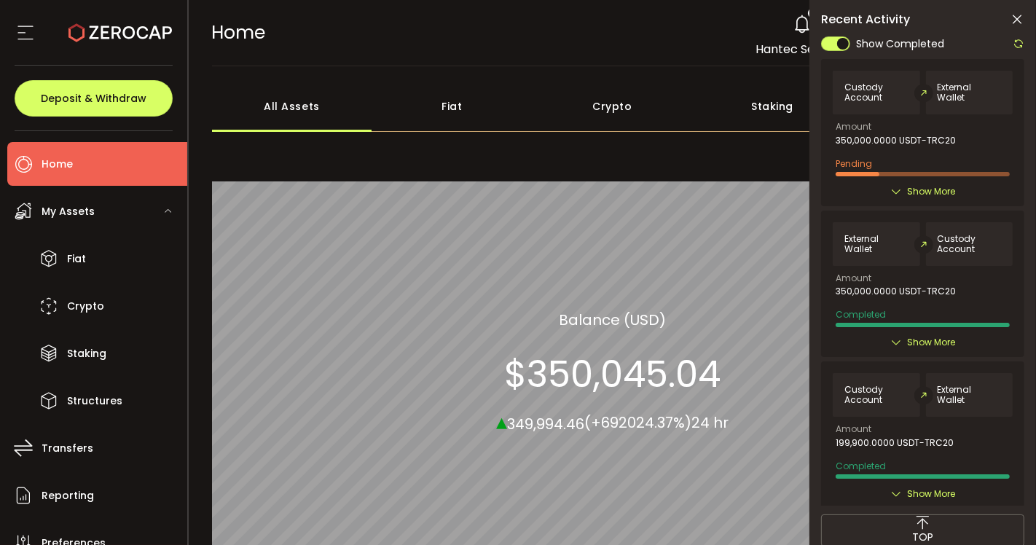
click at [907, 188] on span "Show More" at bounding box center [931, 191] width 48 height 15
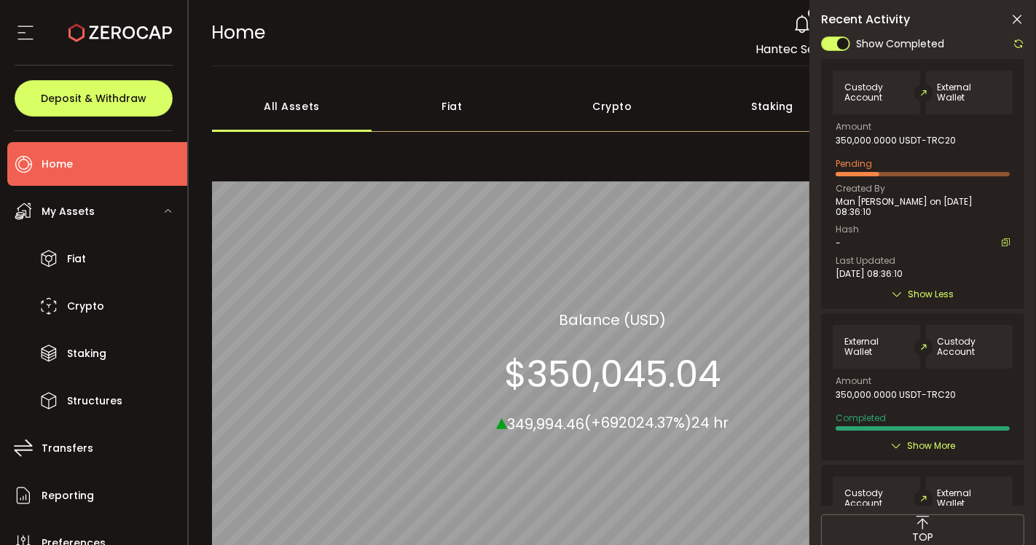
click at [912, 294] on span "Show Less" at bounding box center [932, 294] width 46 height 15
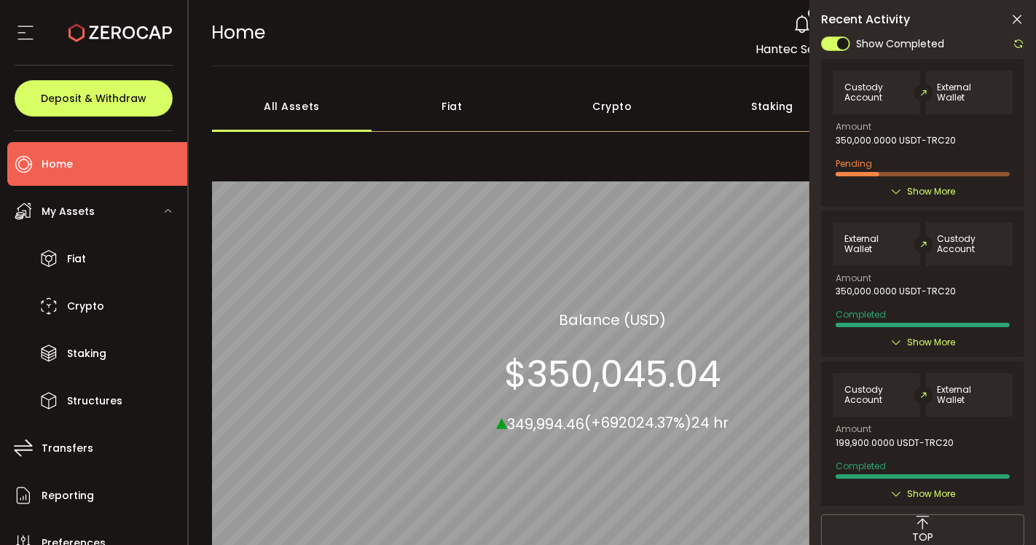
click at [1024, 42] on icon at bounding box center [1019, 44] width 12 height 12
click at [1020, 47] on icon at bounding box center [1019, 44] width 12 height 12
click at [1022, 42] on icon at bounding box center [1019, 44] width 12 height 12
click at [1018, 21] on icon at bounding box center [1017, 19] width 15 height 15
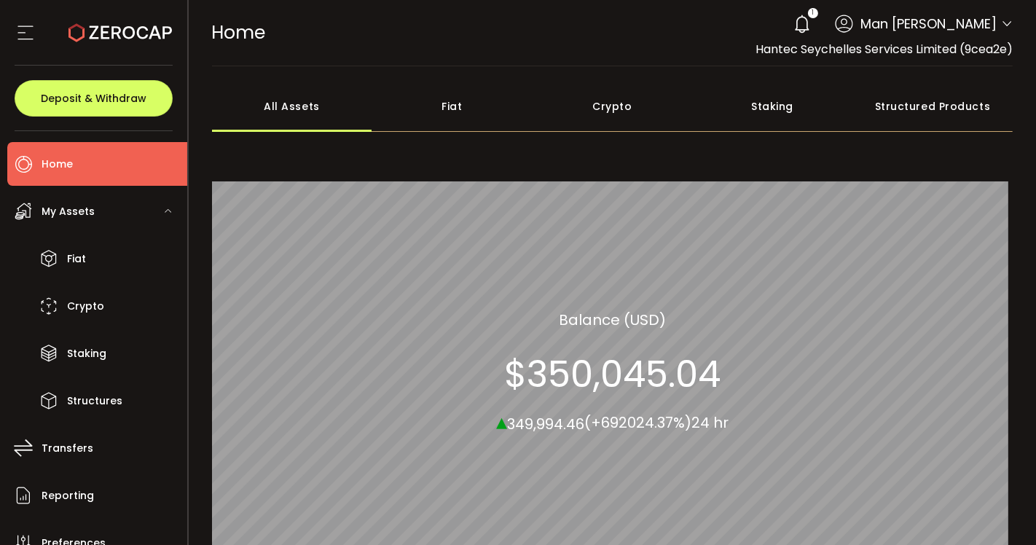
click at [804, 26] on icon at bounding box center [802, 24] width 20 height 20
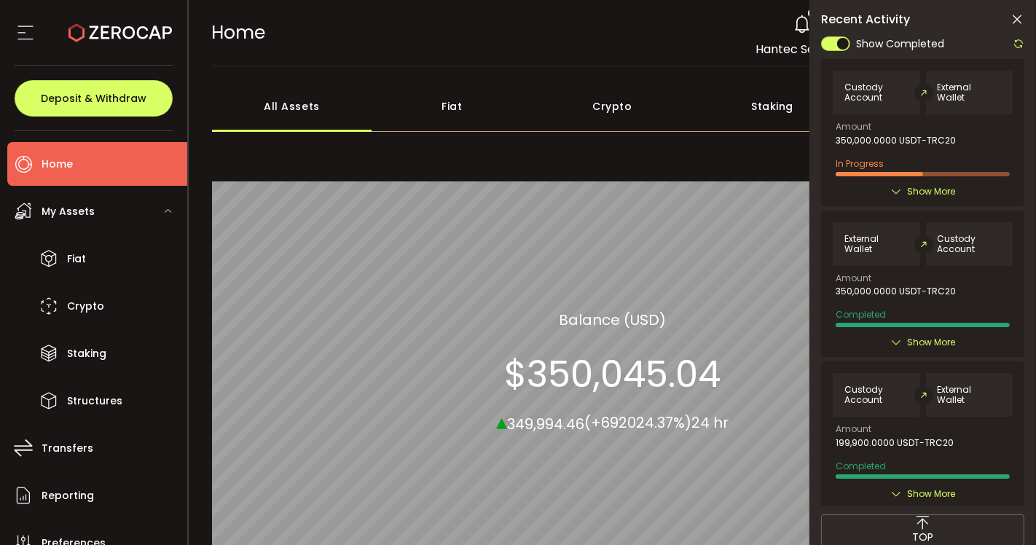
click at [1017, 42] on icon at bounding box center [1019, 44] width 12 height 12
click at [1022, 42] on icon at bounding box center [1019, 44] width 12 height 12
click at [931, 189] on span "Show More" at bounding box center [931, 191] width 48 height 15
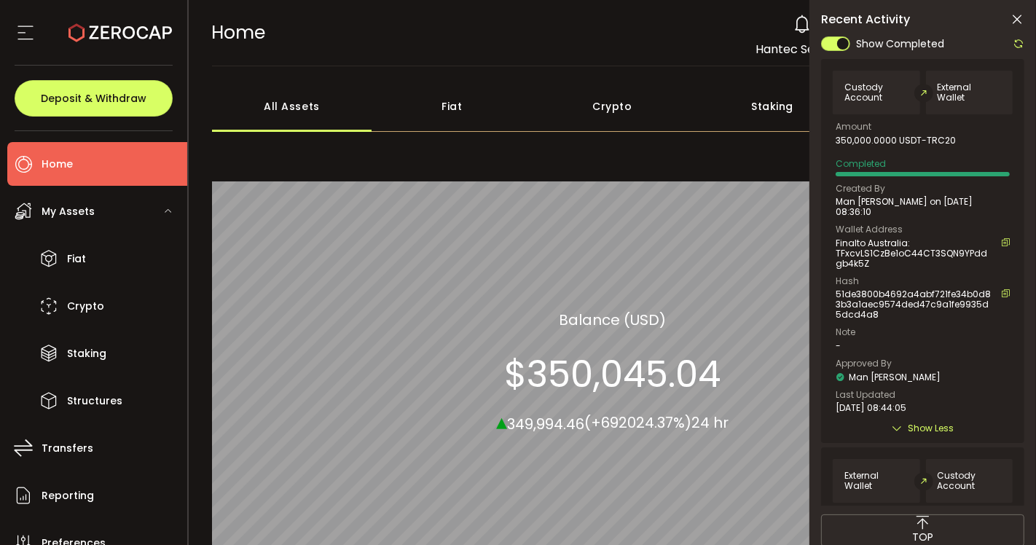
click at [1003, 290] on icon at bounding box center [1005, 293] width 9 height 9
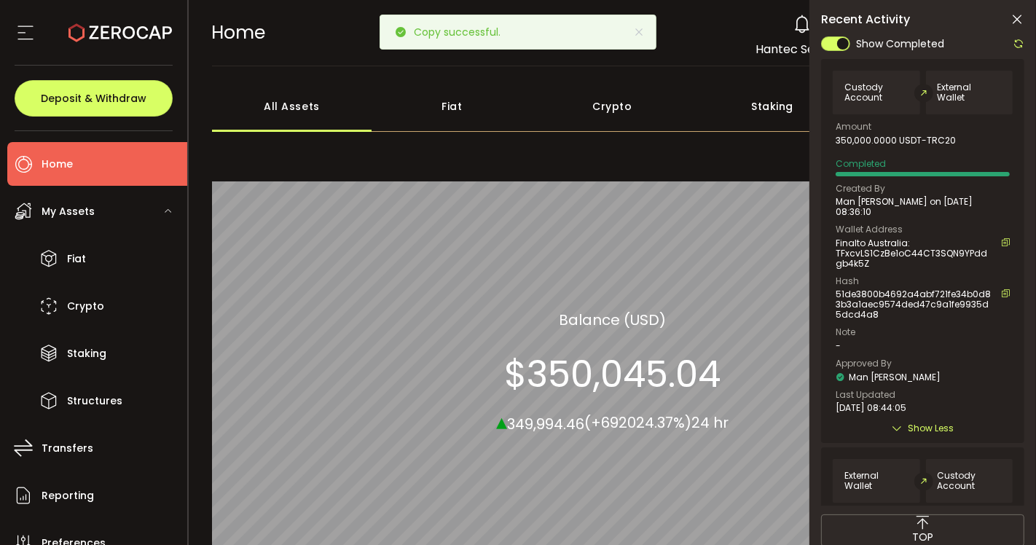
click at [610, 165] on div "All_Assets Balance (USD) $350,045.04 ▴ 349,994.46 (+692024.37%) 24 hr" at bounding box center [613, 372] width 802 height 461
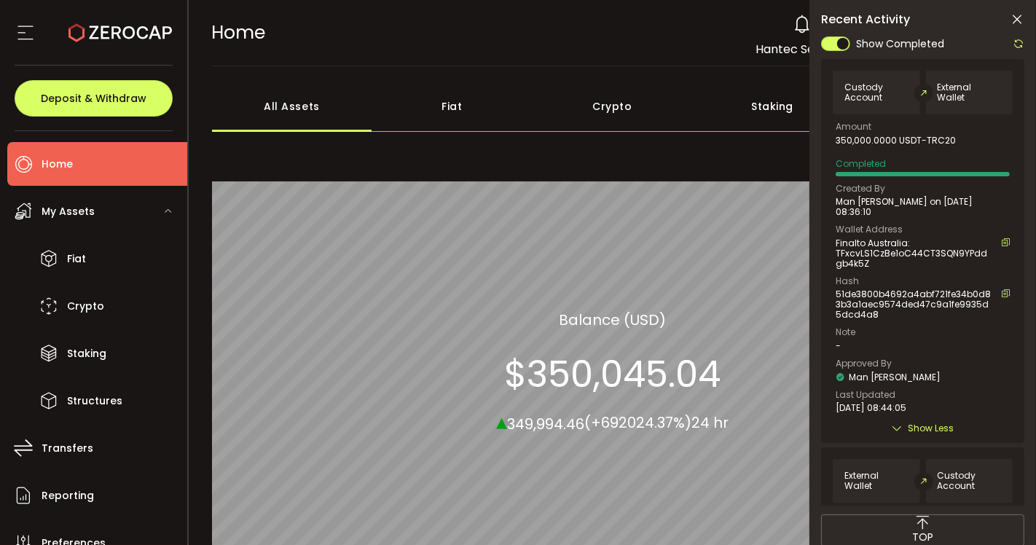
click at [1016, 44] on icon at bounding box center [1019, 44] width 12 height 12
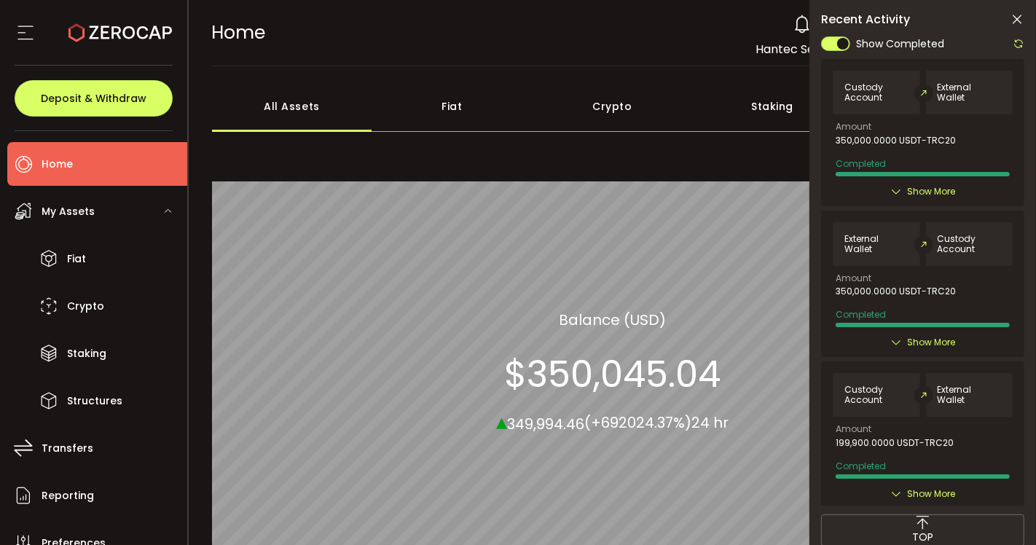
click at [86, 174] on li "Home" at bounding box center [97, 164] width 180 height 44
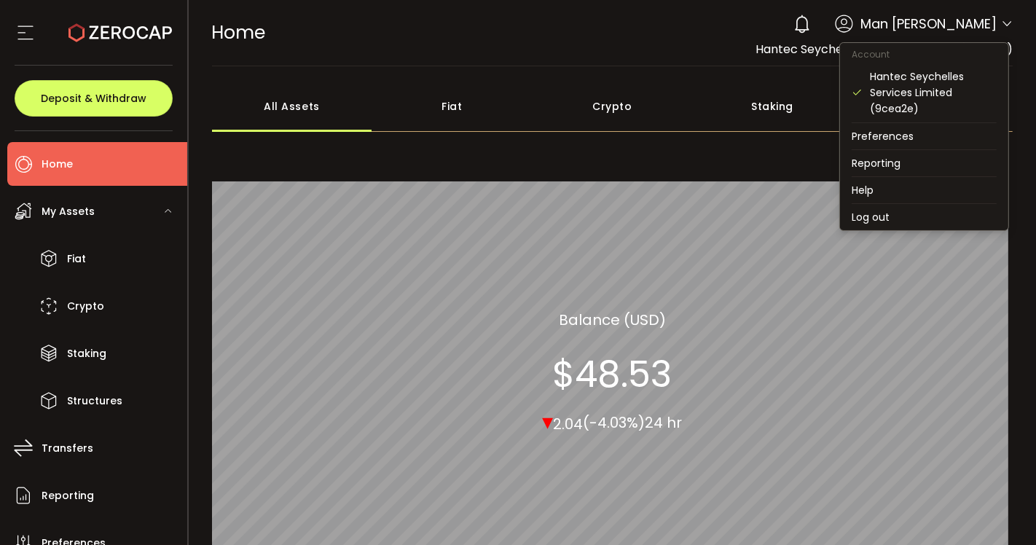
click at [1006, 29] on icon at bounding box center [1007, 24] width 12 height 12
